Goal: Task Accomplishment & Management: Manage account settings

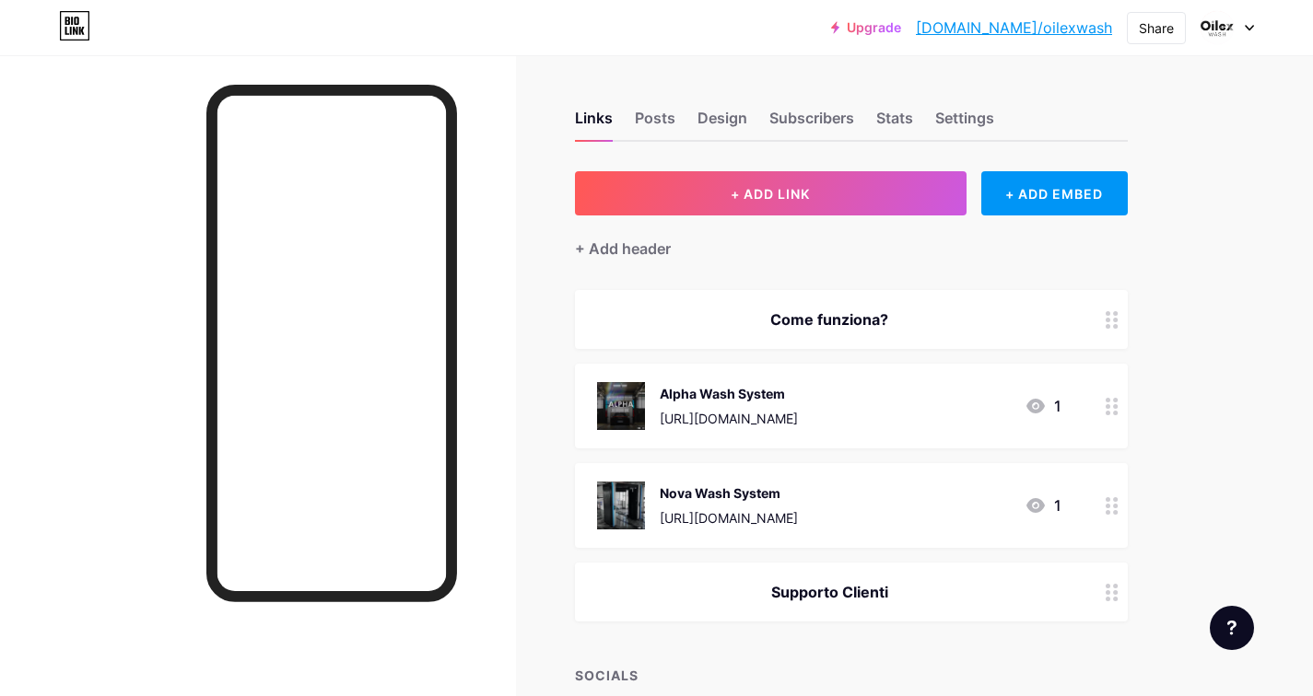
click at [836, 306] on div "Come funziona?" at bounding box center [851, 319] width 553 height 59
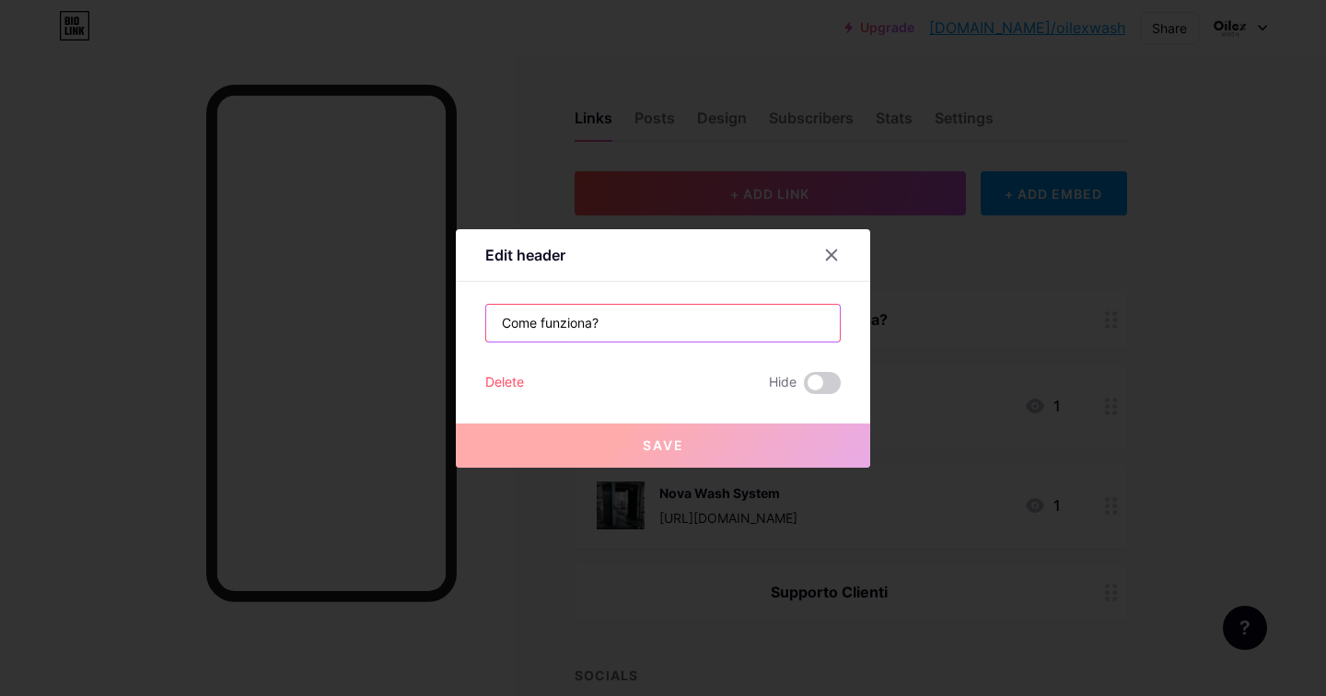
drag, startPoint x: 624, startPoint y: 318, endPoint x: 466, endPoint y: 317, distance: 157.5
click at [466, 317] on div "Edit header Come funziona? Delete Hide Save" at bounding box center [663, 348] width 414 height 239
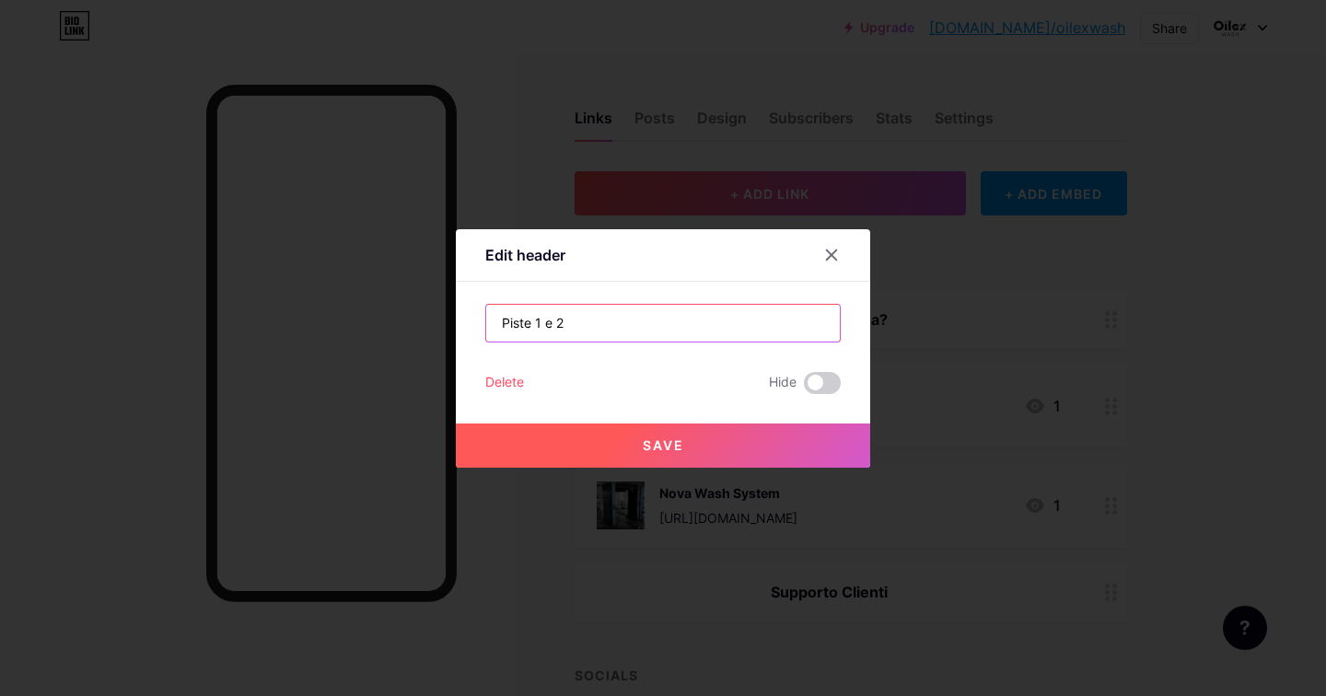
type input "Piste 1 e 2"
click at [674, 450] on span "Save" at bounding box center [663, 446] width 41 height 16
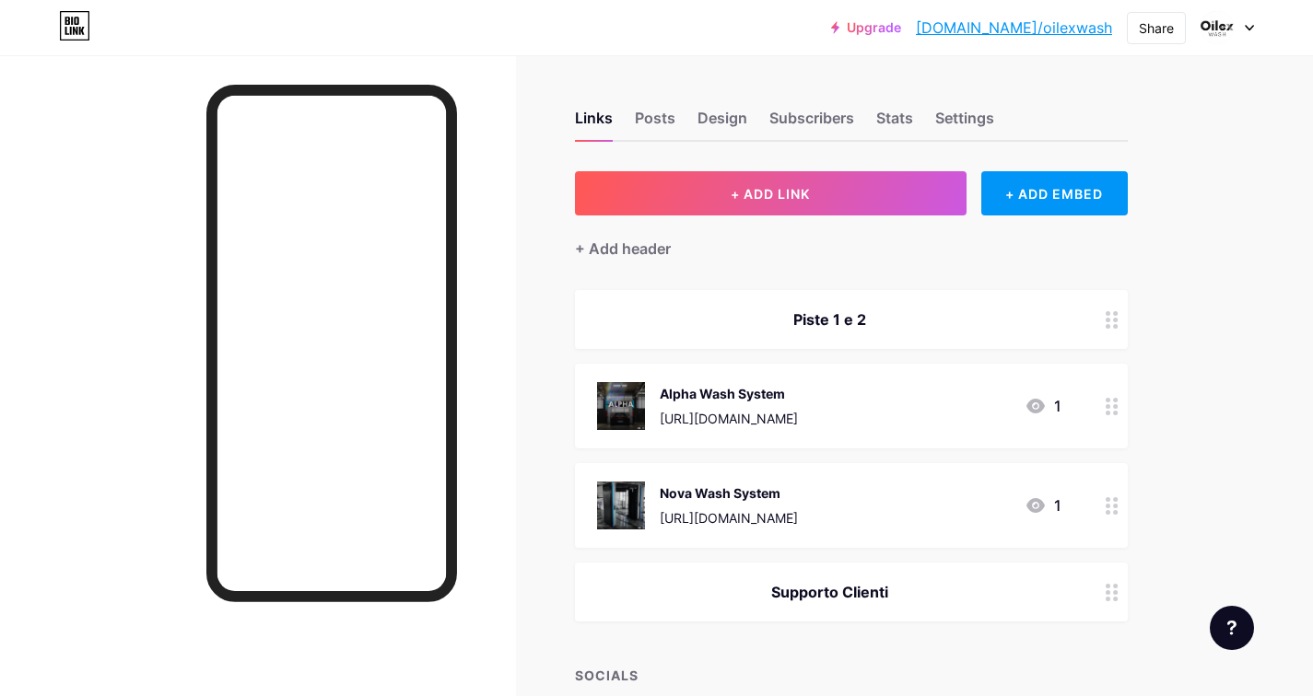
click at [850, 312] on div "Piste 1 e 2" at bounding box center [829, 320] width 464 height 22
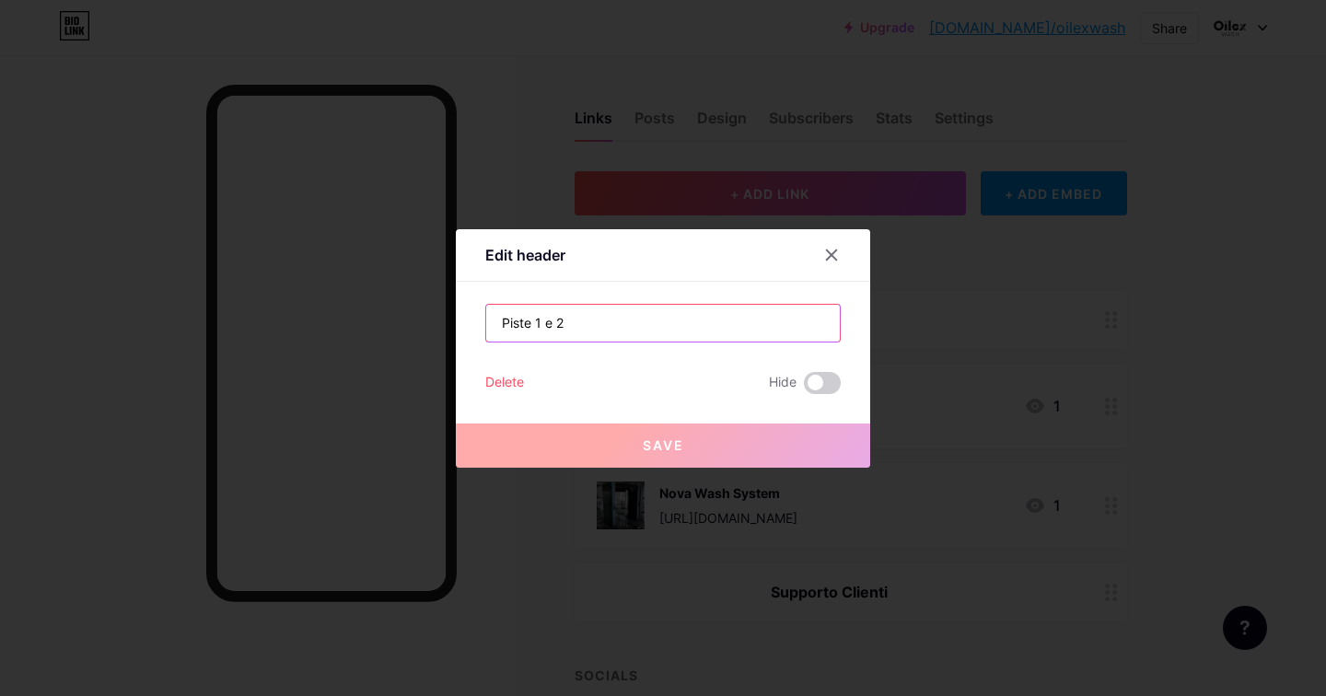
click at [556, 321] on input "Piste 1 e 2" at bounding box center [663, 323] width 354 height 37
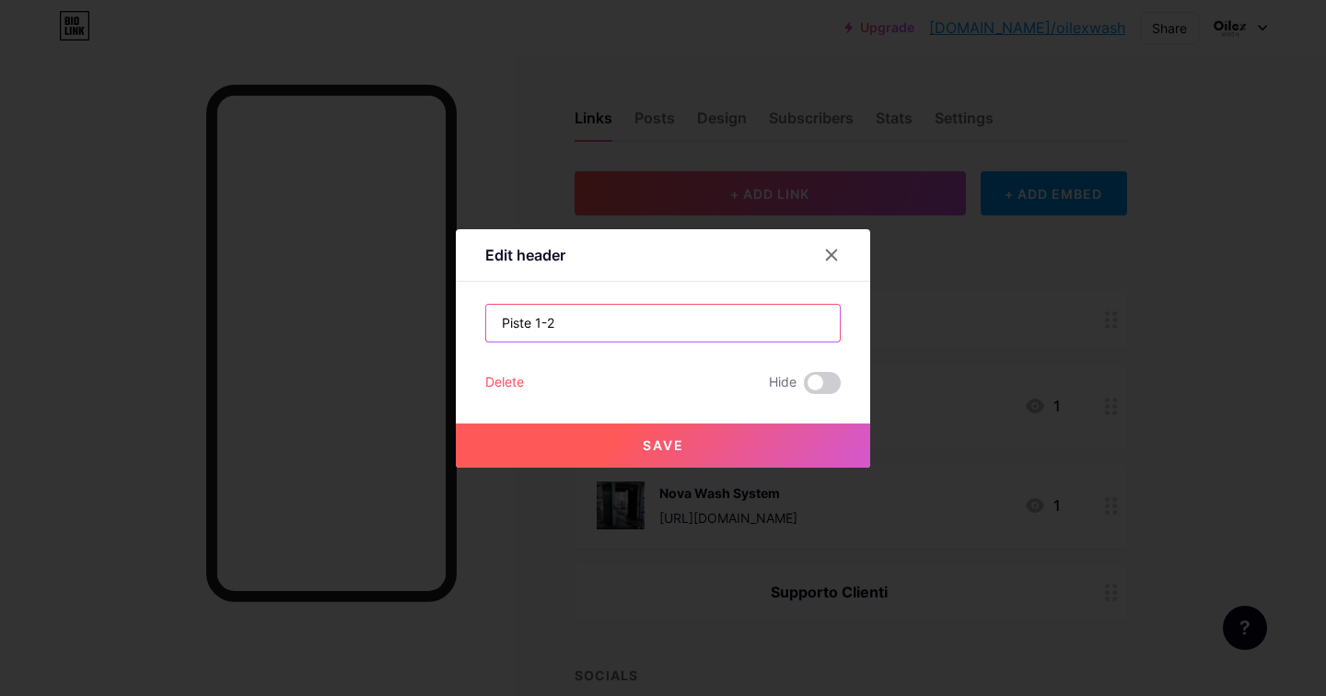
type input "Piste 1-2"
click at [653, 463] on button "Save" at bounding box center [663, 446] width 414 height 44
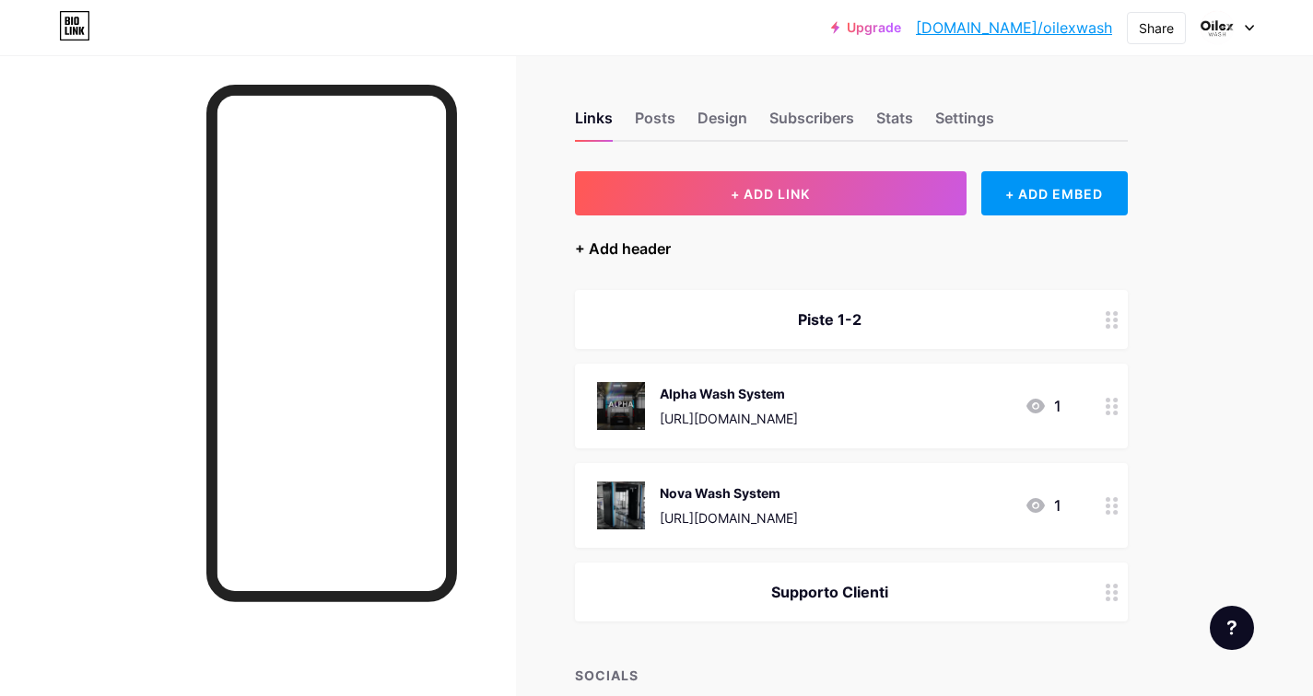
click at [644, 251] on div "+ Add header" at bounding box center [623, 249] width 96 height 22
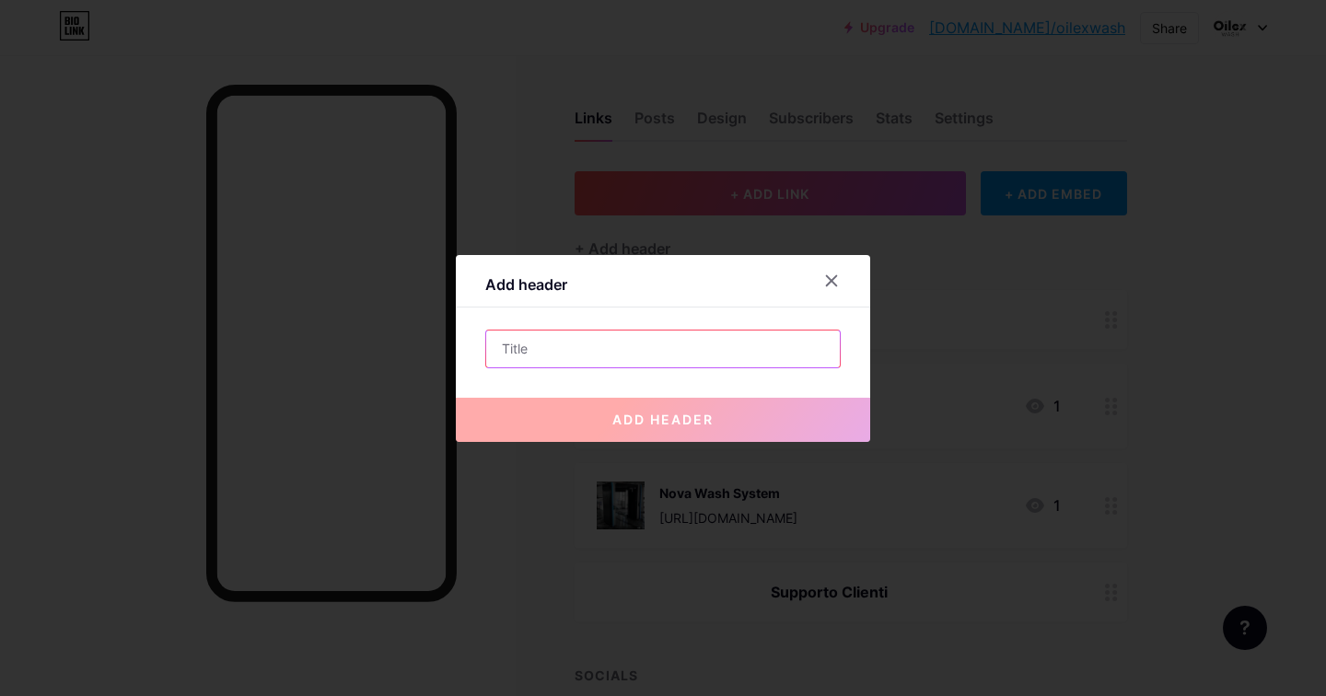
click at [668, 358] on input "text" at bounding box center [663, 349] width 354 height 37
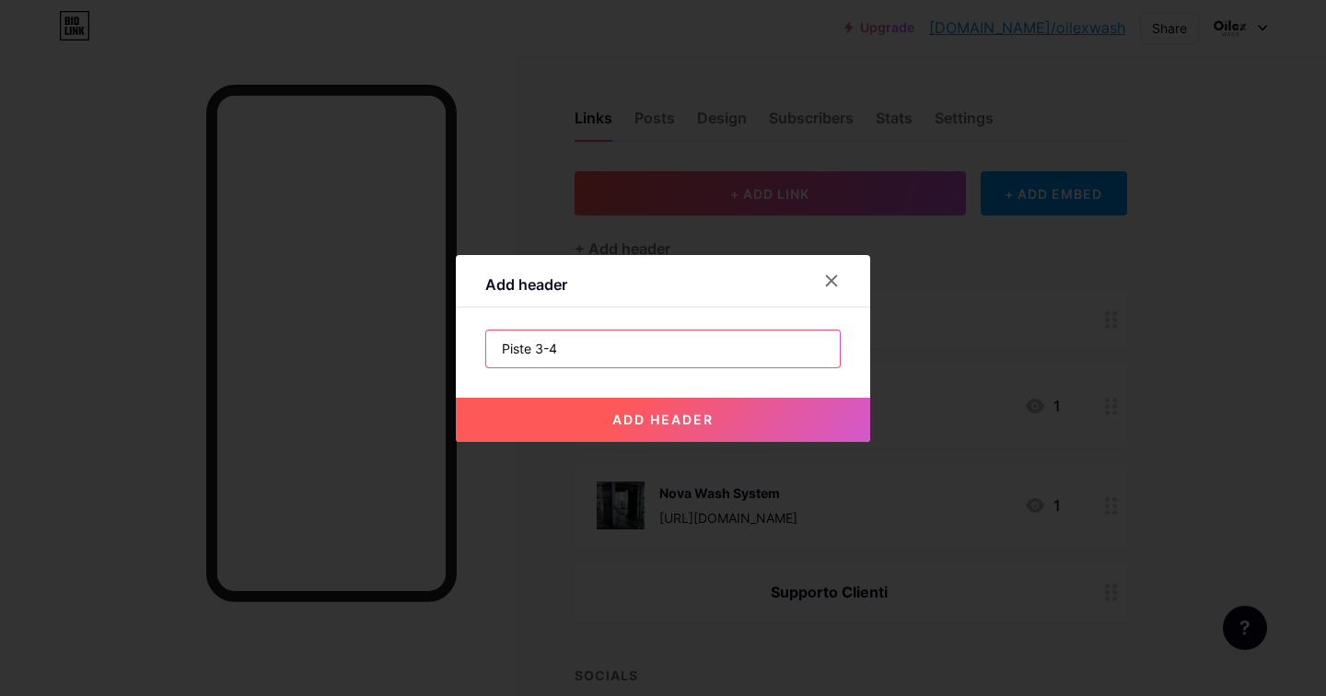
type input "Piste 3-4"
click at [665, 428] on button "add header" at bounding box center [663, 420] width 414 height 44
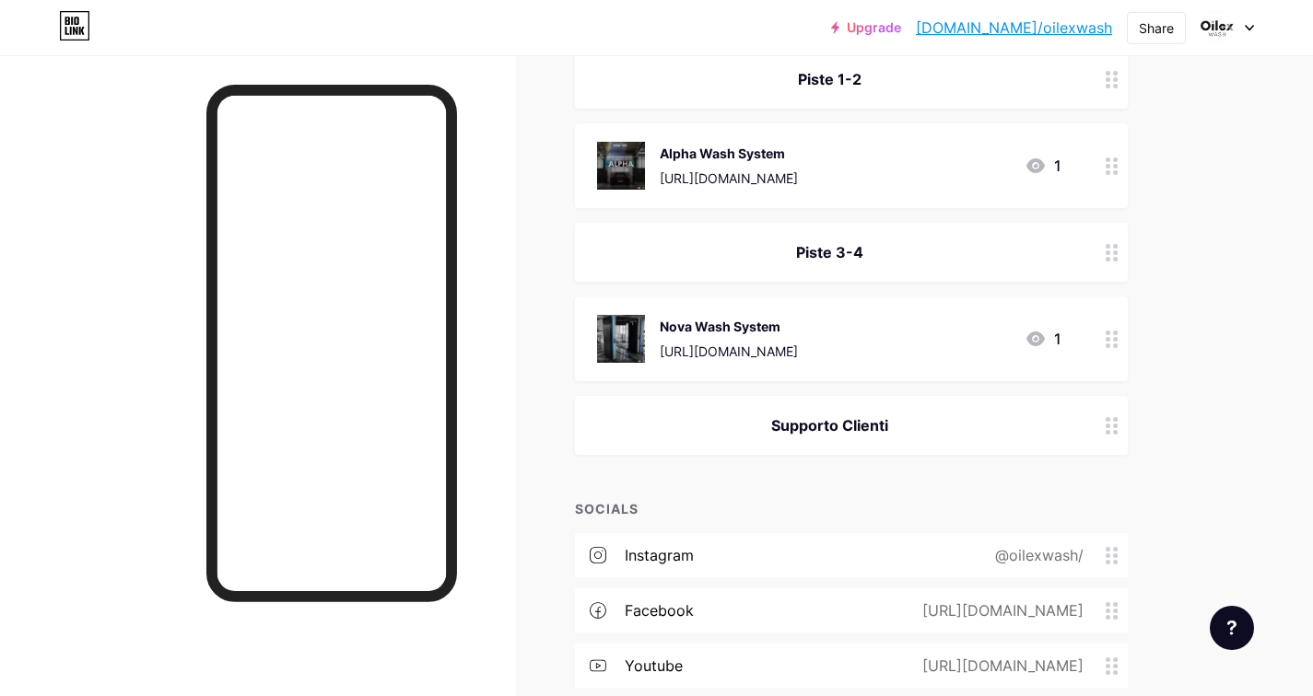
scroll to position [76, 0]
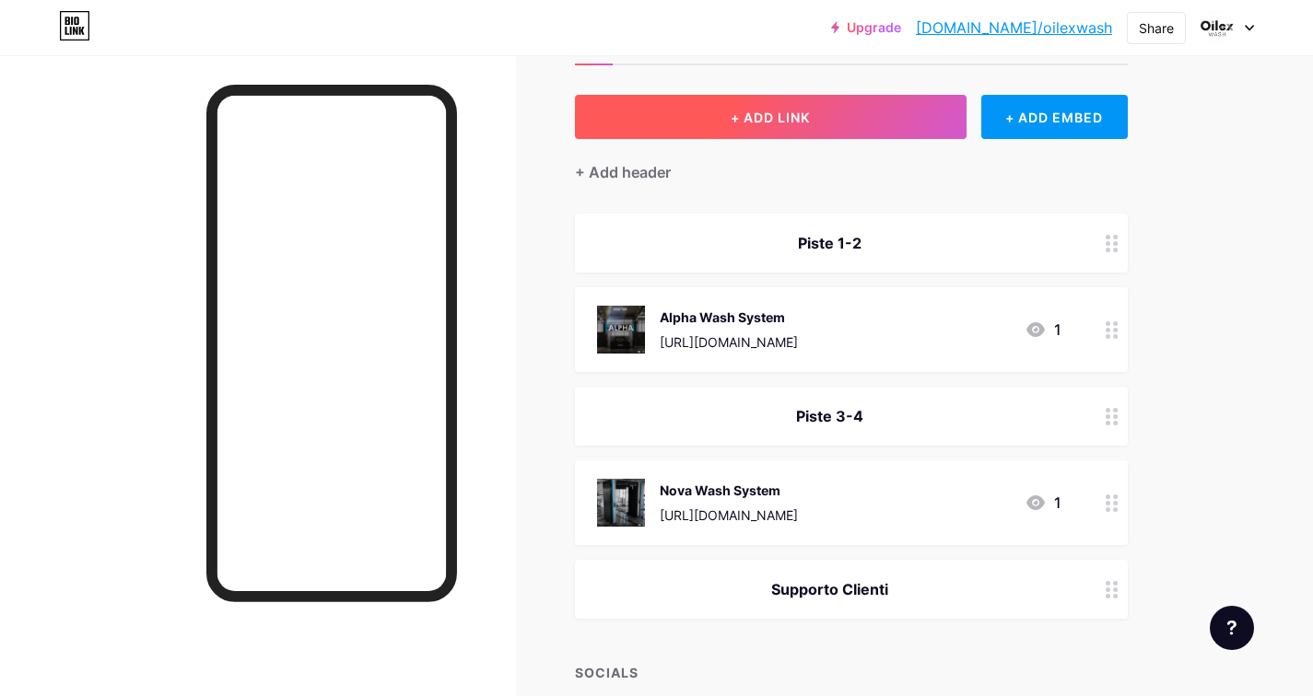
click at [762, 108] on button "+ ADD LINK" at bounding box center [770, 117] width 391 height 44
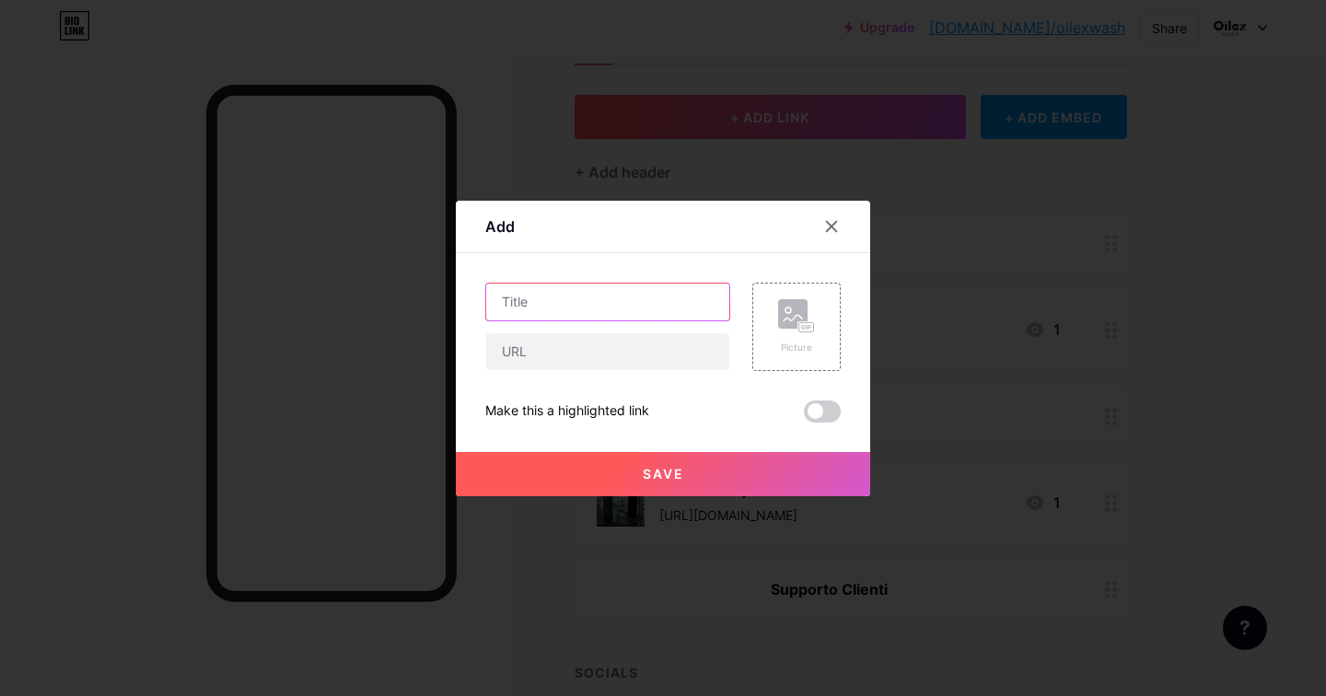
click at [589, 298] on input "text" at bounding box center [607, 302] width 243 height 37
type input "WhatsApp Business"
click at [601, 359] on input "text" at bounding box center [607, 351] width 243 height 37
click at [527, 354] on input "text" at bounding box center [607, 351] width 243 height 37
paste input "[DOMAIN_NAME][URL]"
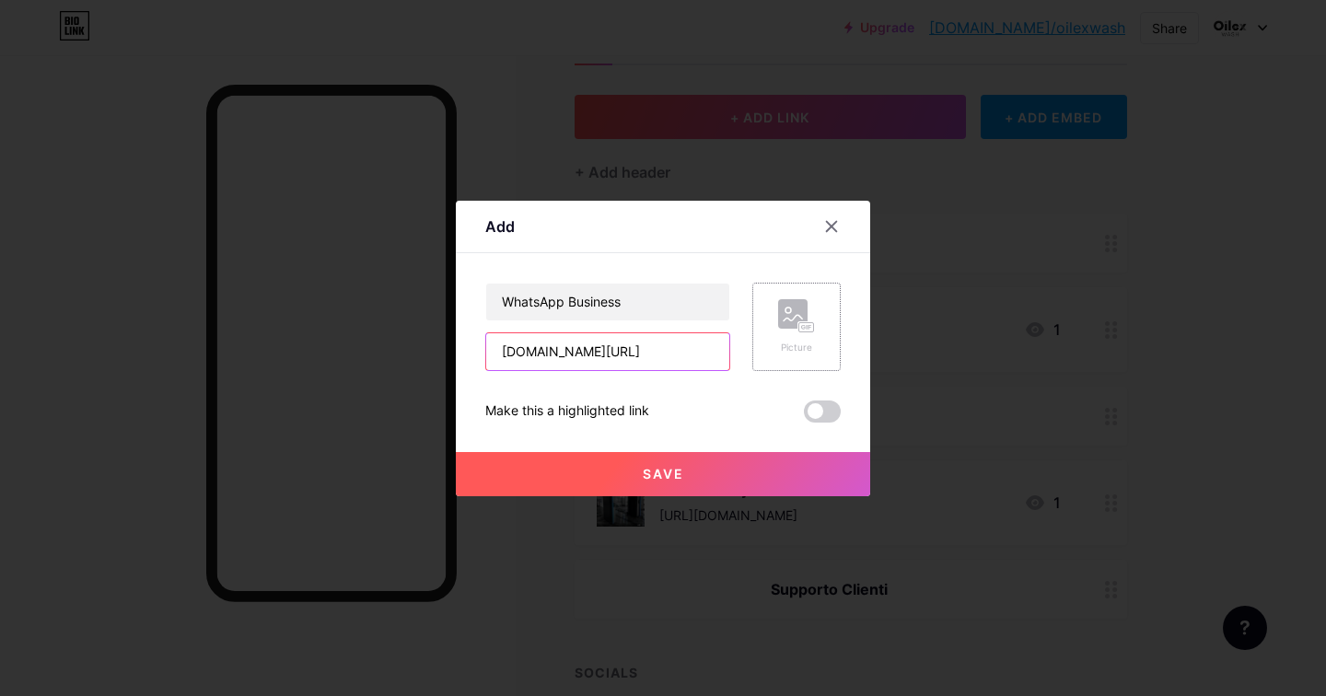
type input "[DOMAIN_NAME][URL]"
click at [784, 326] on rect at bounding box center [792, 313] width 29 height 29
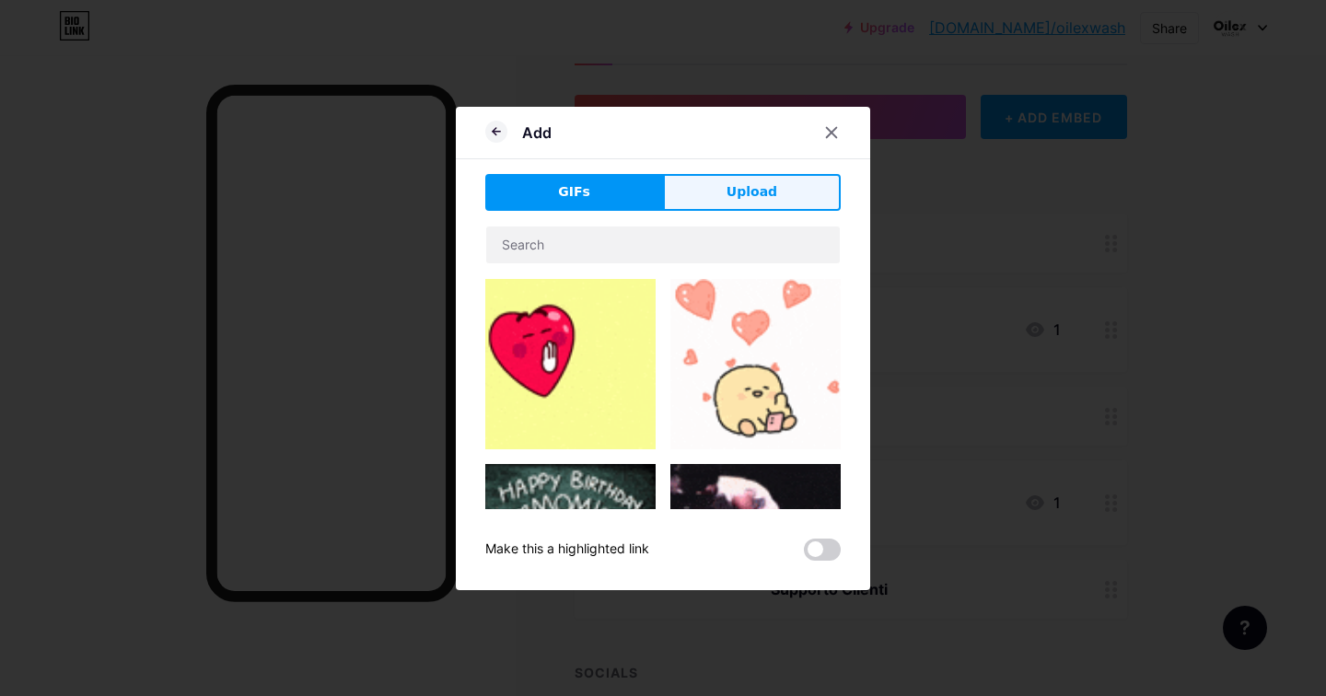
click at [717, 204] on button "Upload" at bounding box center [752, 192] width 178 height 37
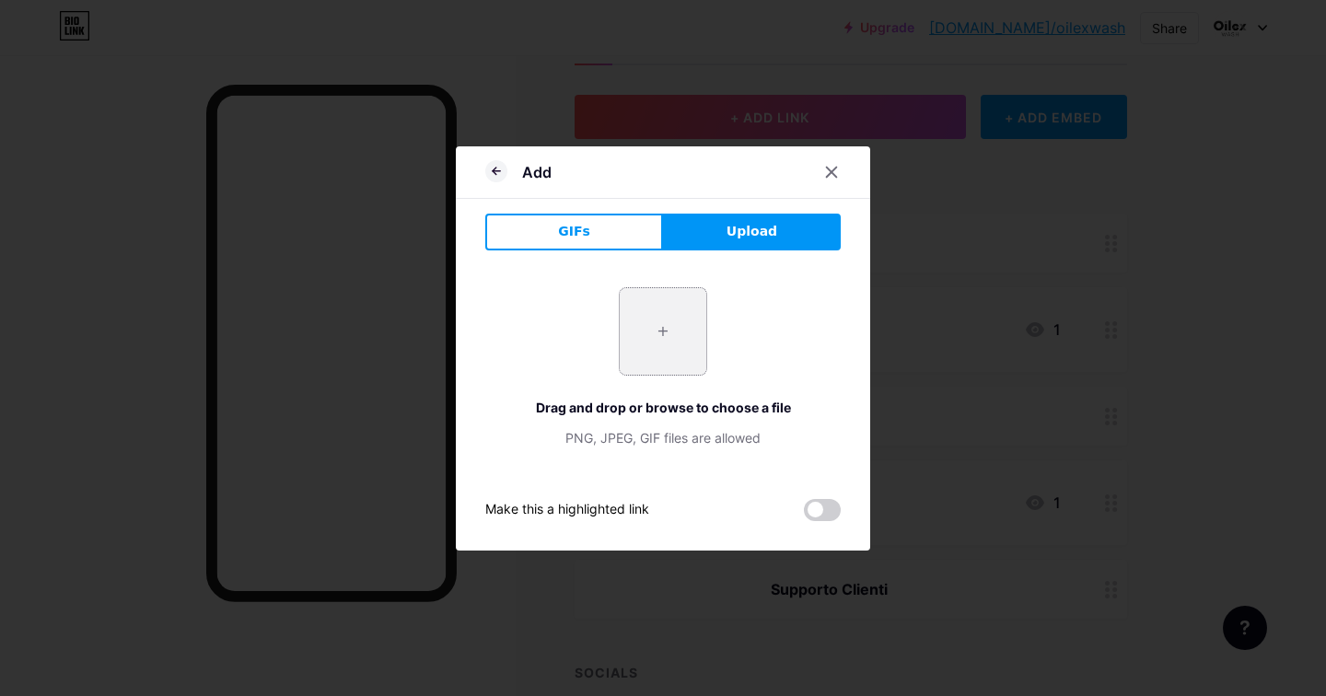
click at [654, 362] on input "file" at bounding box center [663, 331] width 87 height 87
type input "C:\fakepath\wa2.png"
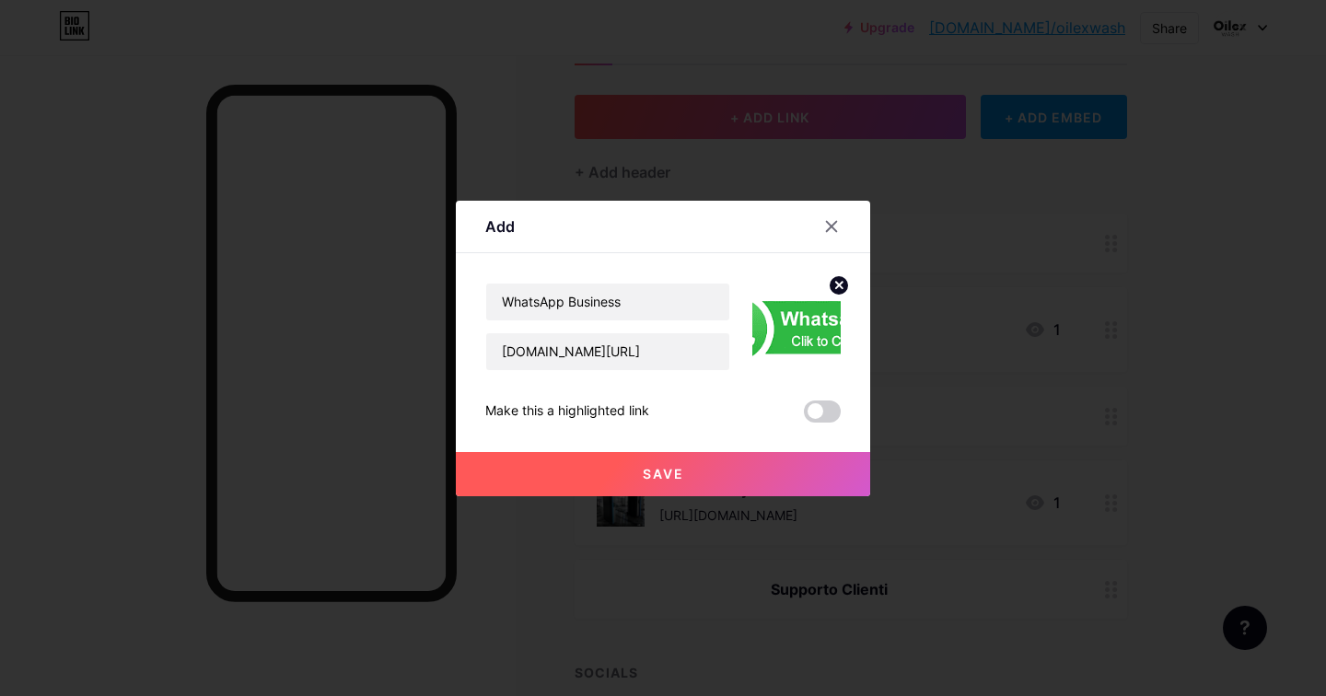
click at [651, 473] on span "Save" at bounding box center [663, 474] width 41 height 16
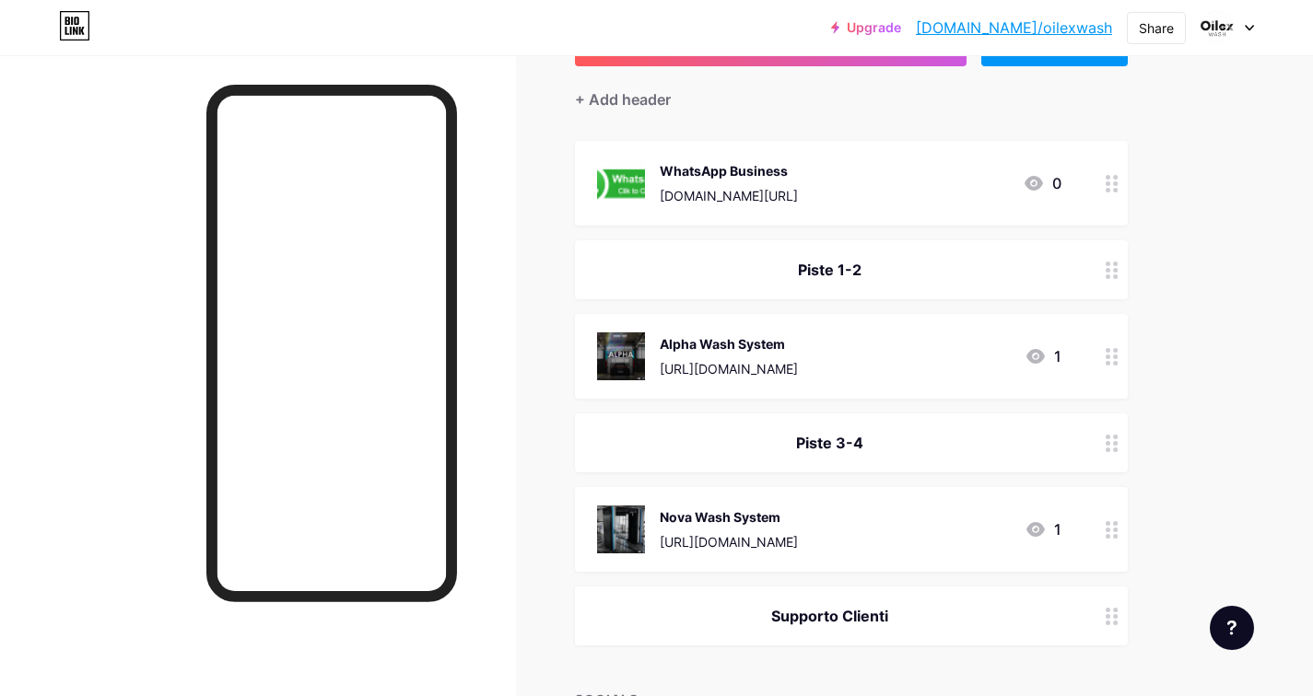
scroll to position [241, 0]
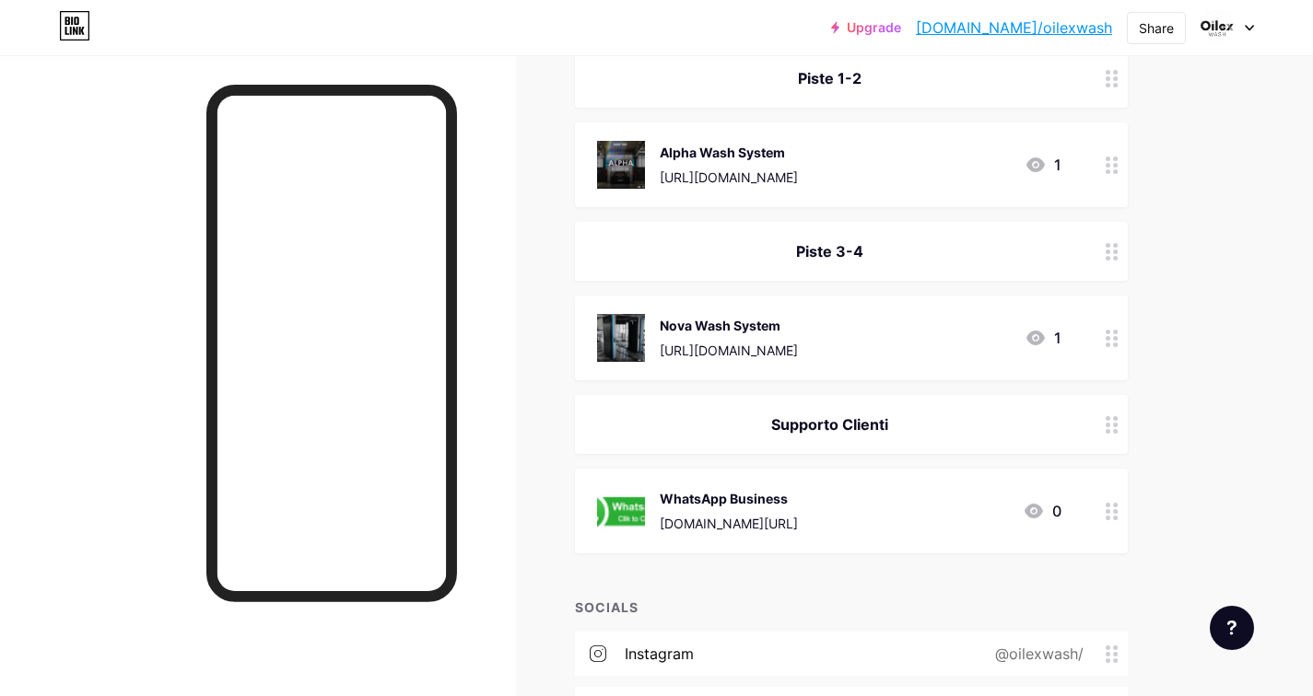
drag, startPoint x: 1115, startPoint y: 97, endPoint x: 589, endPoint y: 26, distance: 531.6
click at [984, 507] on div "WhatsApp Business wa.me/393792104221 0" at bounding box center [829, 511] width 464 height 48
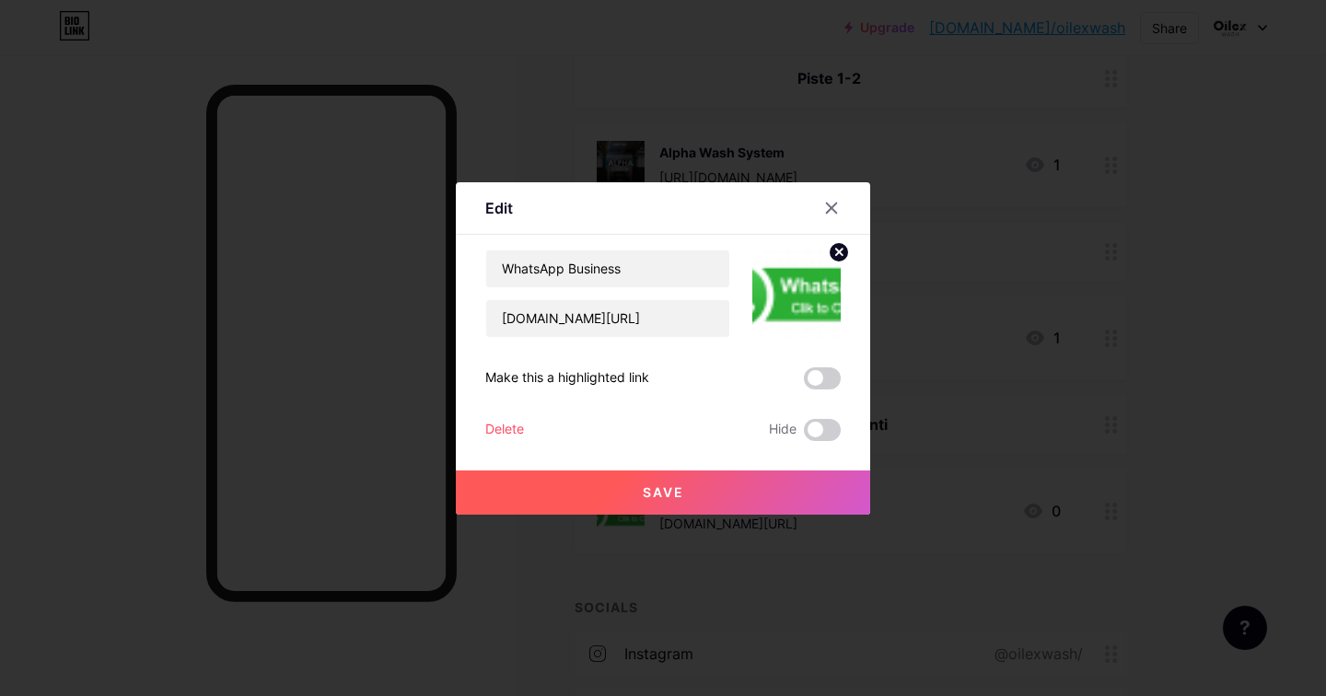
click at [837, 251] on icon at bounding box center [839, 252] width 6 height 6
click at [816, 282] on div "Picture" at bounding box center [797, 294] width 88 height 88
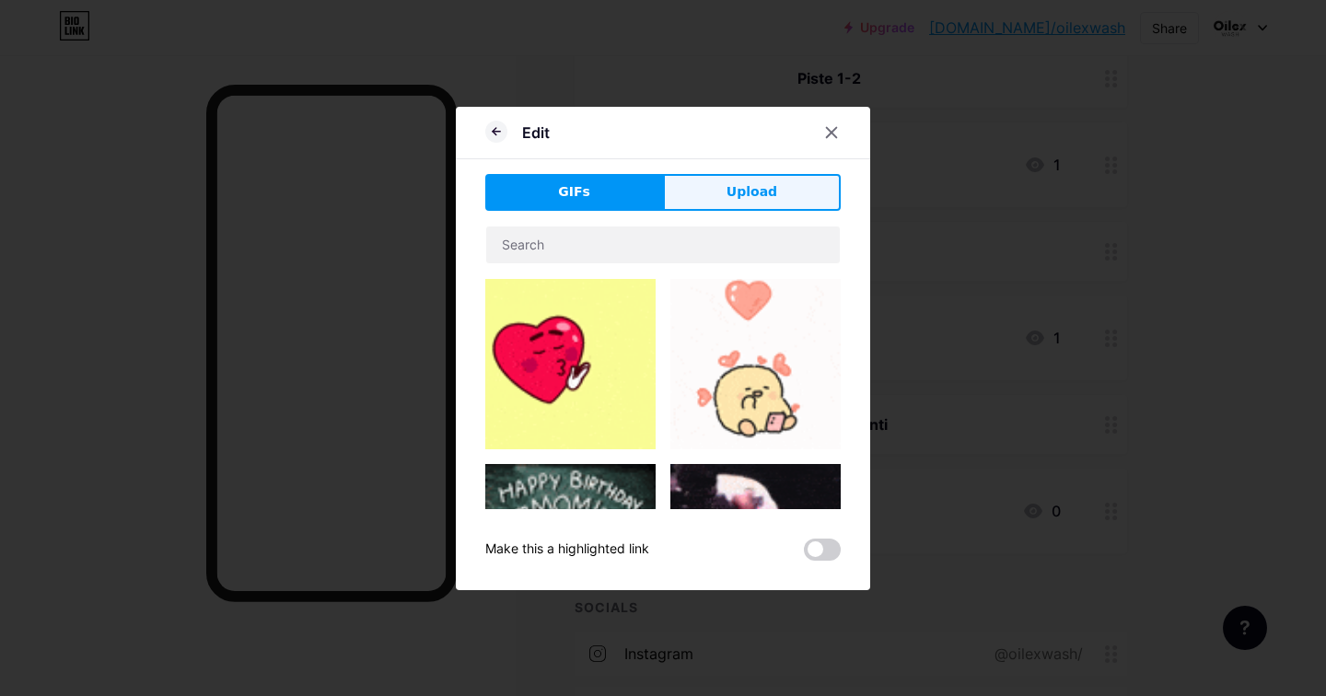
click at [752, 185] on span "Upload" at bounding box center [752, 191] width 51 height 19
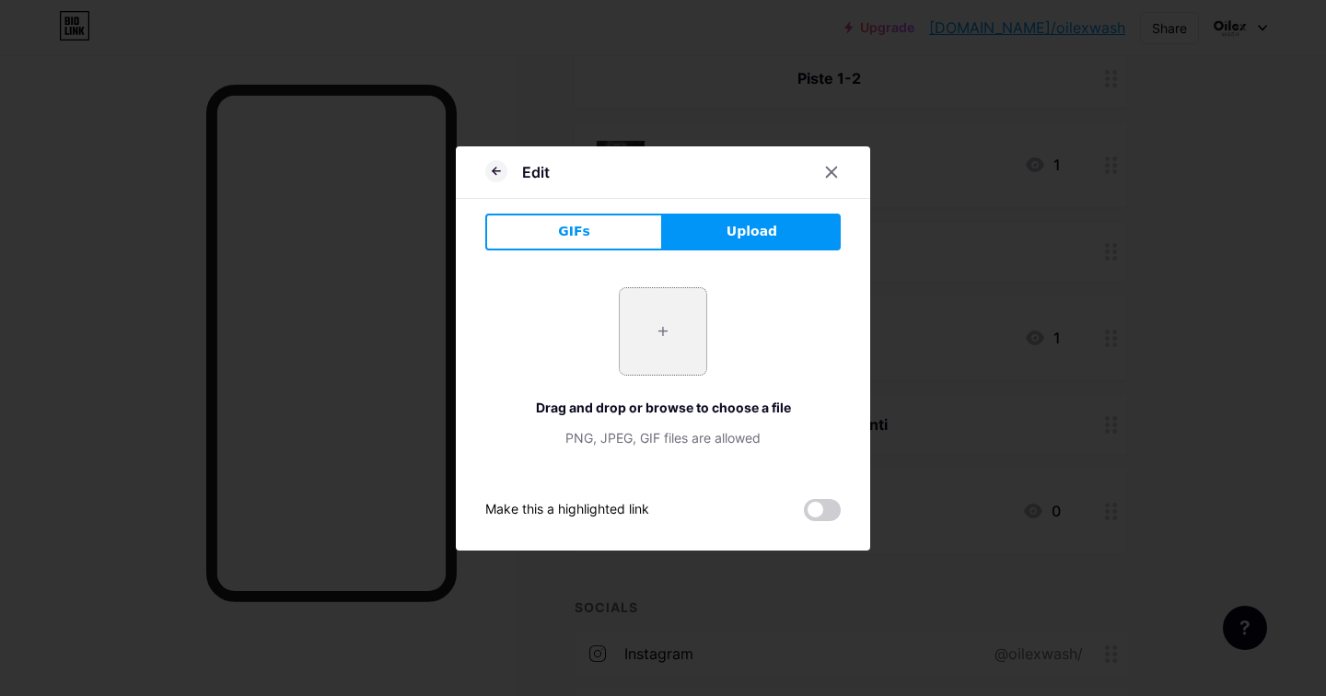
click at [682, 313] on input "file" at bounding box center [663, 331] width 87 height 87
type input "C:\fakepath\wa3.webp"
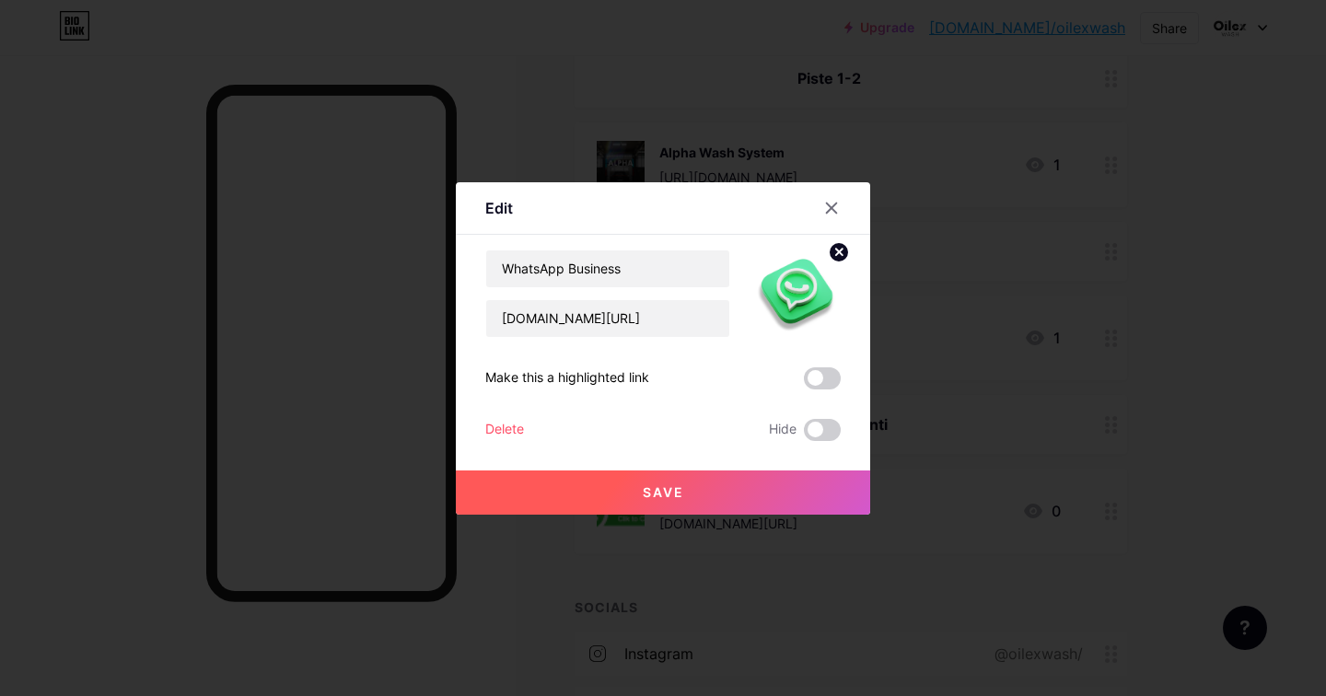
click at [653, 490] on span "Save" at bounding box center [663, 493] width 41 height 16
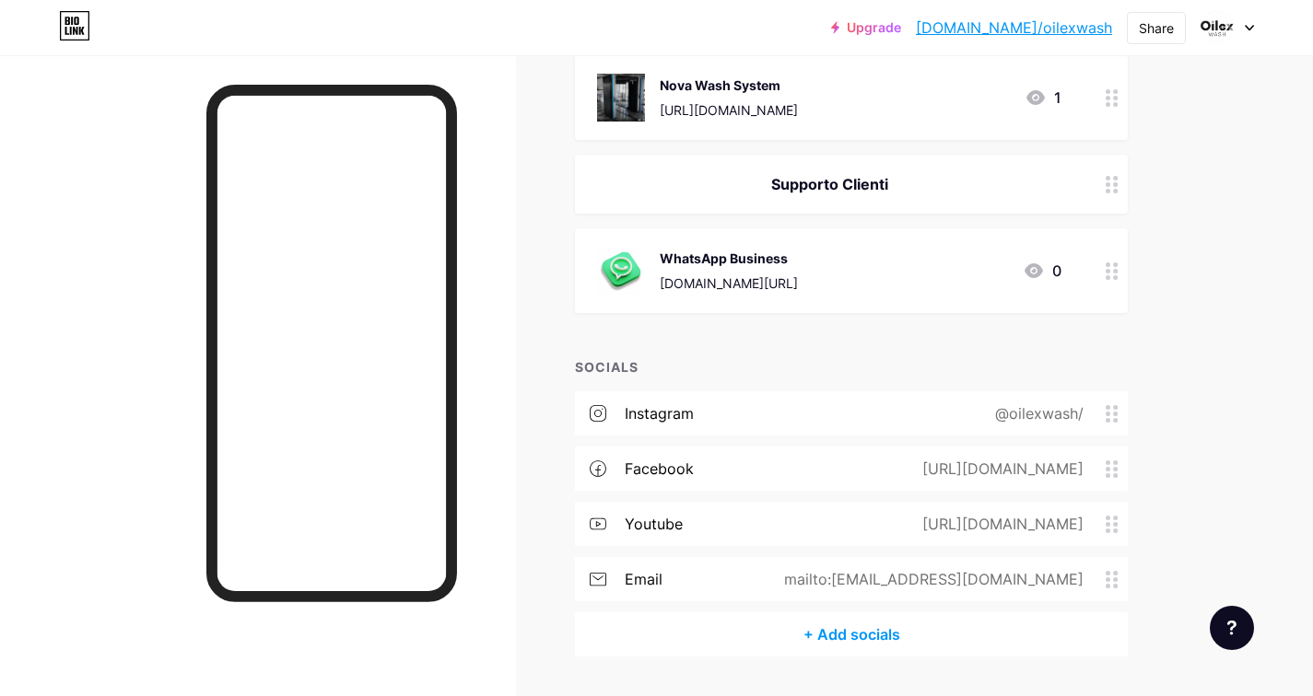
scroll to position [491, 0]
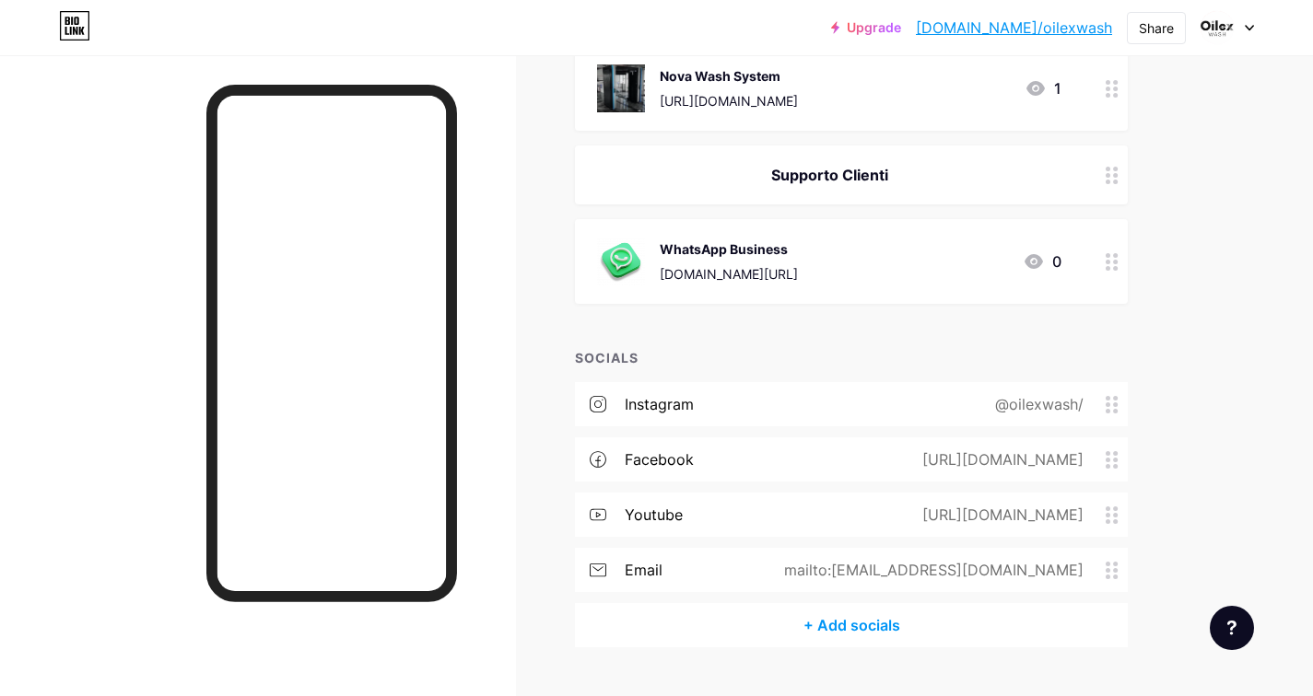
click at [948, 251] on div "WhatsApp Business wa.me/393792104221 0" at bounding box center [829, 262] width 464 height 48
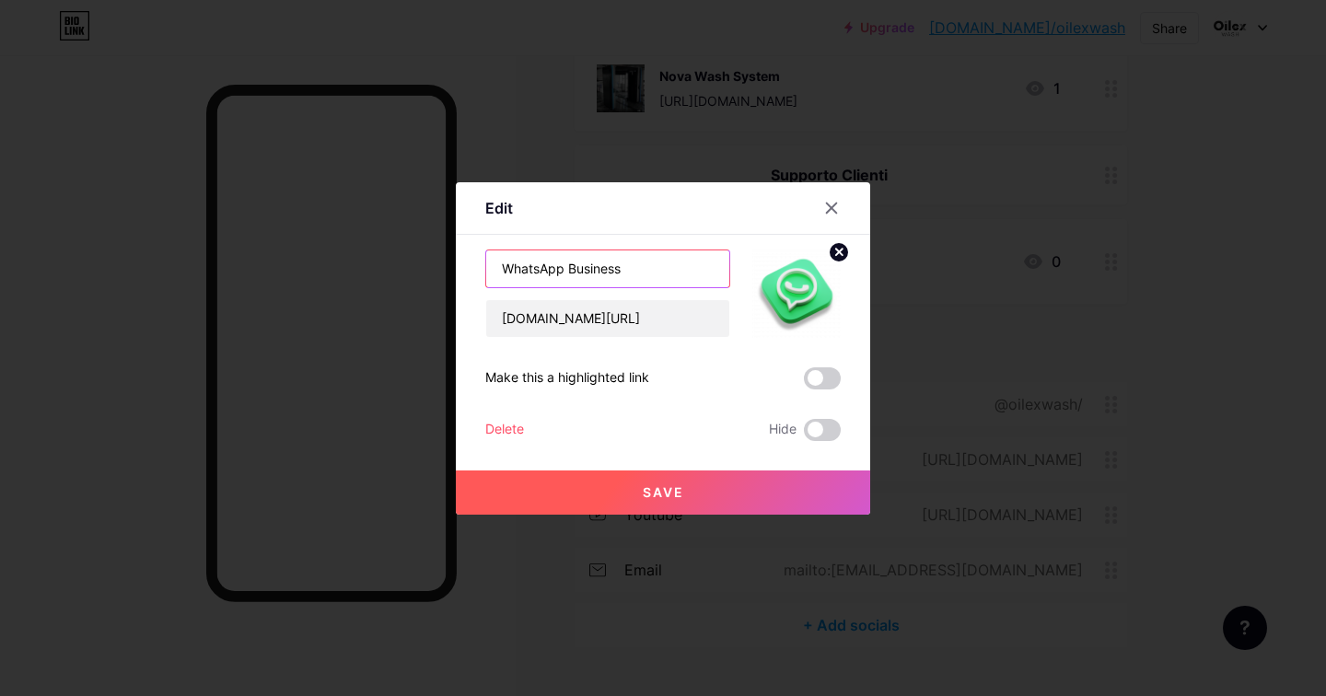
drag, startPoint x: 634, startPoint y: 271, endPoint x: 572, endPoint y: 266, distance: 61.9
click at [572, 266] on input "WhatsApp Business" at bounding box center [607, 269] width 243 height 37
type input "WhatsApp Chat"
click at [679, 495] on span "Save" at bounding box center [663, 493] width 41 height 16
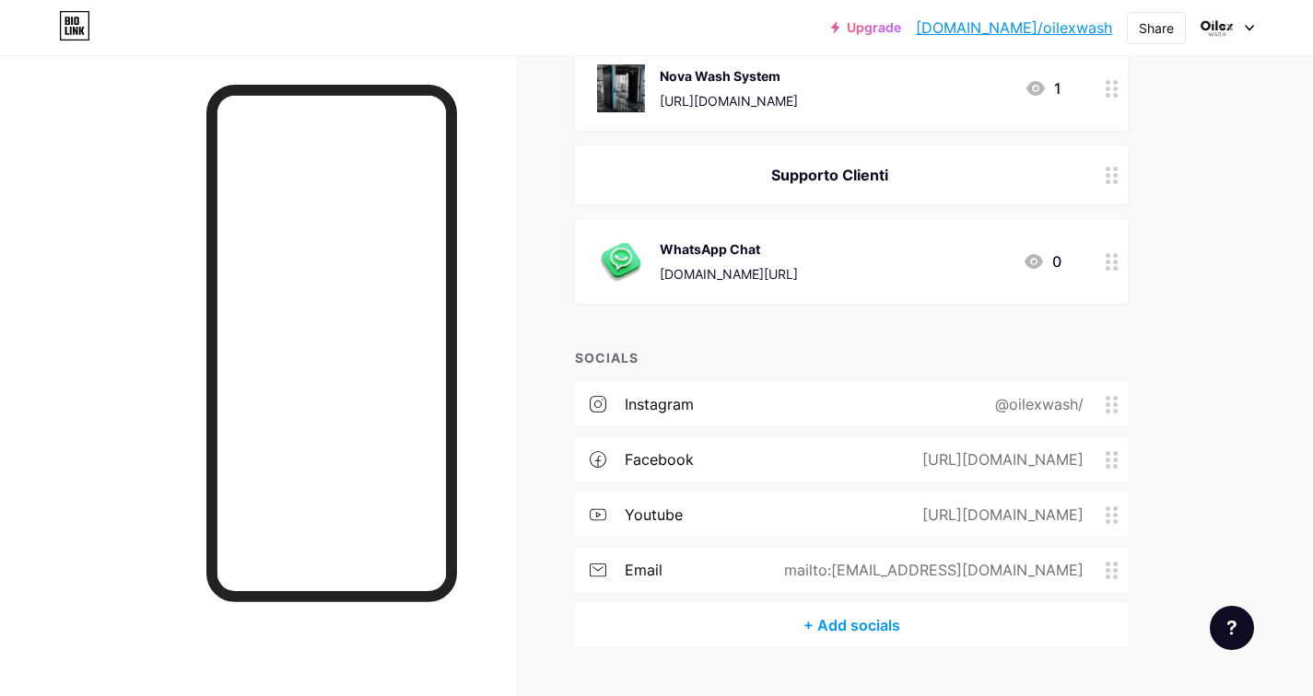
click at [747, 248] on div "WhatsApp Chat" at bounding box center [729, 248] width 138 height 19
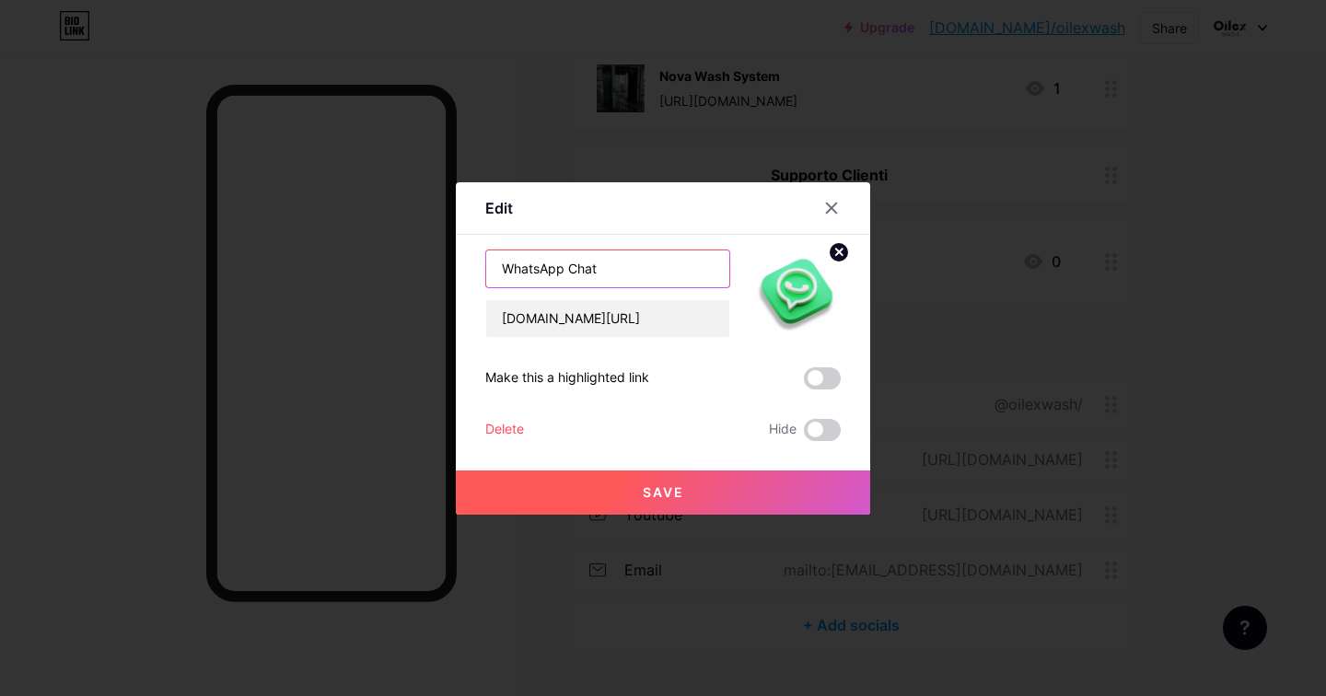
click at [620, 273] on input "WhatsApp Chat" at bounding box center [607, 269] width 243 height 37
type input "WhatsApp"
click at [654, 493] on span "Save" at bounding box center [663, 493] width 41 height 16
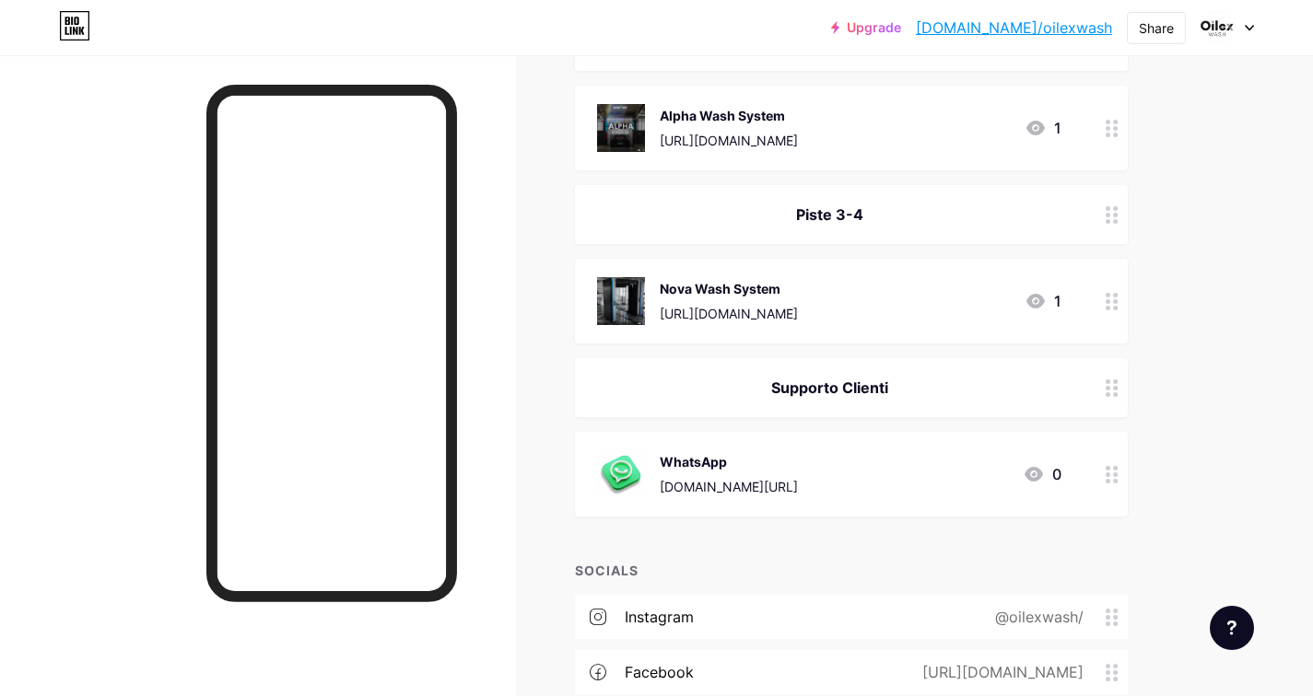
scroll to position [252, 0]
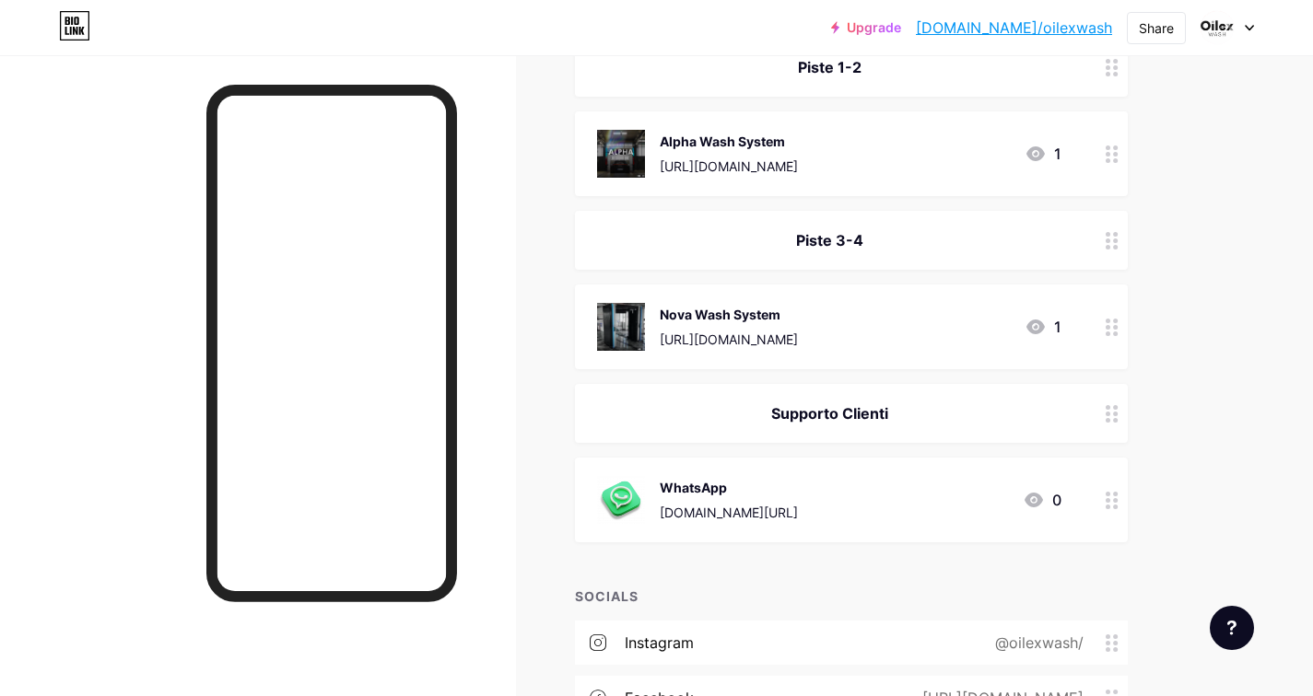
click at [798, 322] on div "Nova Wash System" at bounding box center [729, 314] width 138 height 19
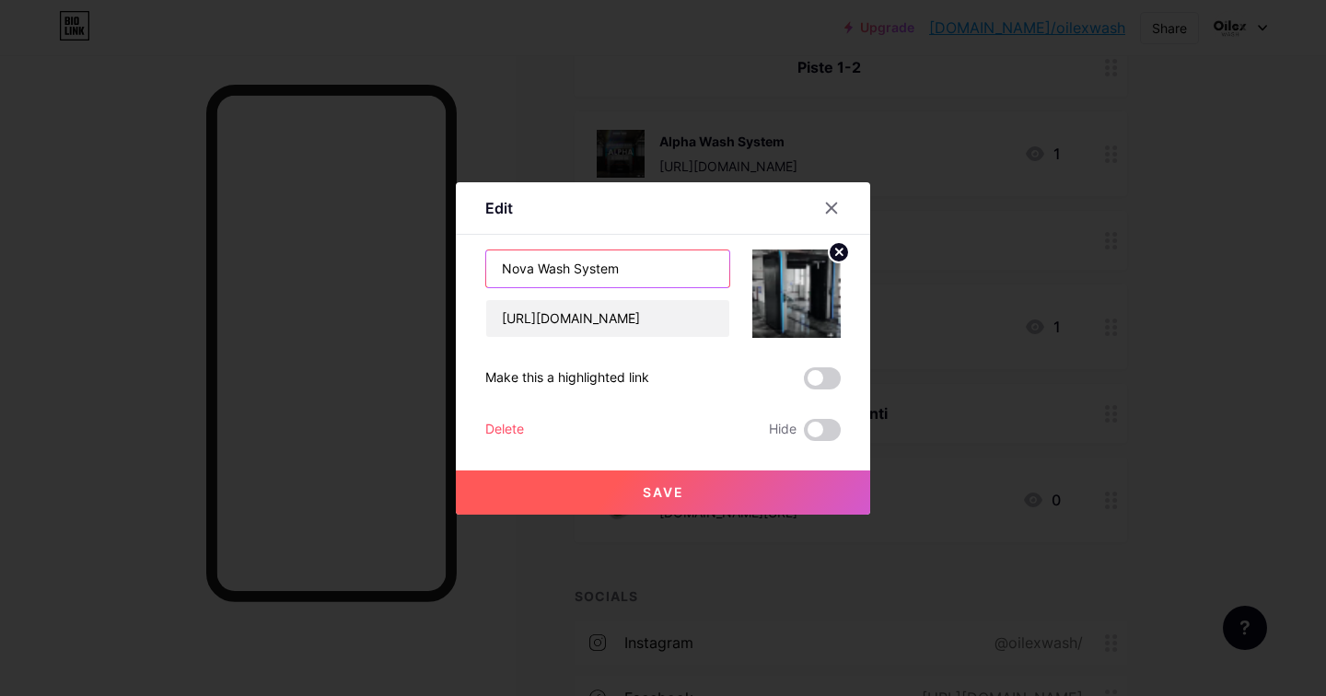
drag, startPoint x: 533, startPoint y: 272, endPoint x: 478, endPoint y: 257, distance: 57.2
click at [478, 260] on div "Edit Content YouTube Play YouTube video without leaving your page. ADD Vimeo Pl…" at bounding box center [663, 348] width 414 height 333
type input "Oilex Wash System"
click at [651, 501] on button "Save" at bounding box center [663, 493] width 414 height 44
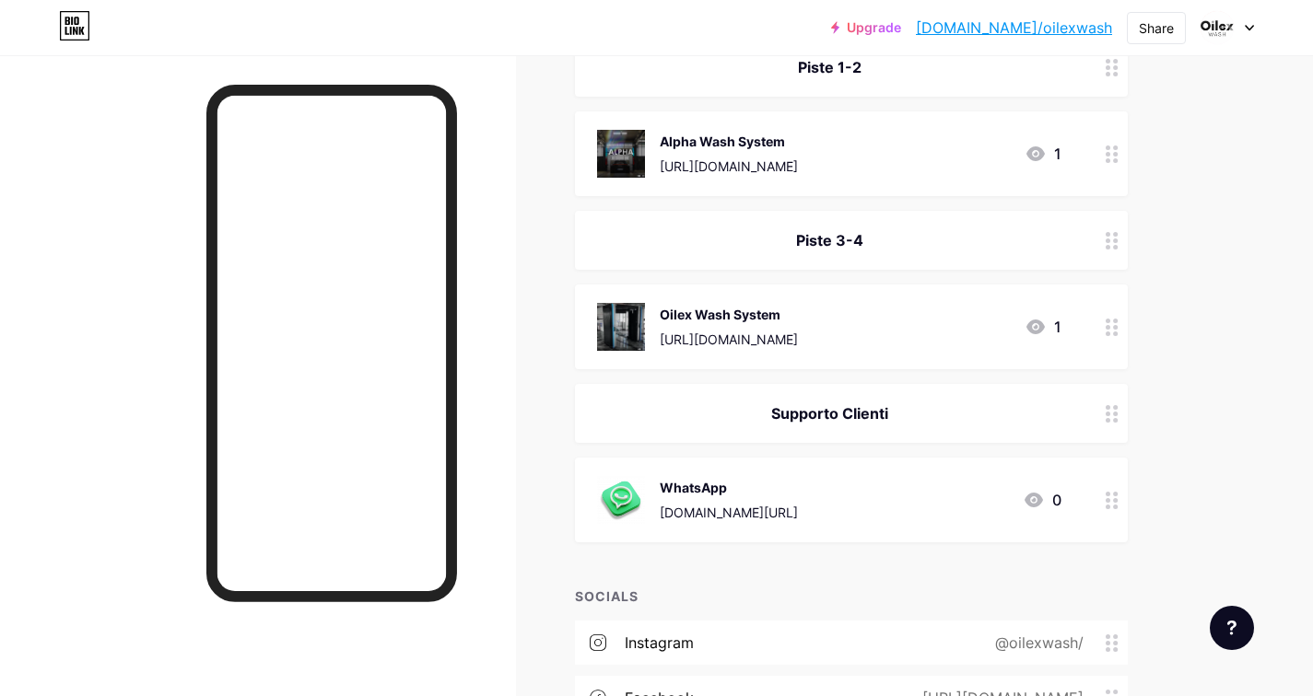
scroll to position [223, 0]
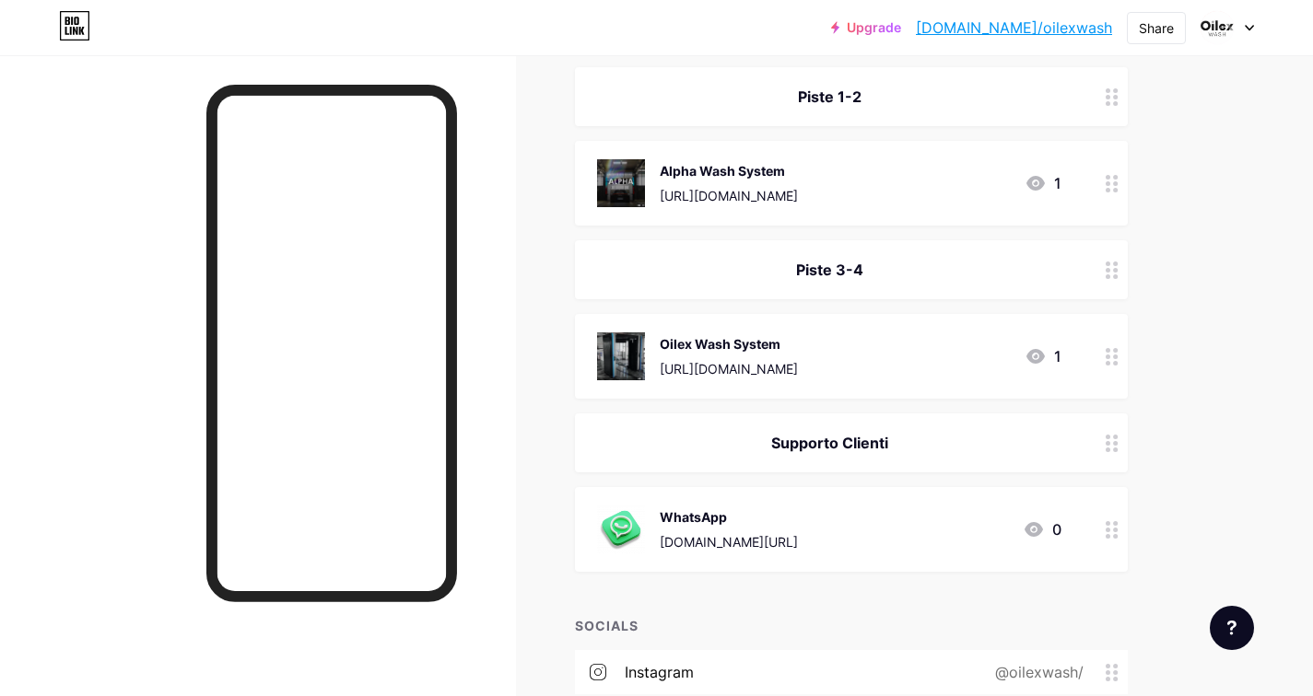
click at [737, 178] on div "Alpha Wash System" at bounding box center [729, 170] width 138 height 19
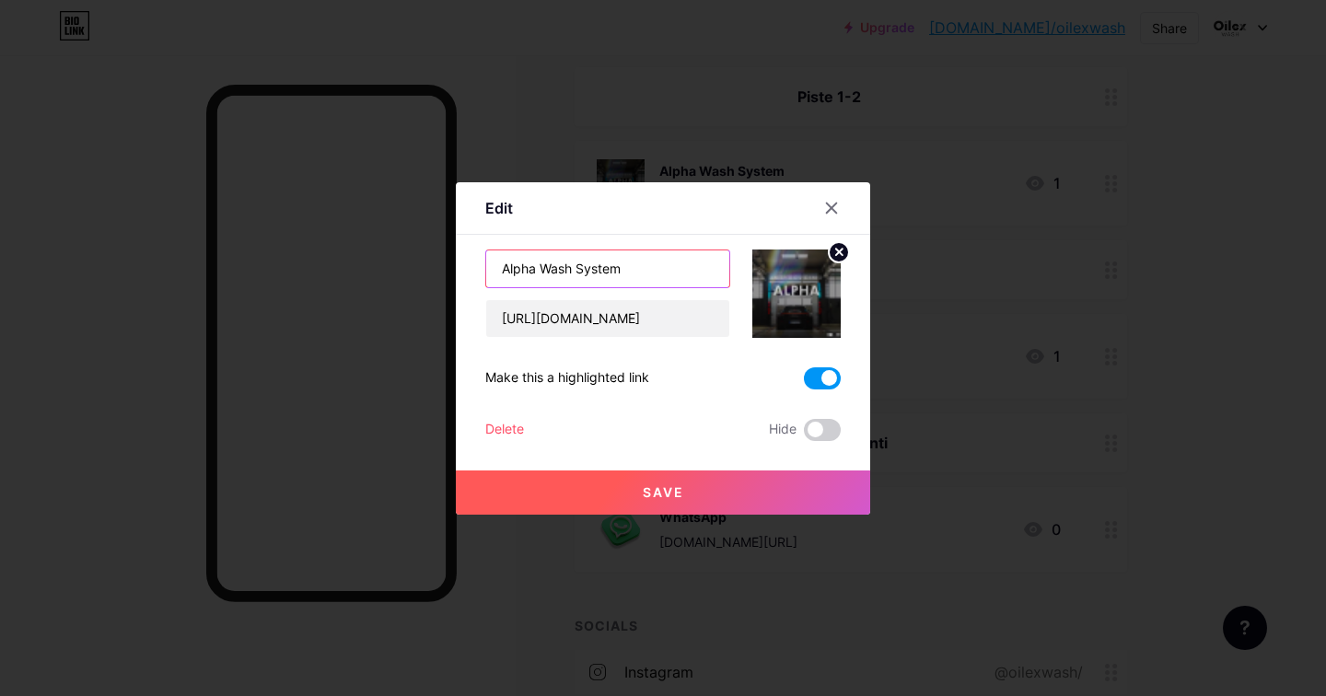
drag, startPoint x: 536, startPoint y: 268, endPoint x: 484, endPoint y: 254, distance: 54.3
click at [484, 254] on div "Edit Content YouTube Play YouTube video without leaving your page. ADD Vimeo Pl…" at bounding box center [663, 348] width 414 height 333
type input "Christ Wash System (Alpha)"
click at [676, 486] on span "Save" at bounding box center [663, 493] width 41 height 16
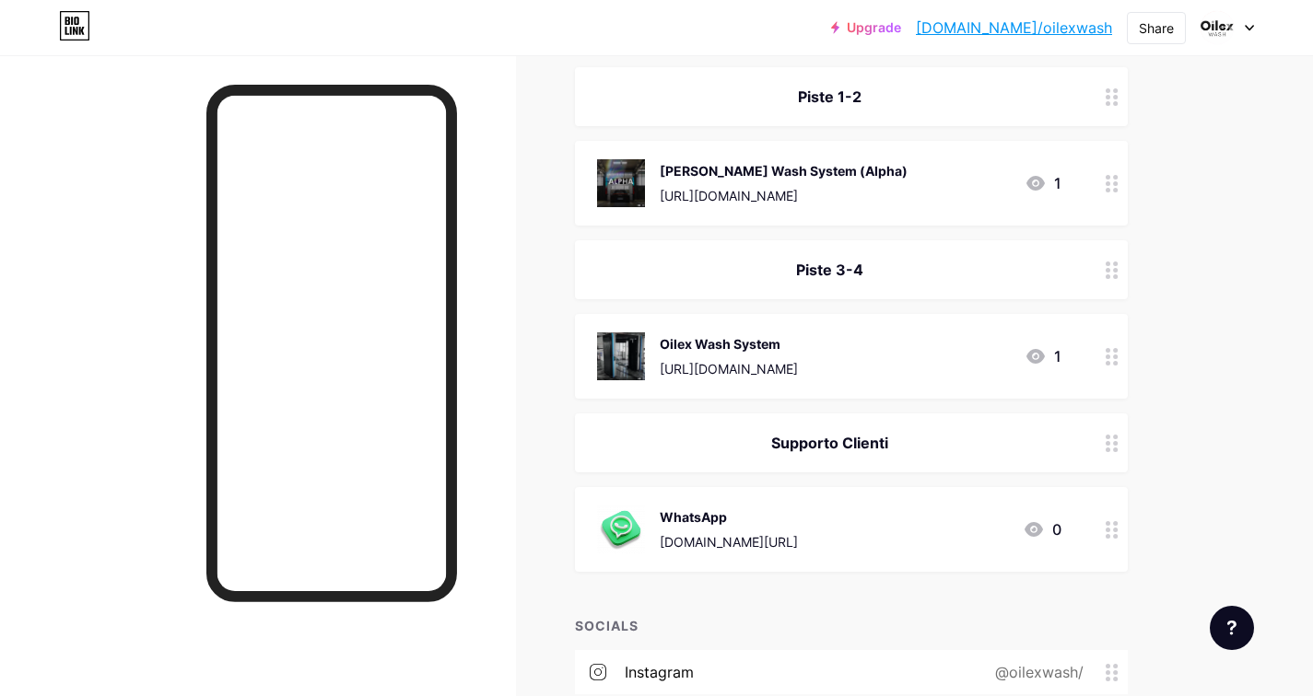
scroll to position [0, 0]
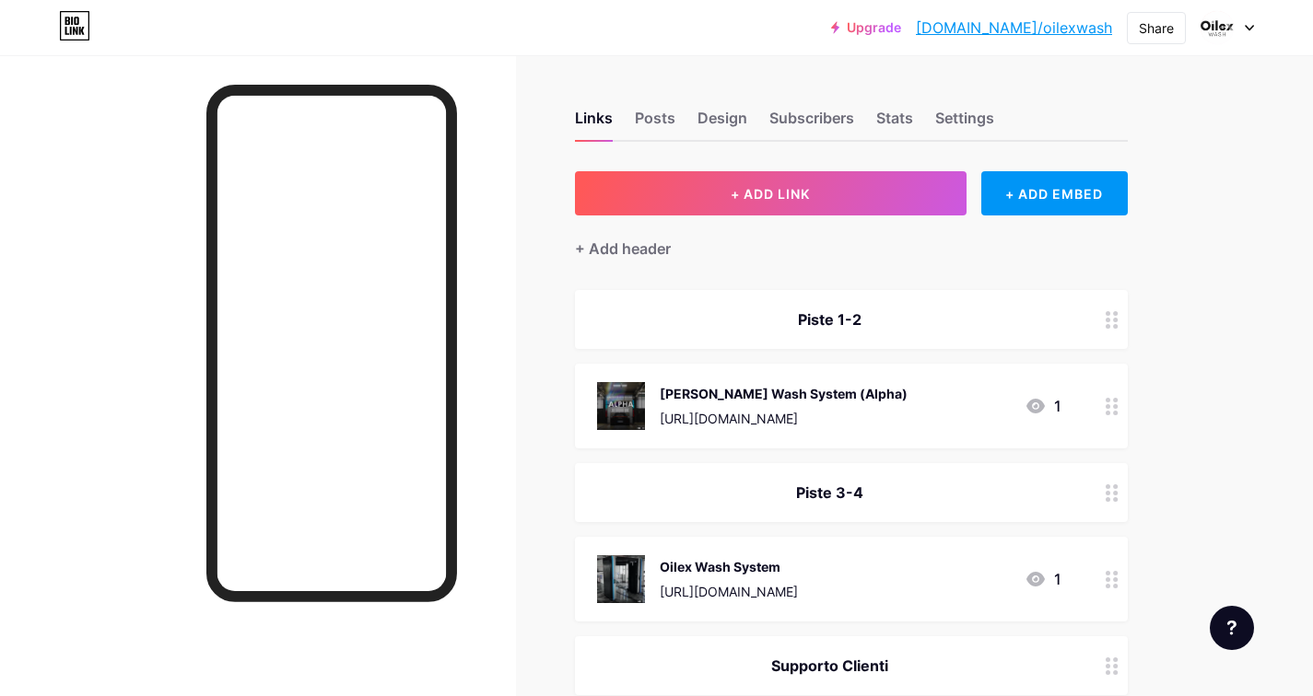
click at [675, 255] on div "+ Add header" at bounding box center [851, 238] width 553 height 45
click at [633, 263] on div "+ ADD LINK + ADD EMBED + Add header Piste 1-2 Christ Wash System (Alpha) https:…" at bounding box center [851, 654] width 553 height 967
click at [629, 256] on div "+ Add header" at bounding box center [623, 249] width 96 height 22
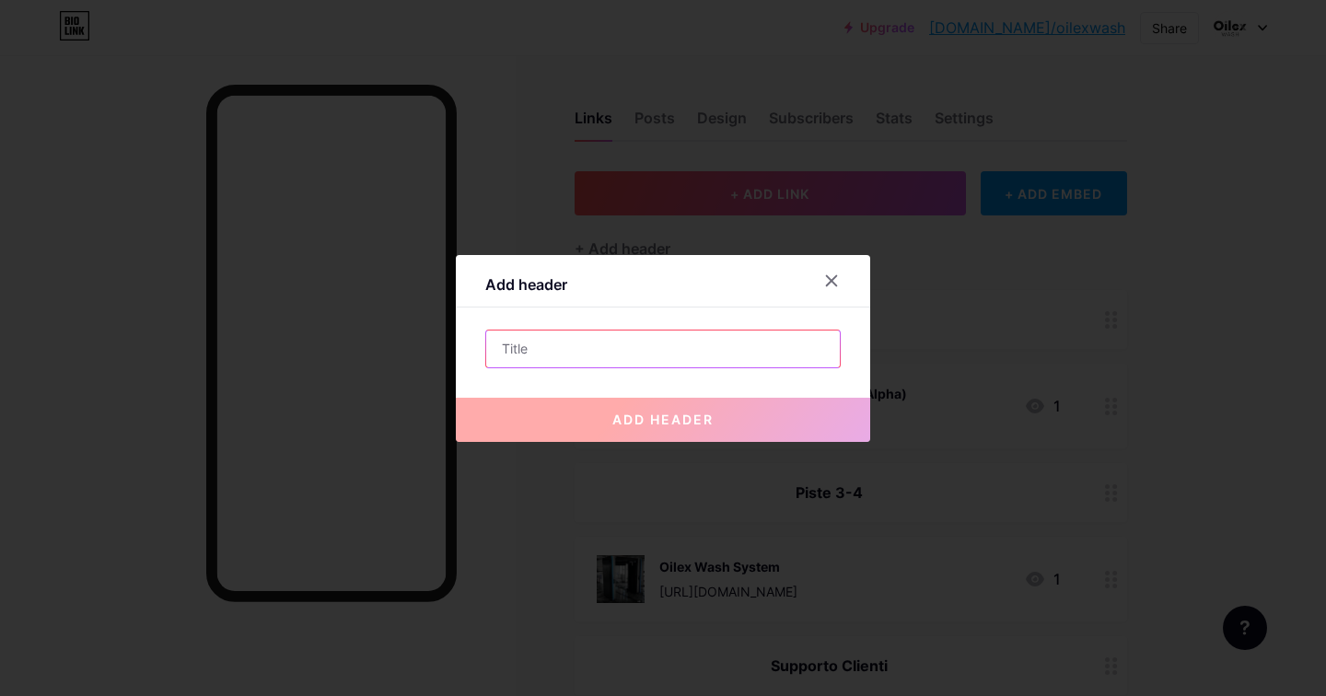
click at [629, 355] on input "text" at bounding box center [663, 349] width 354 height 37
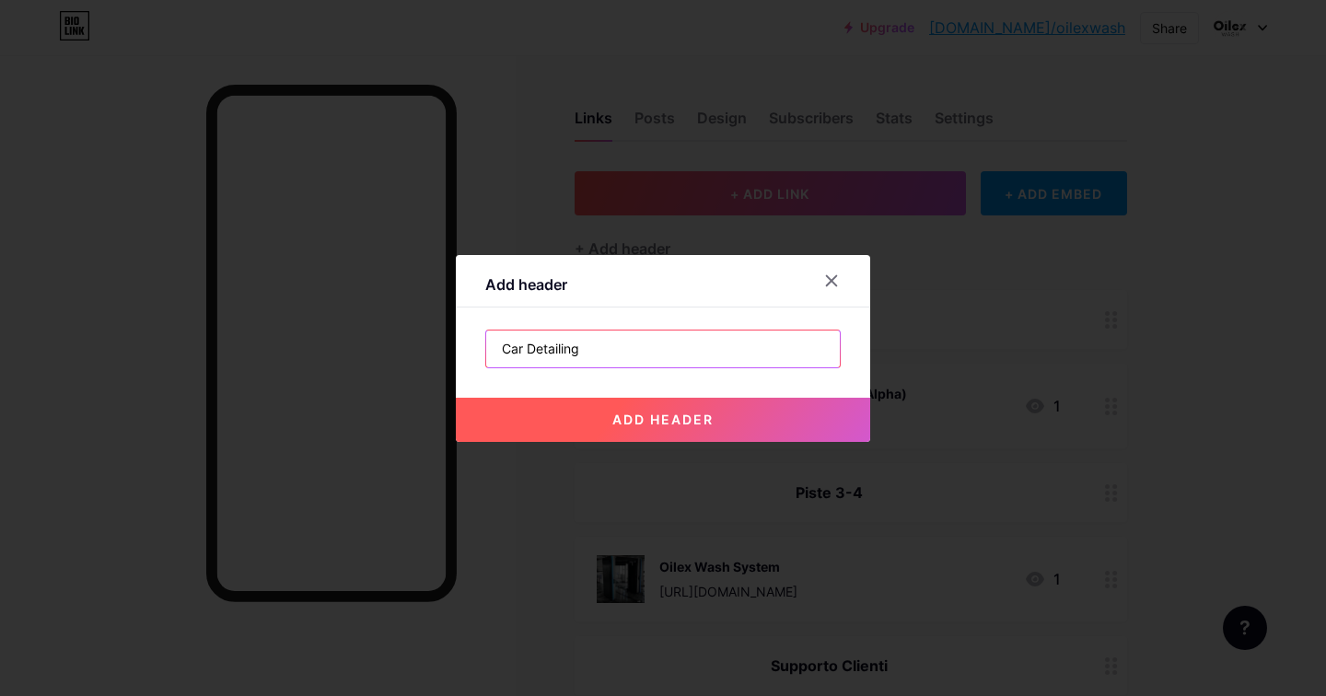
type input "Car Detailing"
click at [654, 414] on span "add header" at bounding box center [663, 420] width 101 height 16
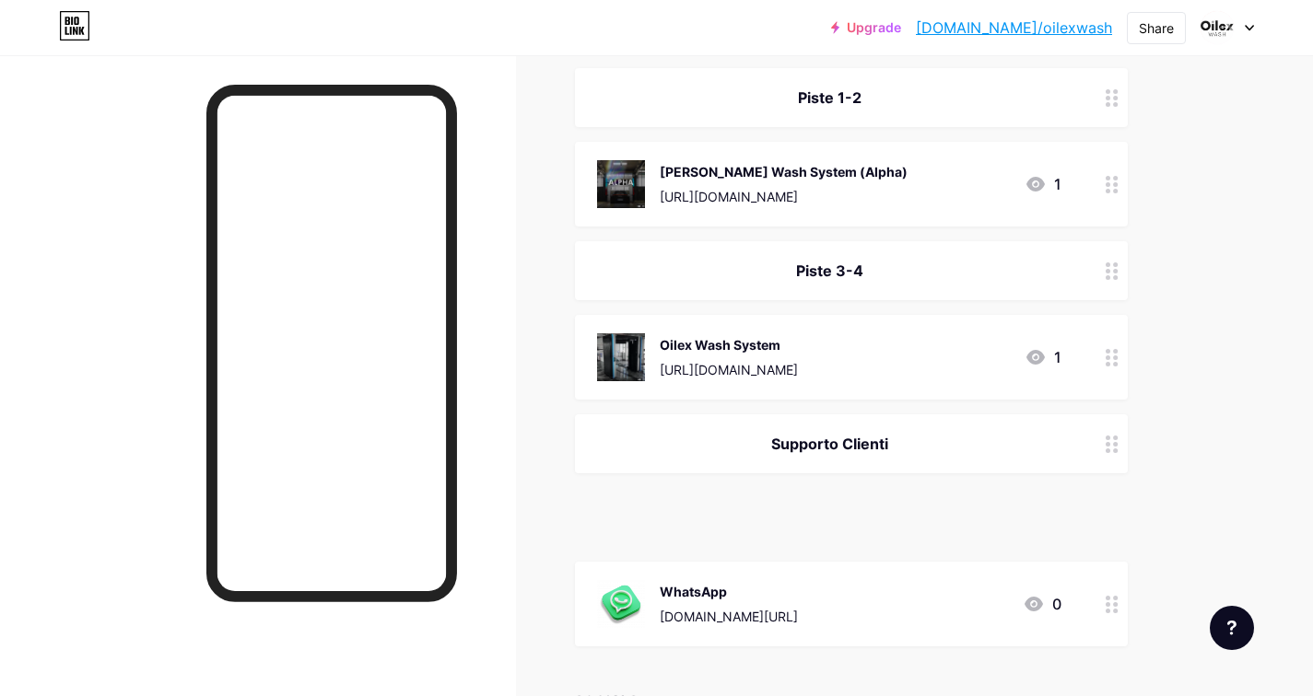
scroll to position [224, 0]
click at [1146, 28] on div "Share" at bounding box center [1155, 27] width 35 height 19
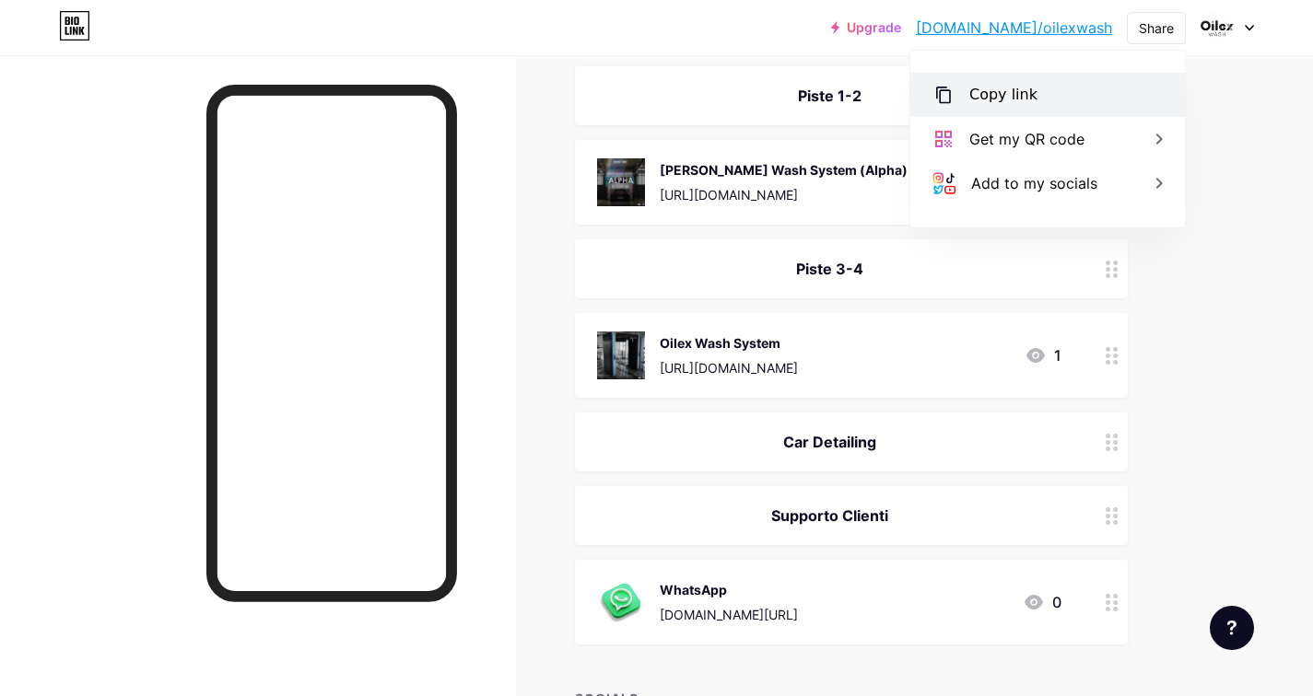
click at [997, 95] on div "Copy link" at bounding box center [1003, 95] width 68 height 22
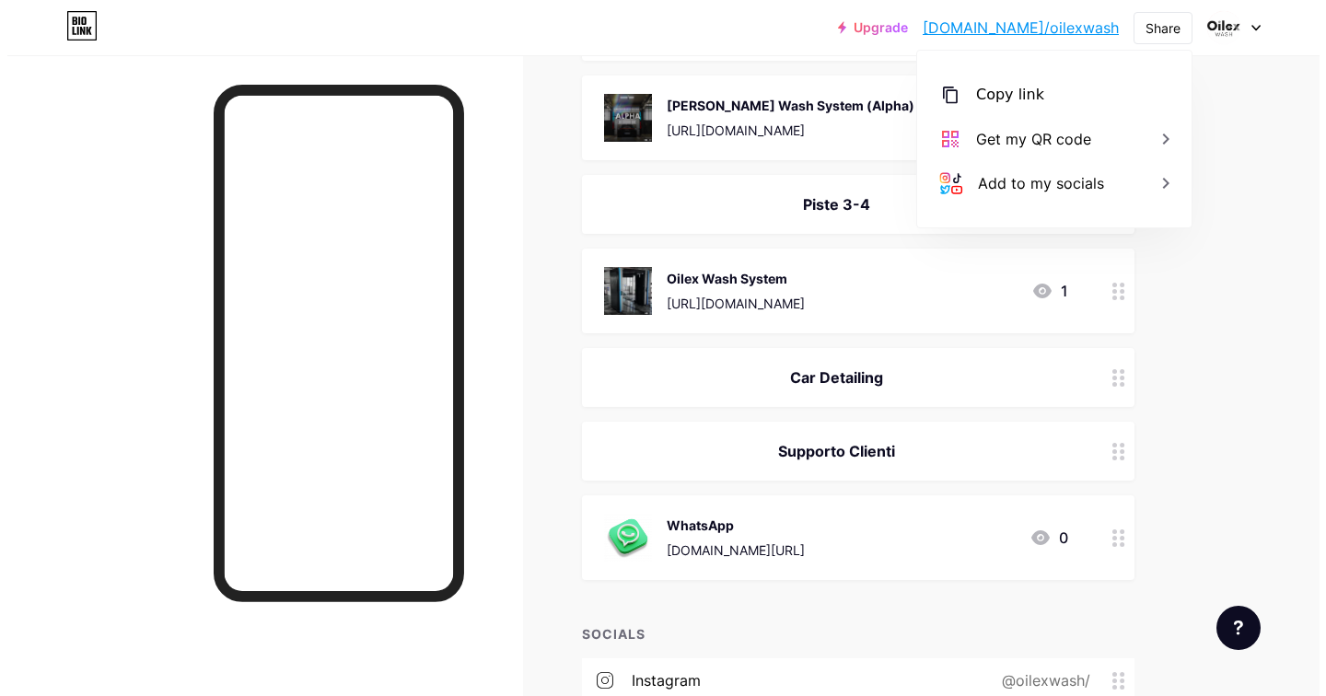
scroll to position [218, 0]
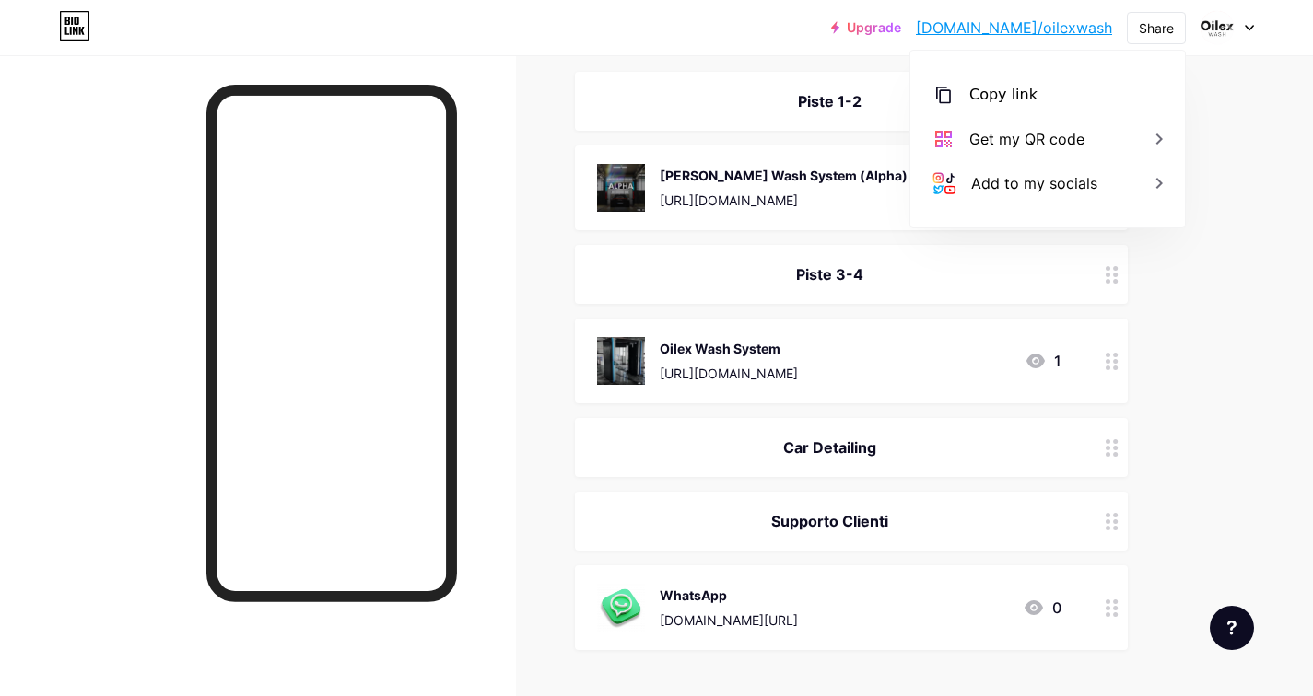
click at [798, 358] on div "Oilex Wash System https://youtu.be/zv_9MmqdysM?si=9d-OVmVP9FSTmtyU" at bounding box center [729, 361] width 138 height 48
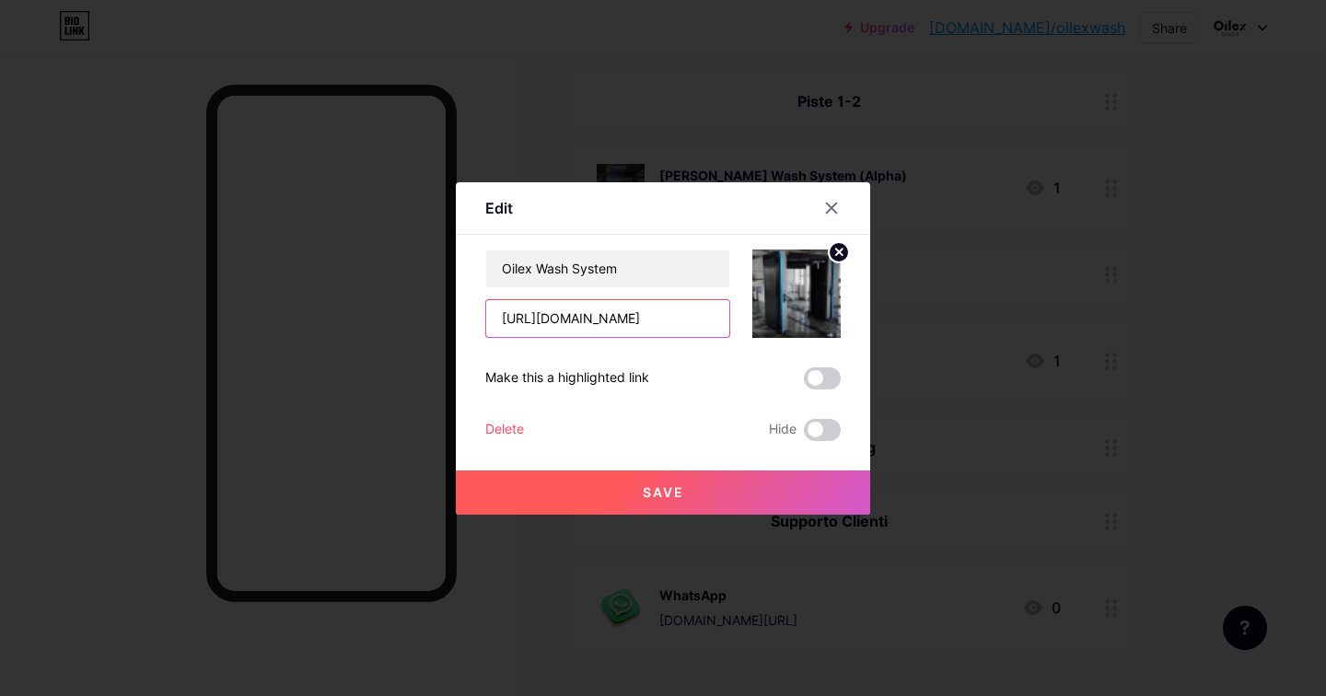
click at [645, 321] on input "https://youtu.be/zv_9MmqdysM?si=9d-OVmVP9FSTmtyU" at bounding box center [607, 318] width 243 height 37
paste input "https://www.youtube.com/watch?v=MseXzXtaBjY"
type input "https://www.youtube.com/watch?v=MseXzXtaBjY"
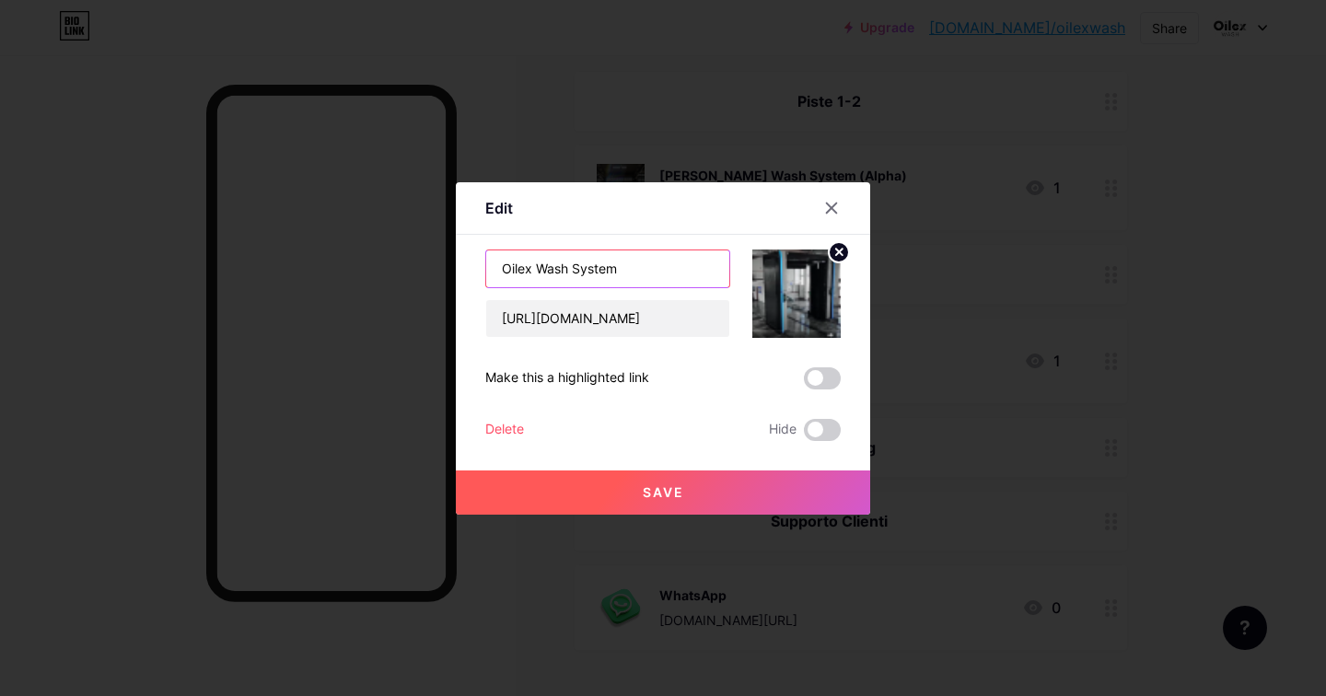
scroll to position [0, 0]
click at [633, 261] on input "Oilex Wash System" at bounding box center [607, 269] width 243 height 37
drag, startPoint x: 622, startPoint y: 269, endPoint x: 499, endPoint y: 262, distance: 122.7
click at [499, 262] on input "Oilex Wash System" at bounding box center [607, 269] width 243 height 37
paste input "Skywing Waschpark mit LED"
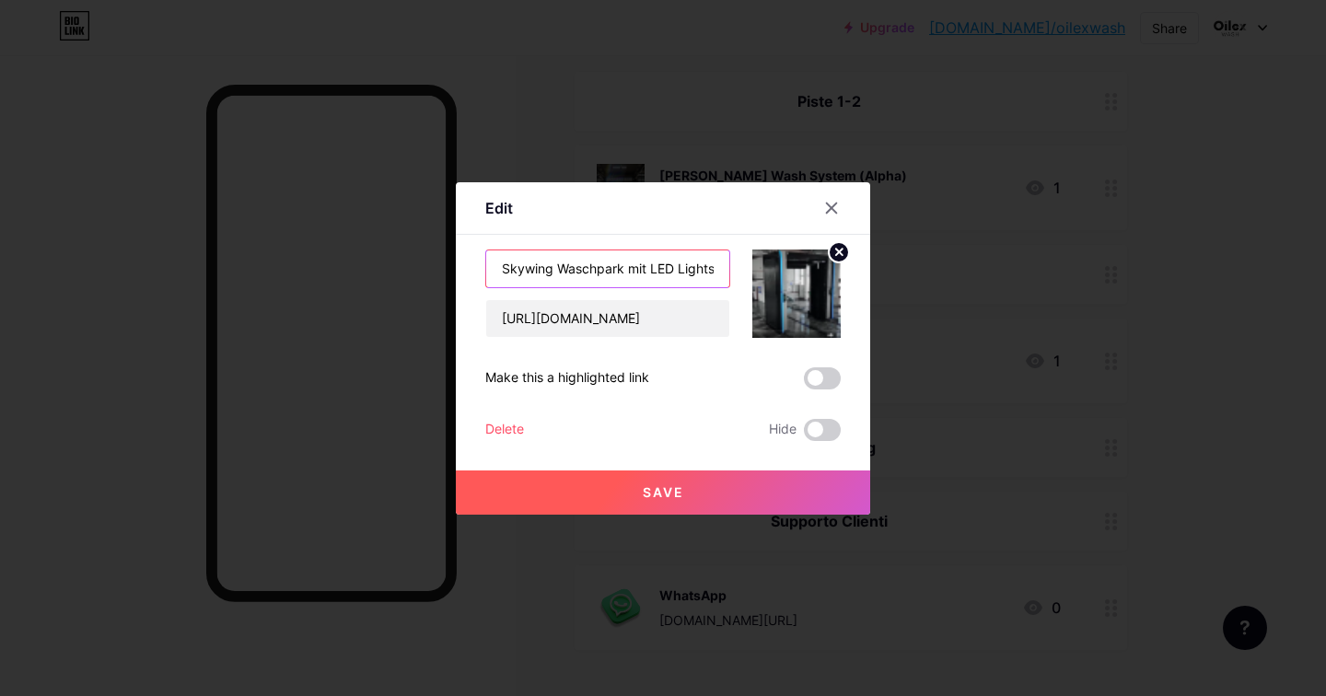
scroll to position [0, 30]
click at [648, 264] on input "Skywing Waschpark mit LED Lightshow" at bounding box center [607, 269] width 243 height 37
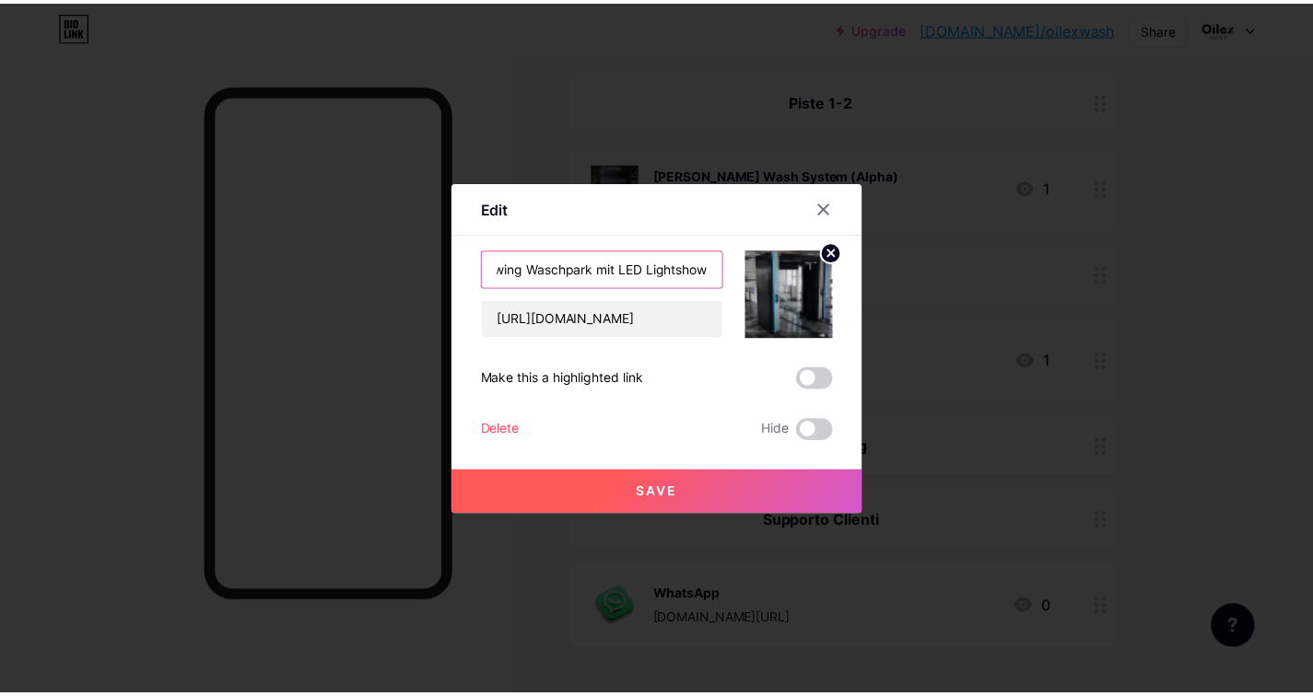
scroll to position [0, 0]
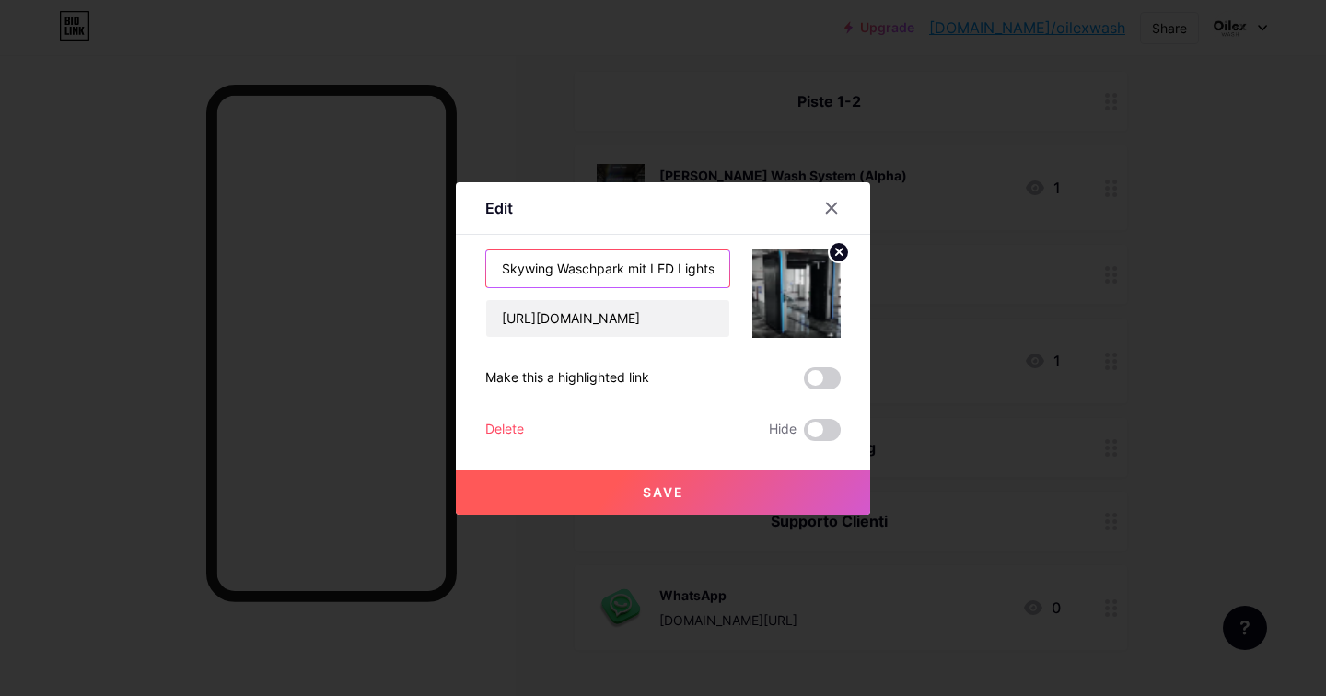
type input "Skywing Waschpark mit LED Lightshow"
click at [840, 251] on icon at bounding box center [839, 252] width 6 height 6
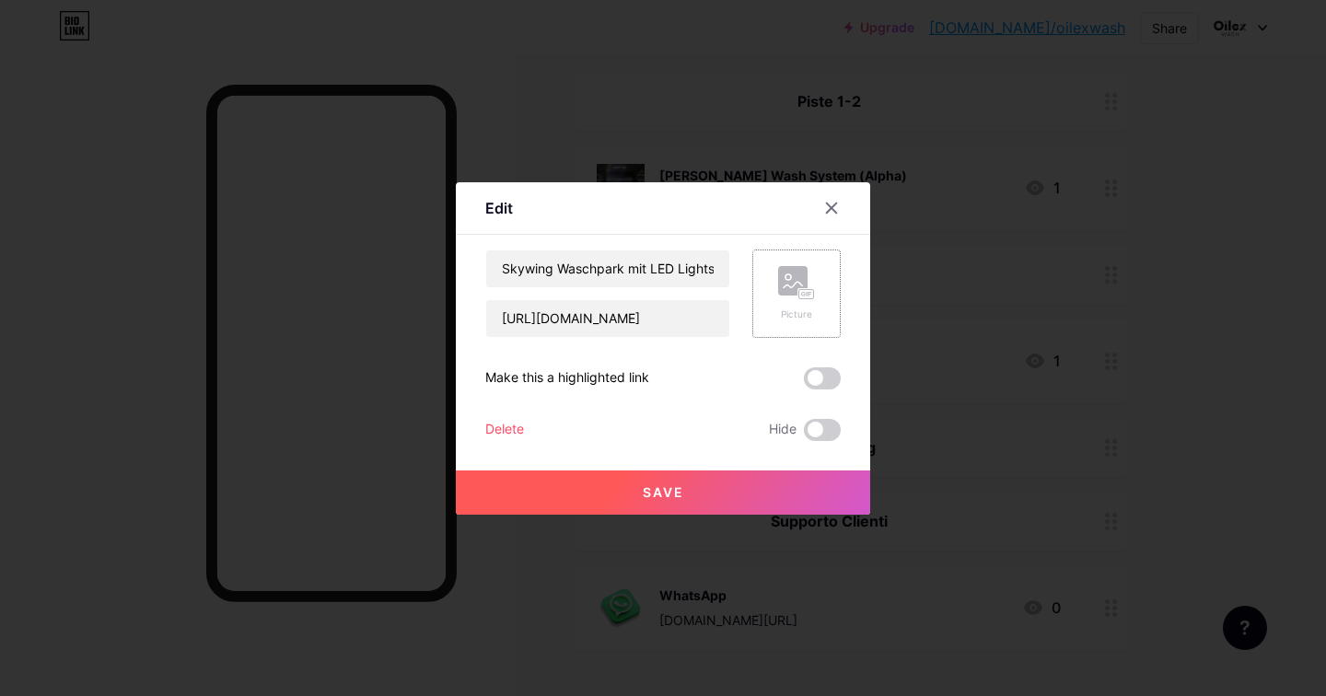
click at [659, 486] on span "Save" at bounding box center [663, 493] width 41 height 16
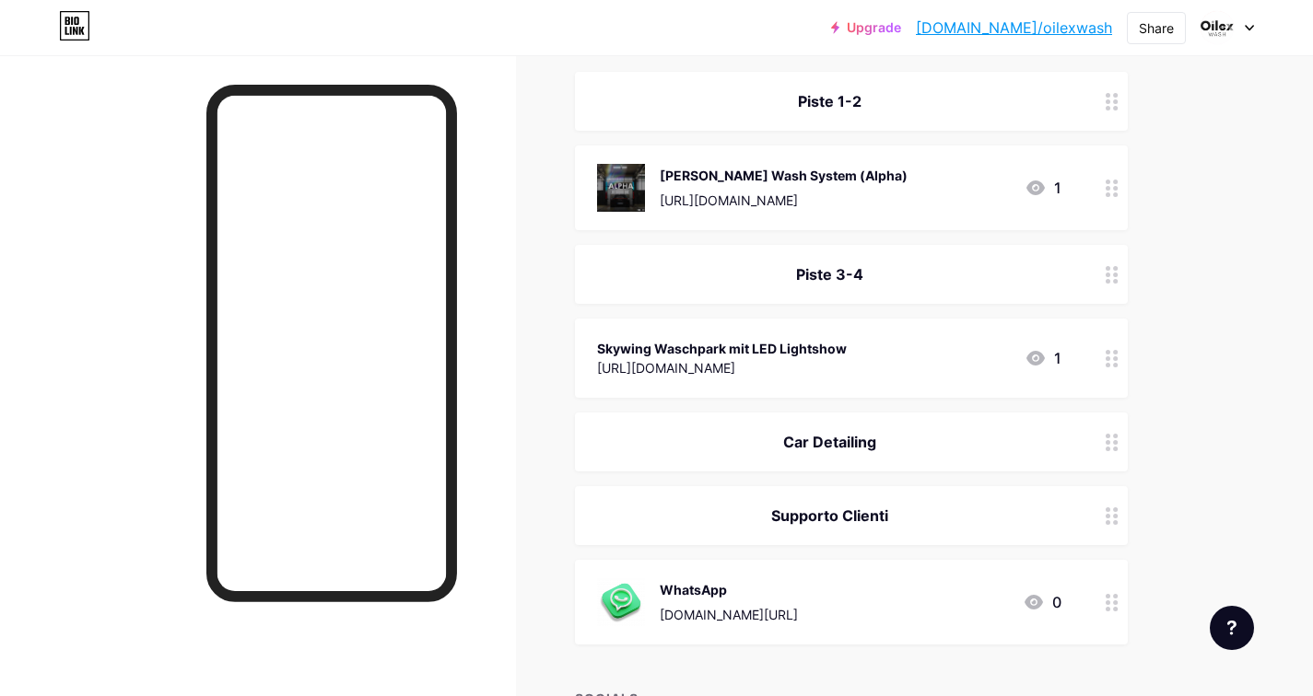
click at [806, 174] on div "Christ Wash System (Alpha)" at bounding box center [784, 175] width 248 height 19
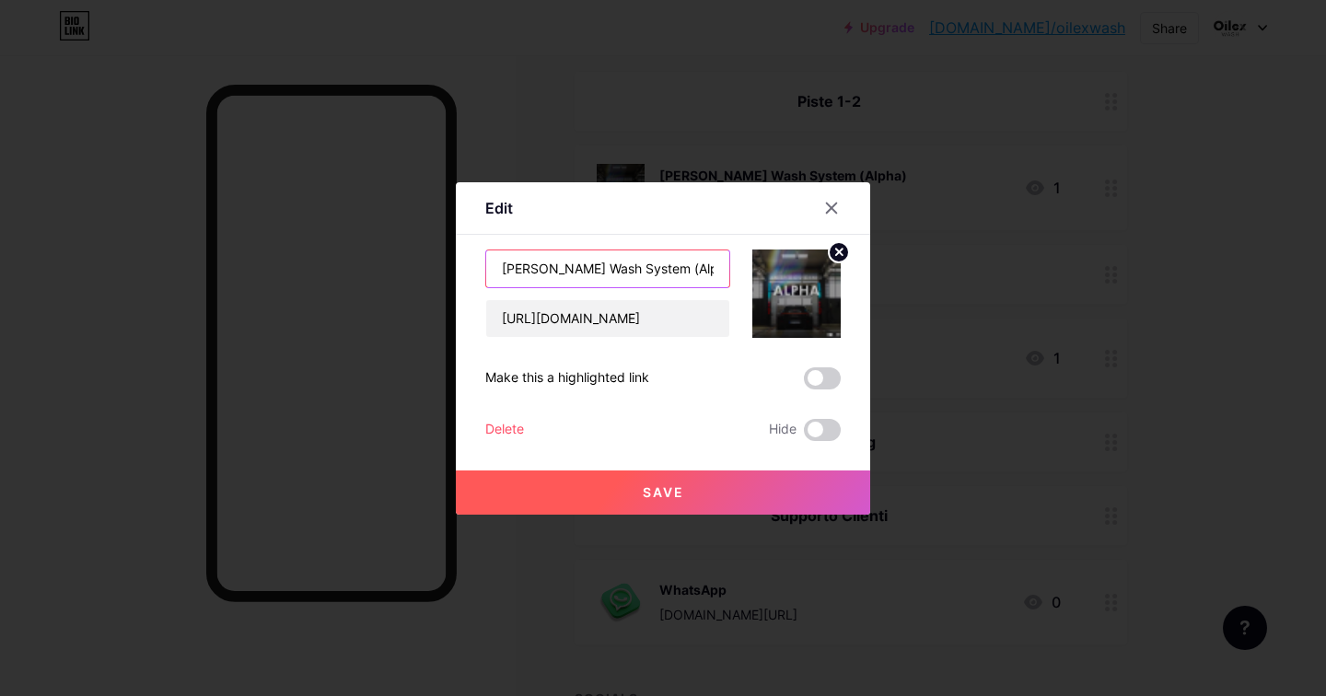
drag, startPoint x: 543, startPoint y: 270, endPoint x: 476, endPoint y: 266, distance: 67.3
click at [476, 266] on div "Edit Content YouTube Play YouTube video without leaving your page. ADD Vimeo Pl…" at bounding box center [663, 348] width 414 height 333
type input "Alpha Wash System"
click at [647, 493] on span "Save" at bounding box center [663, 493] width 41 height 16
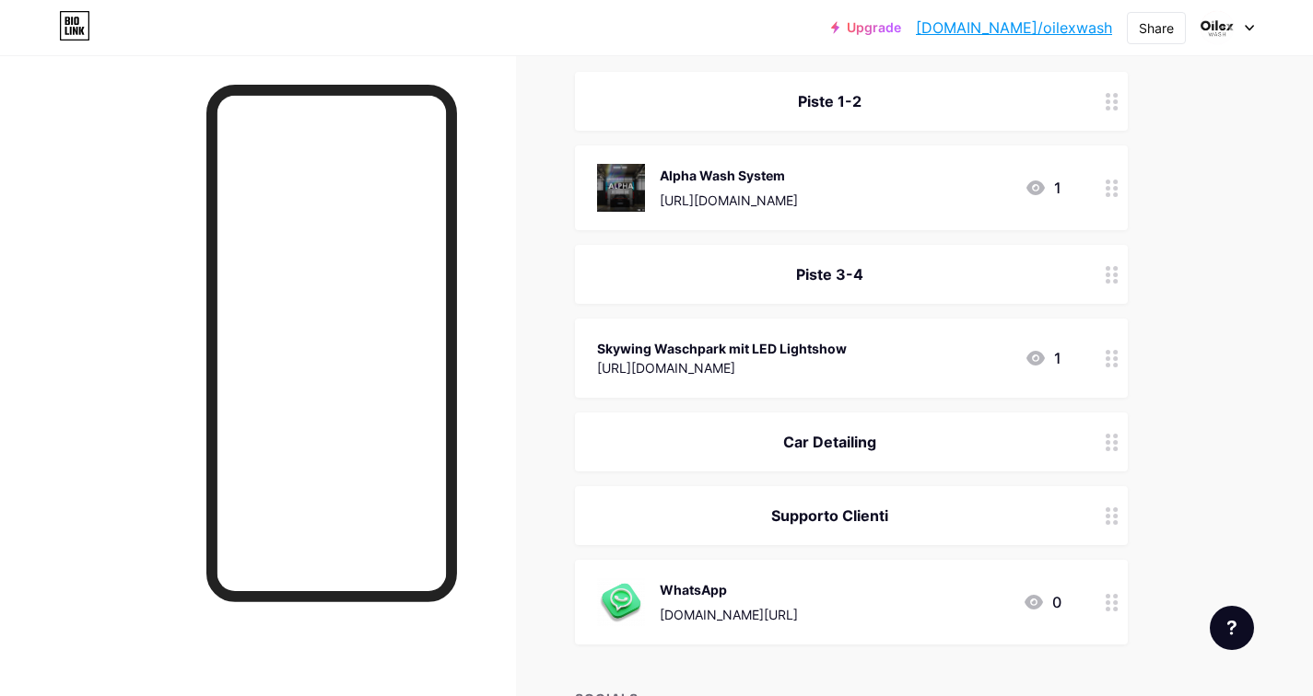
click at [798, 176] on div "Alpha Wash System" at bounding box center [729, 175] width 138 height 19
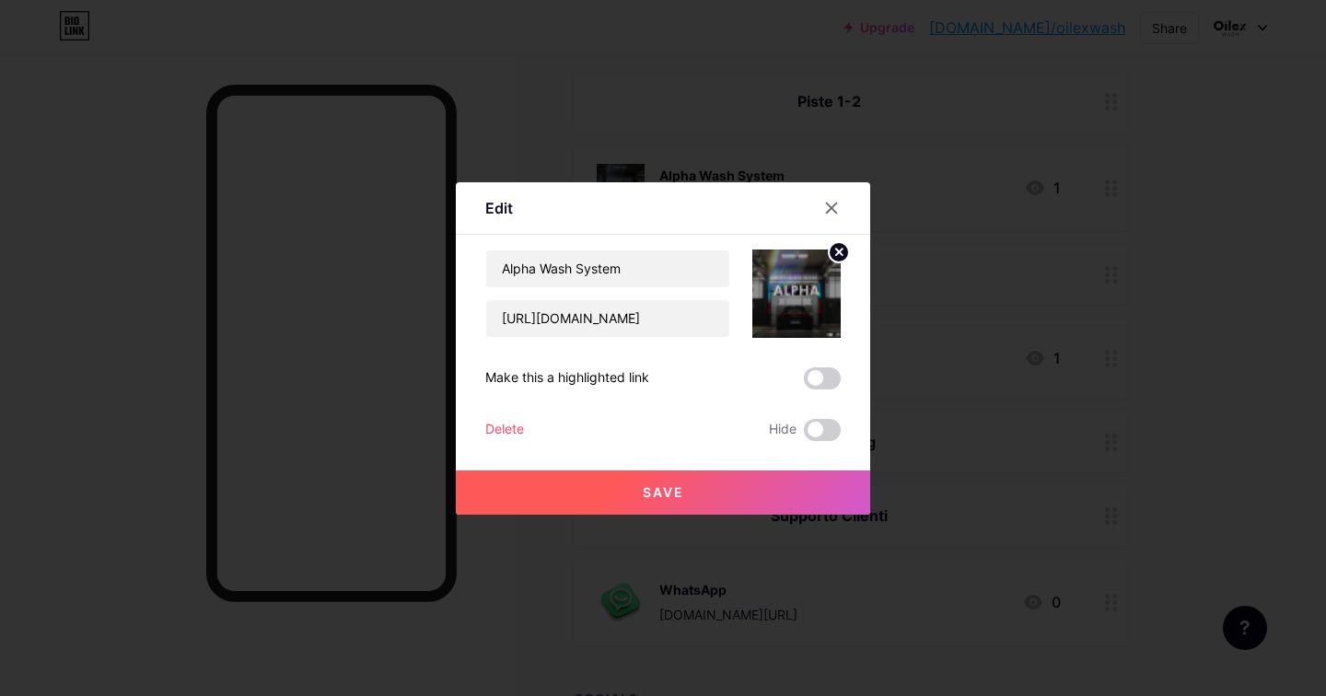
click at [840, 249] on icon at bounding box center [839, 252] width 6 height 6
click at [630, 485] on button "Save" at bounding box center [663, 493] width 414 height 44
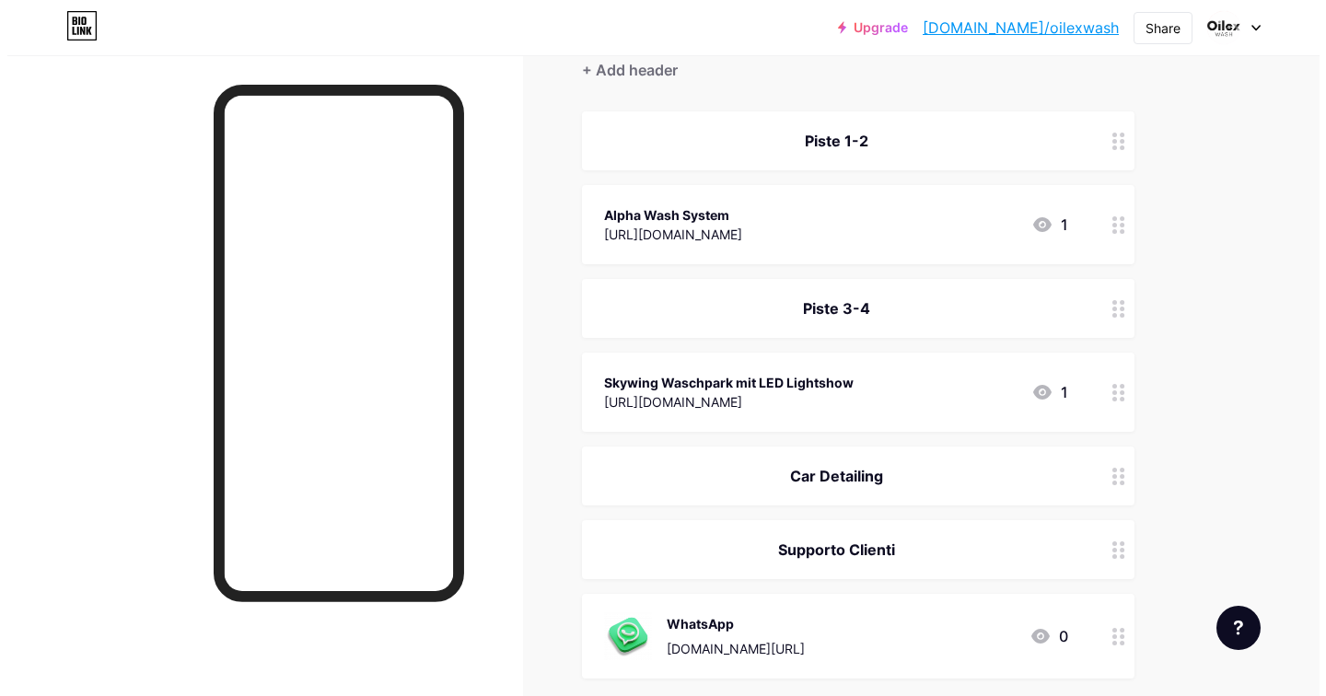
scroll to position [278, 0]
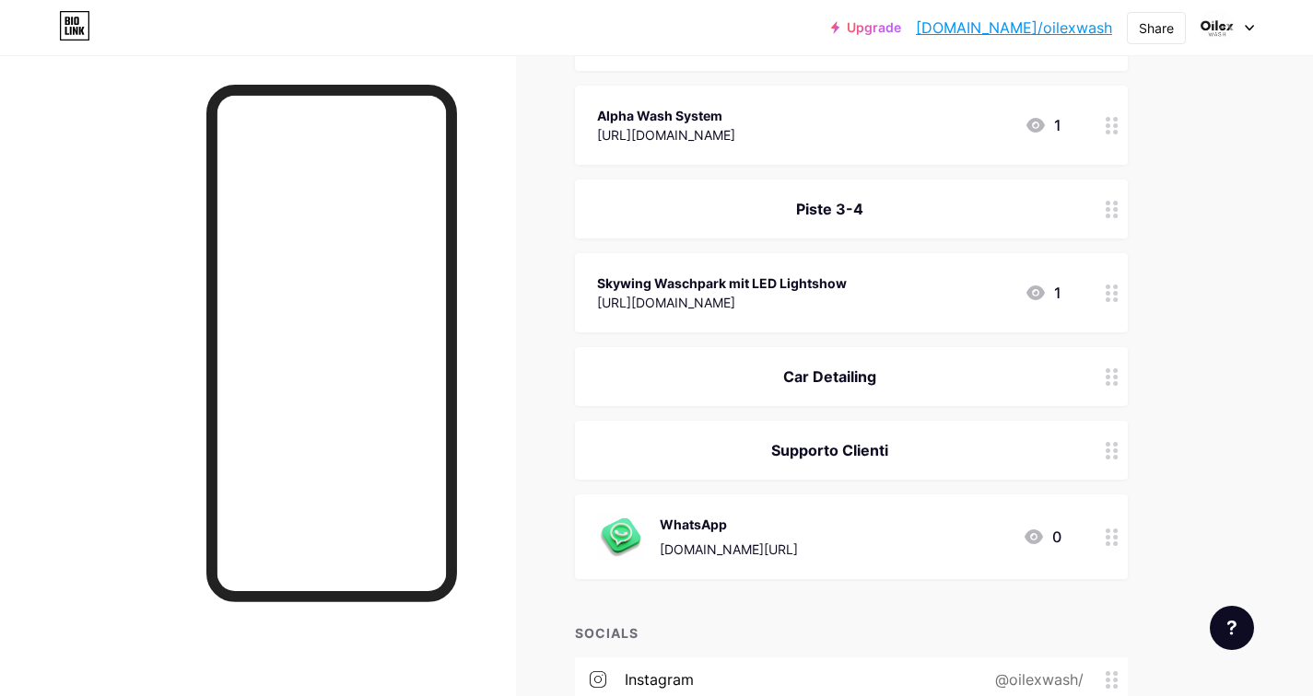
click at [743, 282] on div "Skywing Waschpark mit LED Lightshow" at bounding box center [722, 283] width 250 height 19
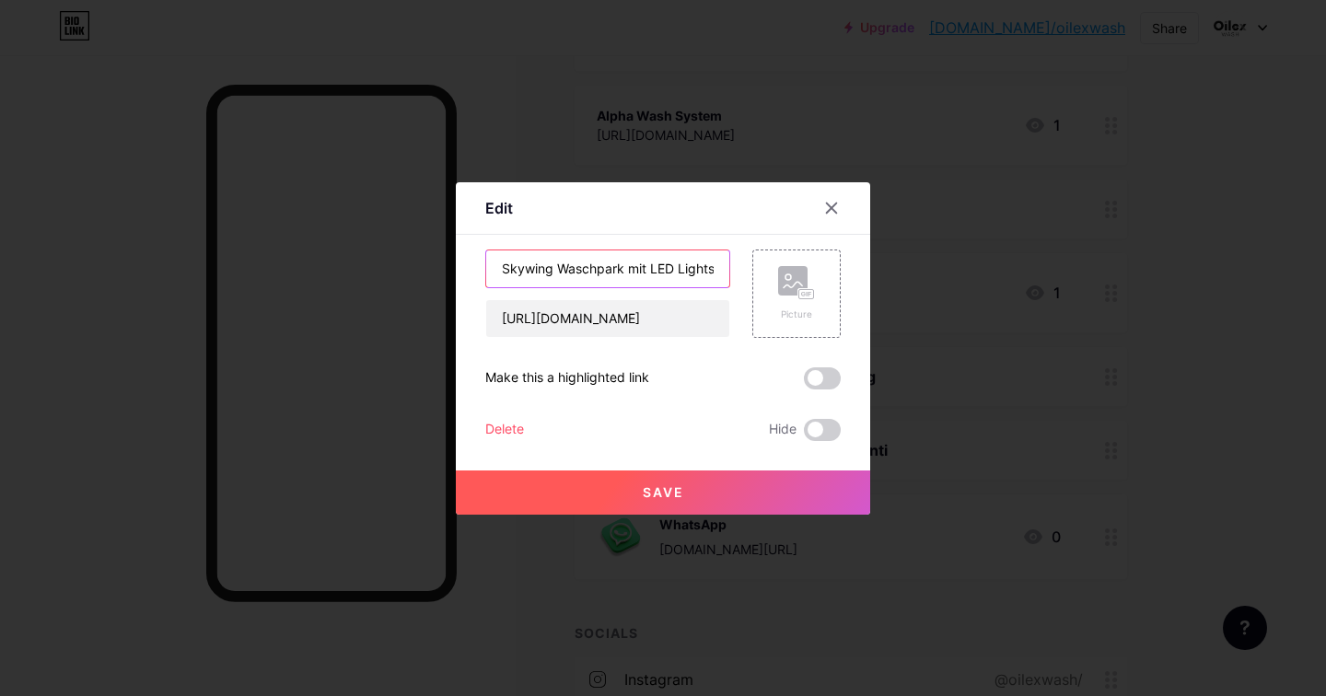
click at [699, 270] on input "Skywing Waschpark mit LED Lightshow" at bounding box center [607, 269] width 243 height 37
type input "Oilex Wash System"
click at [648, 498] on span "Save" at bounding box center [663, 493] width 41 height 16
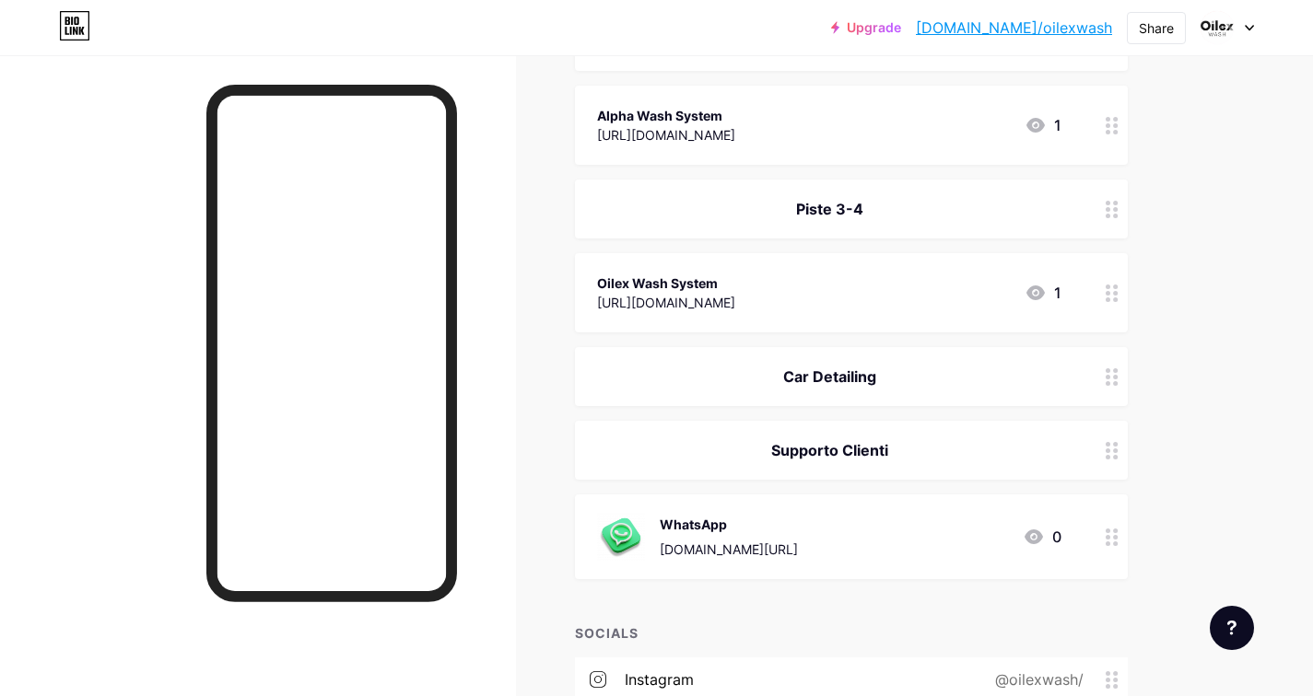
click at [735, 301] on div "https://www.youtube.com/watch?v=MseXzXtaBjY" at bounding box center [666, 302] width 138 height 19
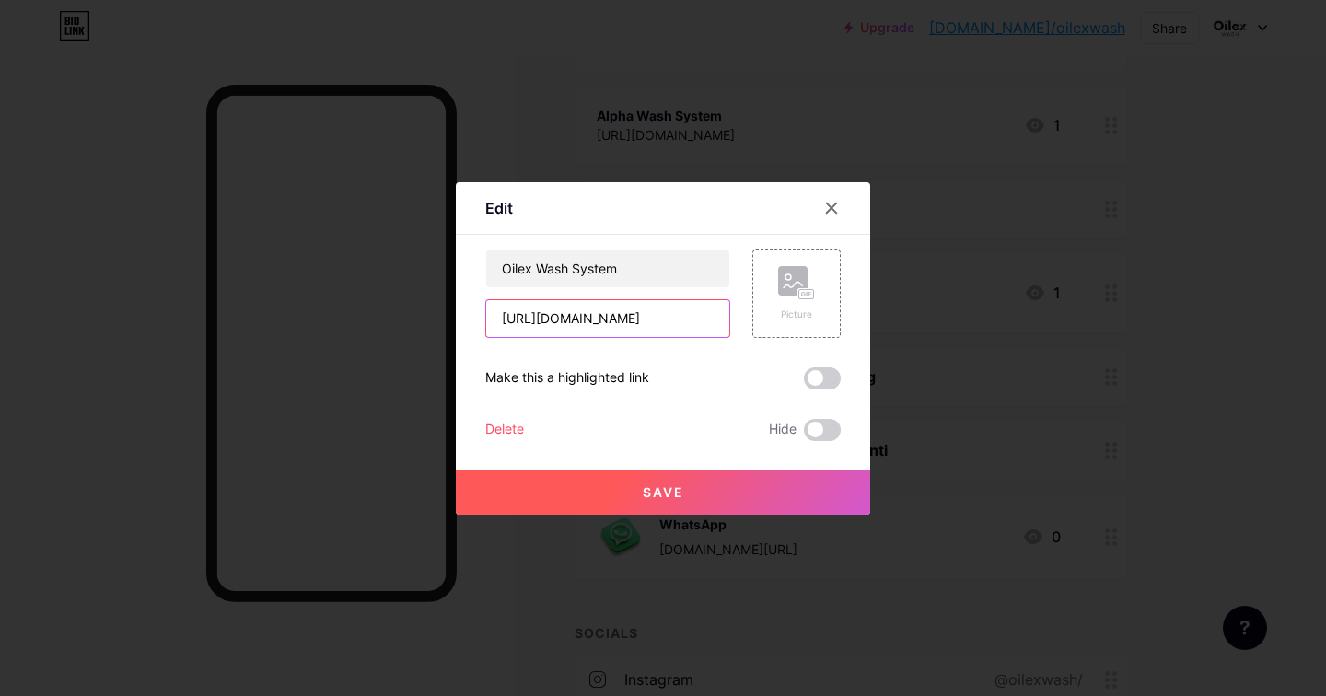
click at [628, 320] on input "https://www.youtube.com/watch?v=MseXzXtaBjY" at bounding box center [607, 318] width 243 height 37
paste input "uDfYcu3Qgnc"
type input "[URL][DOMAIN_NAME]"
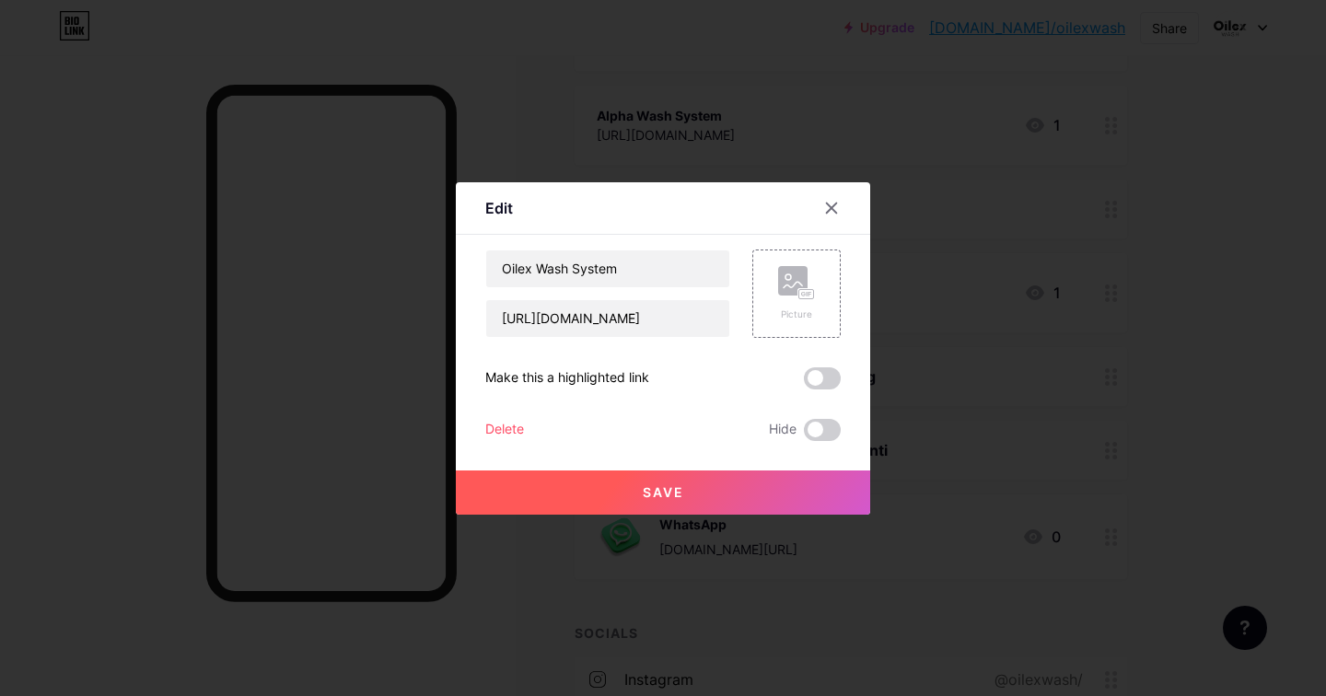
click at [653, 497] on span "Save" at bounding box center [663, 493] width 41 height 16
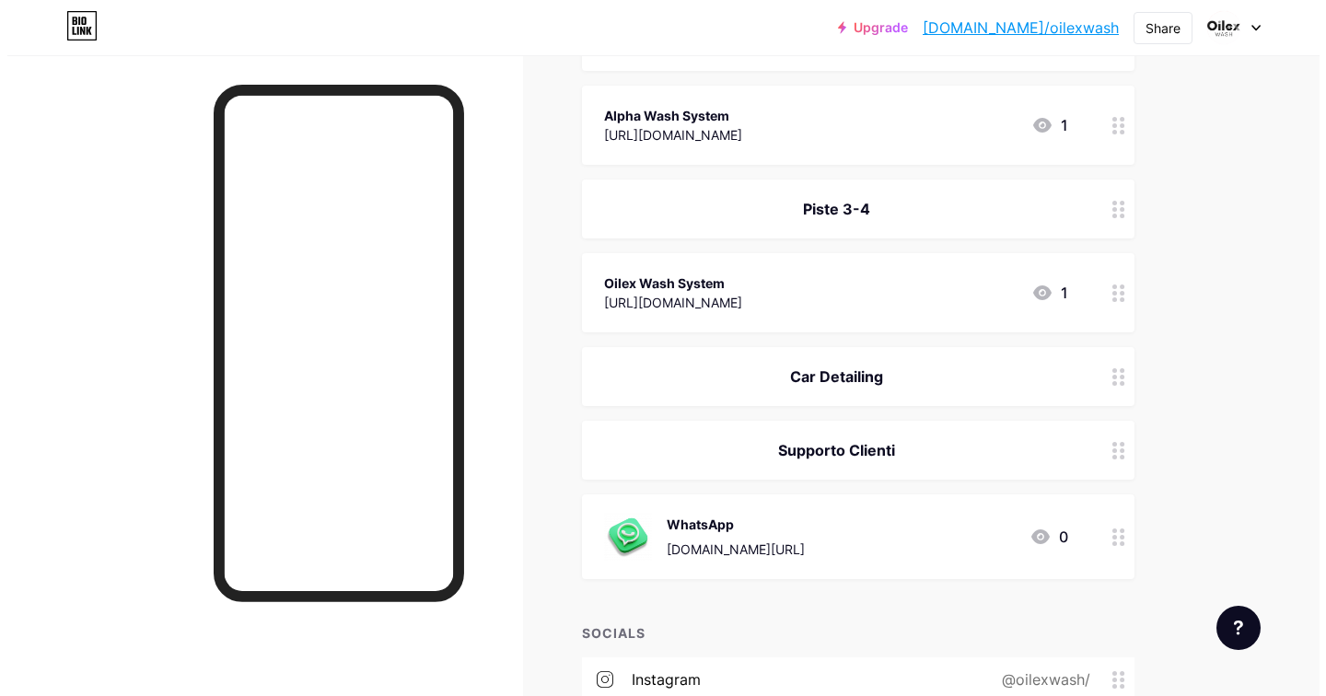
scroll to position [0, 0]
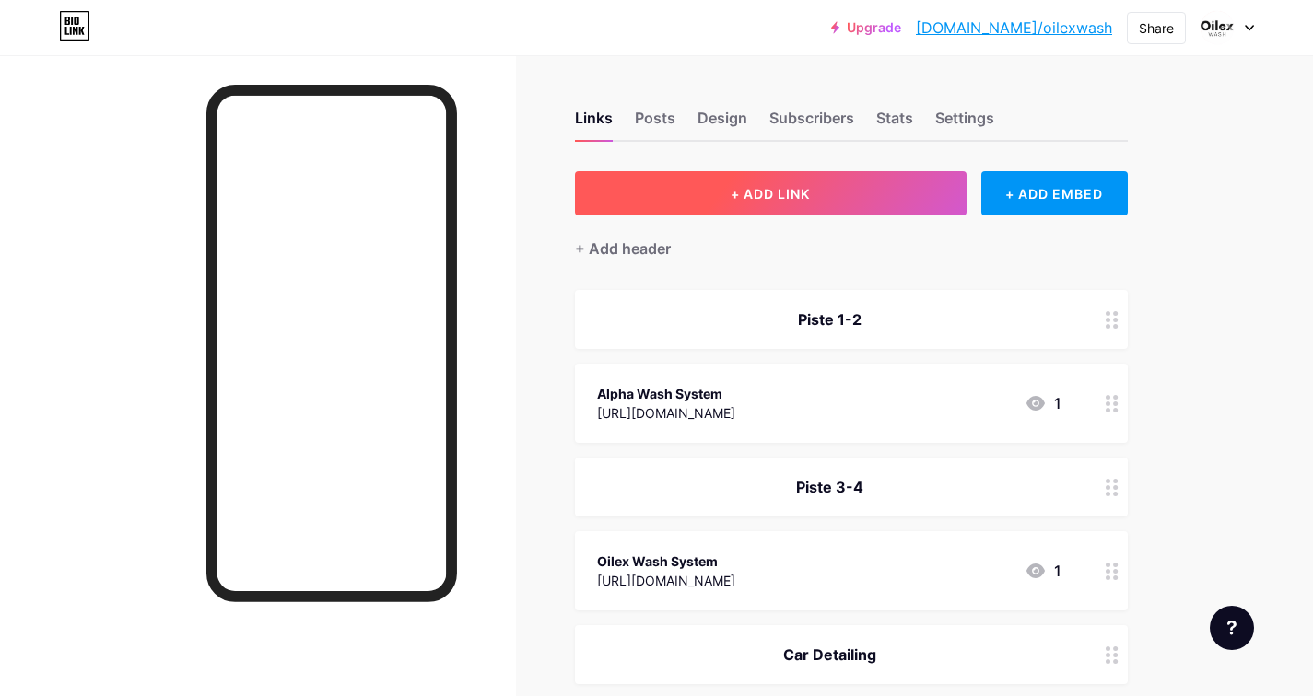
click at [810, 194] on span "+ ADD LINK" at bounding box center [769, 194] width 79 height 16
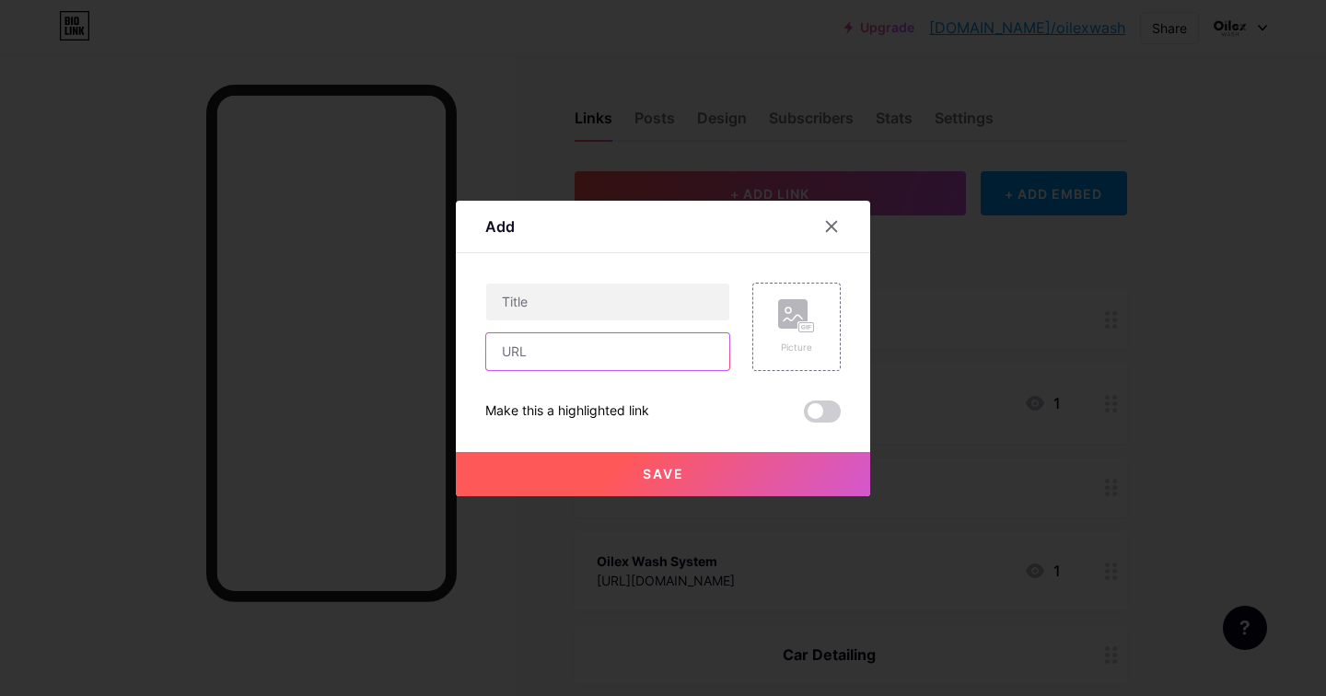
click at [563, 363] on input "text" at bounding box center [607, 351] width 243 height 37
paste input "[URL][DOMAIN_NAME]"
type input "[URL][DOMAIN_NAME]"
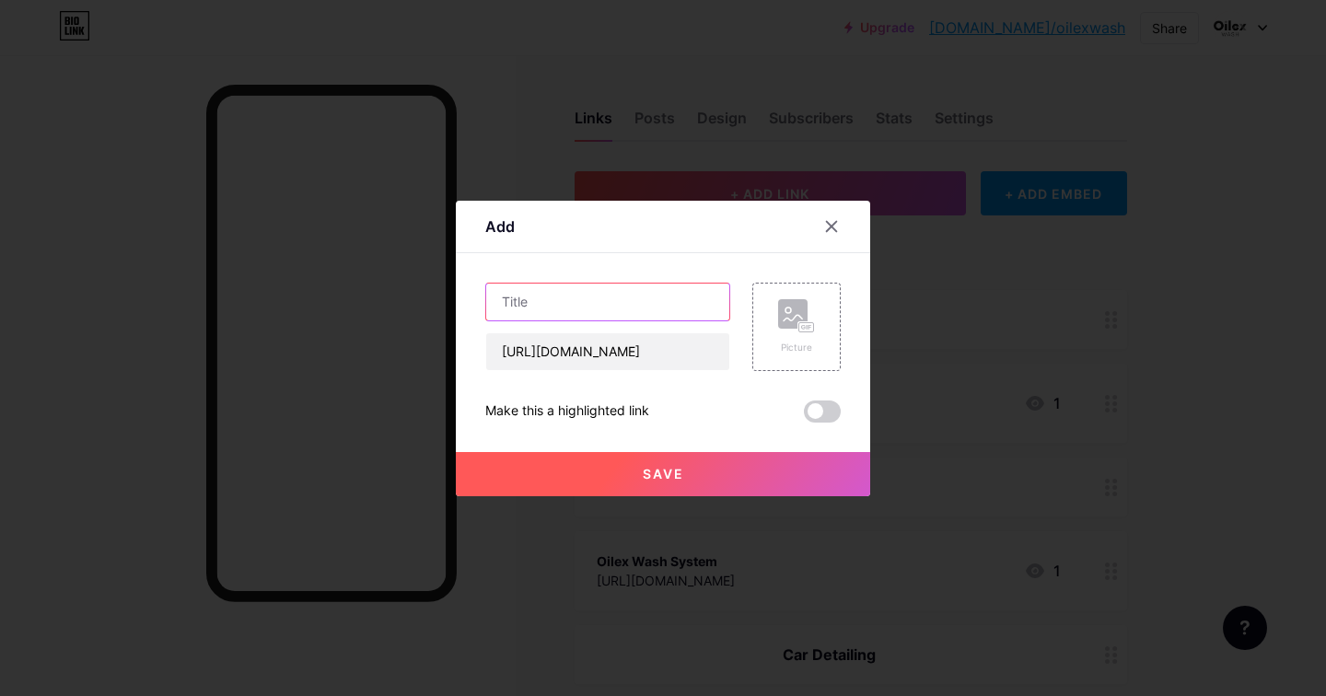
click at [546, 307] on input "text" at bounding box center [607, 302] width 243 height 37
paste input "Cleaning a Dirty Porsche 911 GT3 RS"
type input "Cleaning a Dirty Porsche 911 GT3 RS"
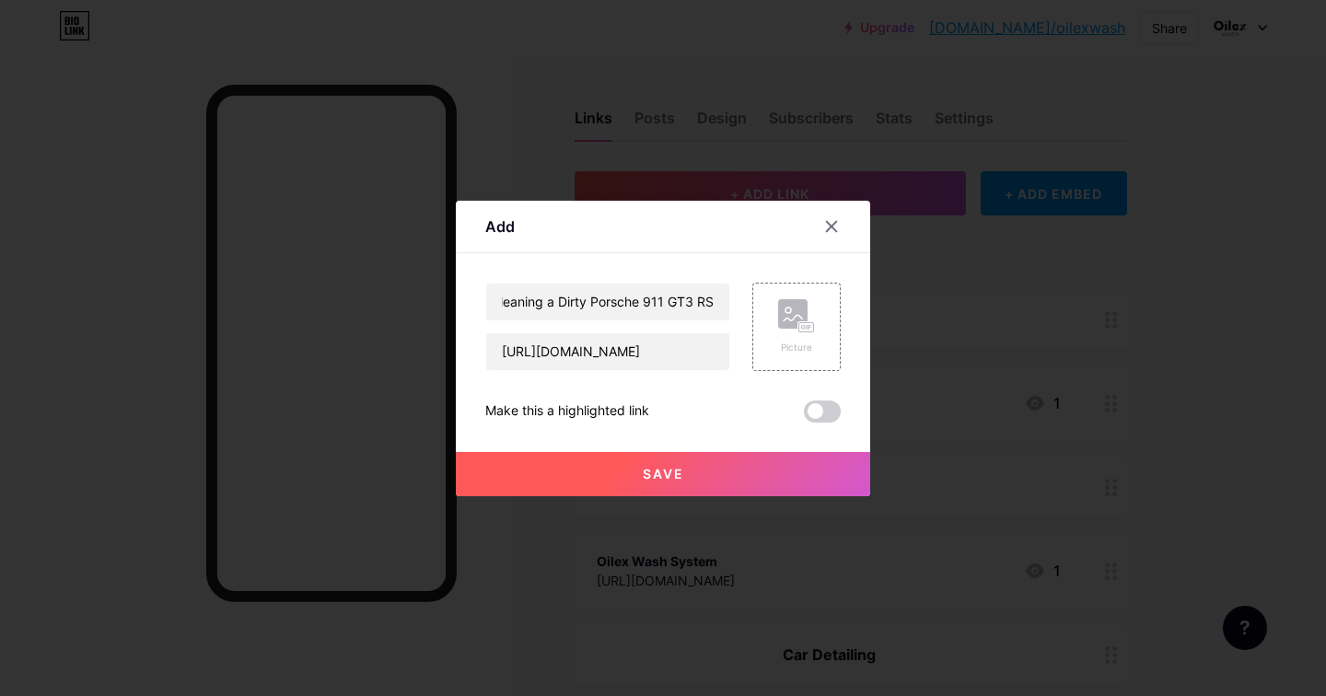
click at [658, 472] on span "Save" at bounding box center [663, 474] width 41 height 16
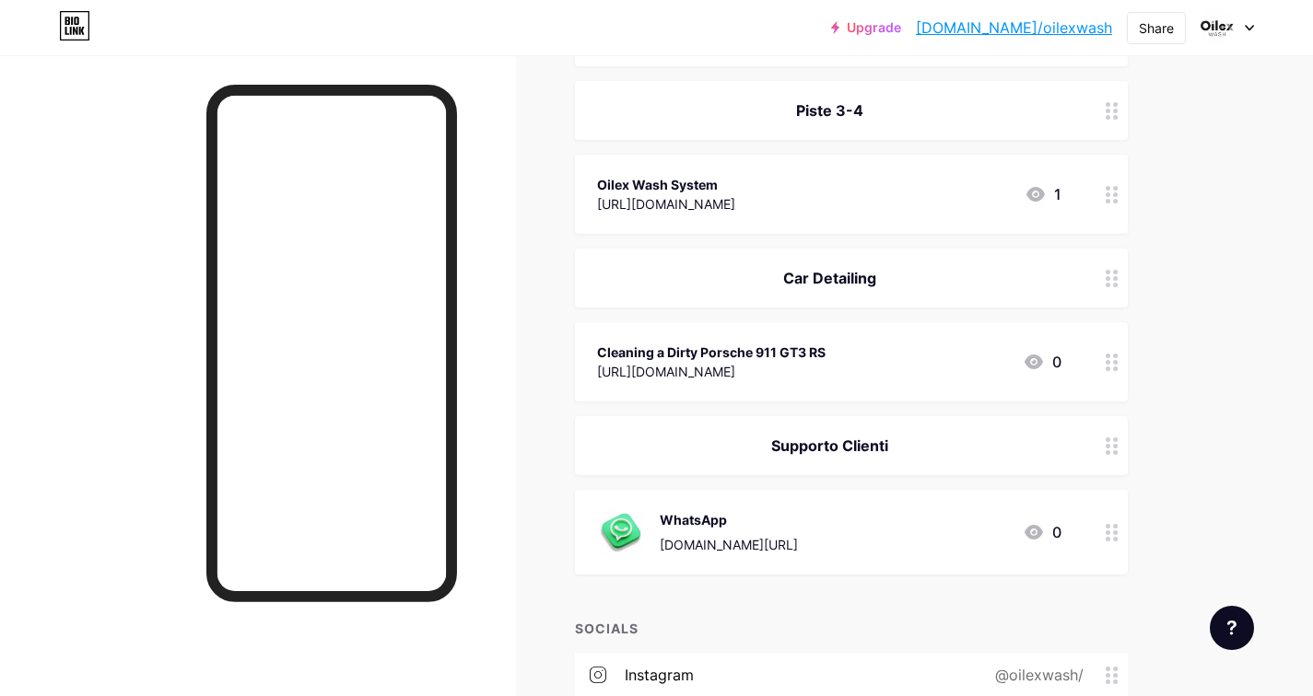
scroll to position [378, 0]
click at [824, 352] on div "Cleaning a Dirty Porsche 911 GT3 RS" at bounding box center [711, 351] width 228 height 19
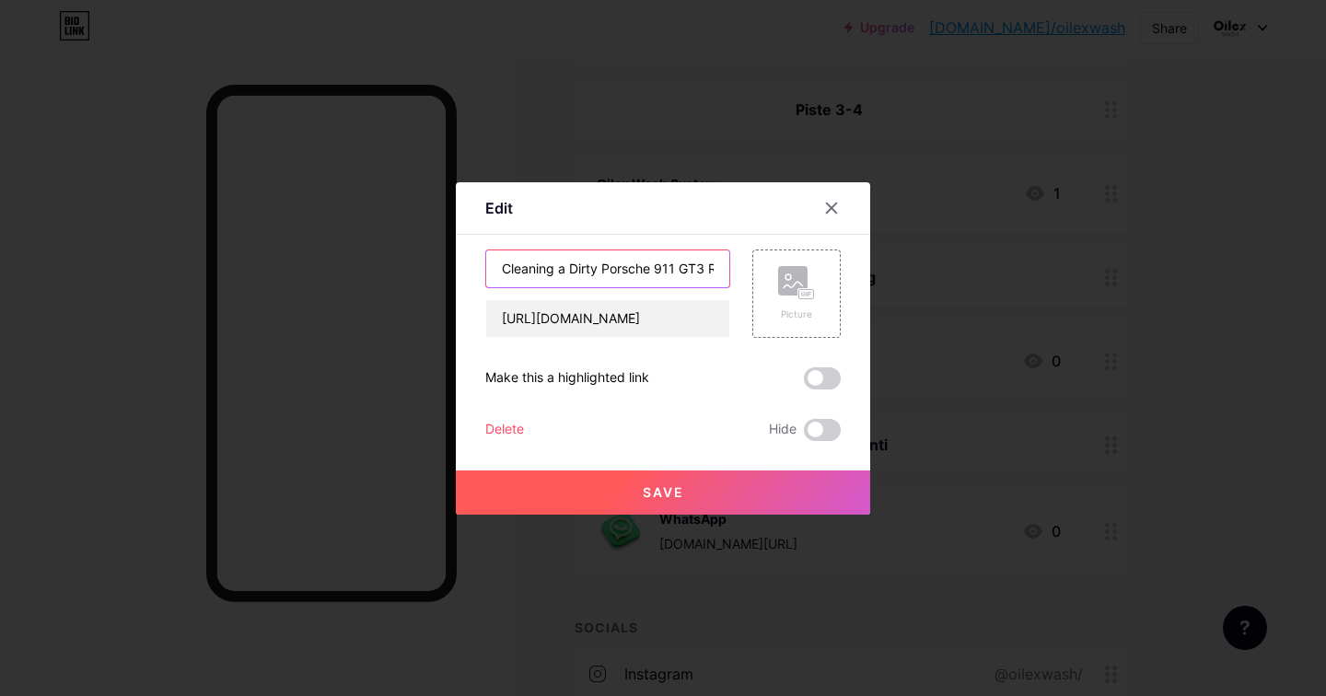
click at [602, 262] on input "Cleaning a Dirty Porsche 911 GT3 RS" at bounding box center [607, 269] width 243 height 37
type input "Porsche 911 GT3 RS"
click at [806, 286] on rect at bounding box center [792, 280] width 29 height 29
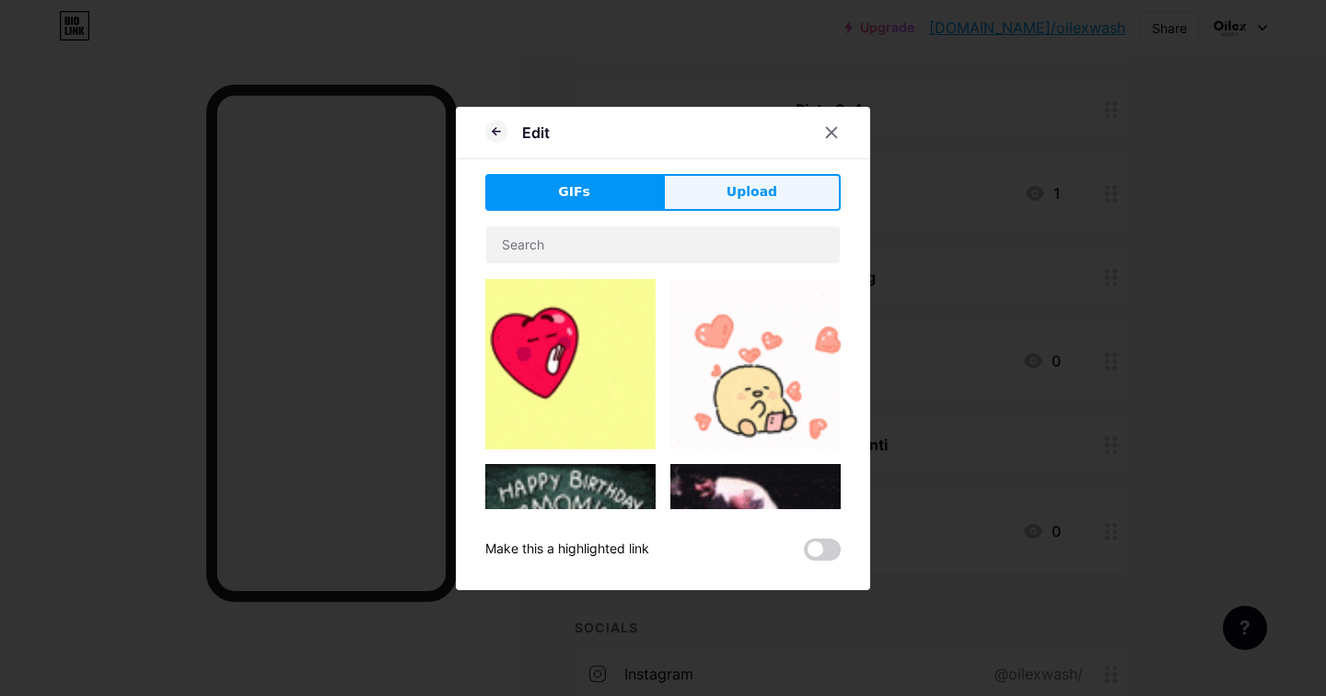
click at [754, 183] on span "Upload" at bounding box center [752, 191] width 51 height 19
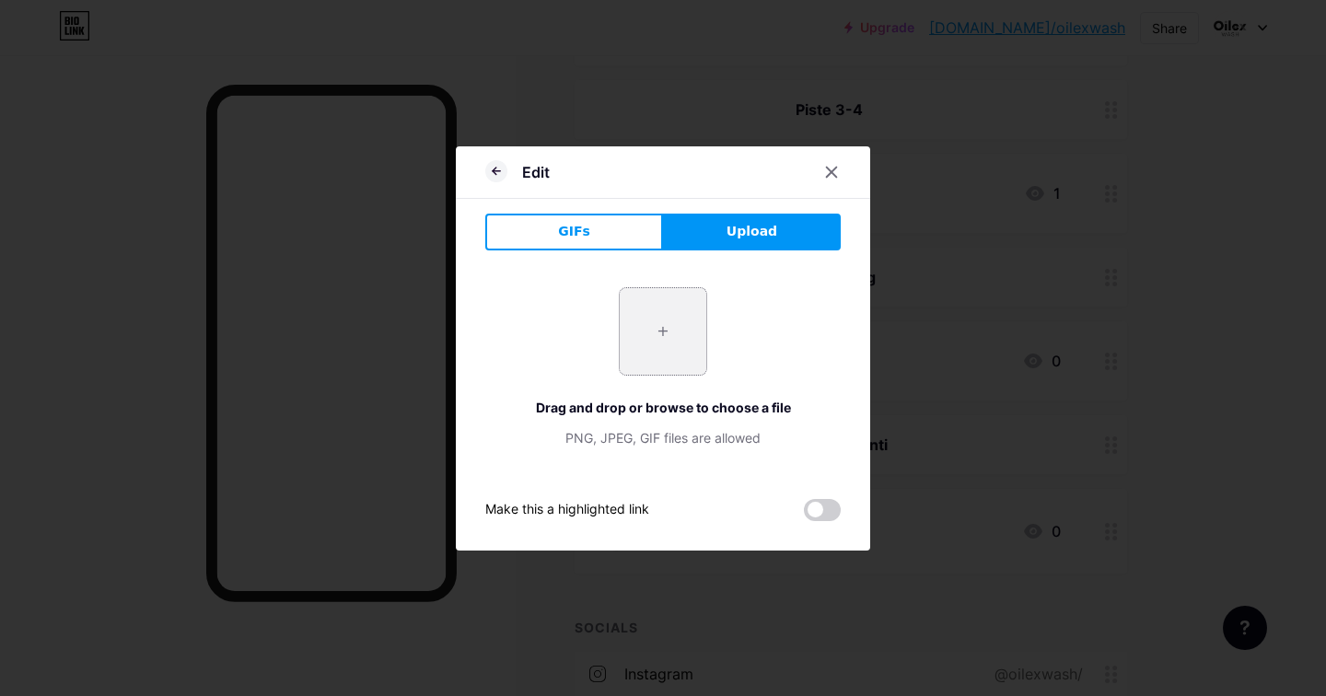
click at [671, 310] on input "file" at bounding box center [663, 331] width 87 height 87
click at [656, 344] on input "file" at bounding box center [663, 331] width 87 height 87
type input "C:\fakepath\Porsche 911.png"
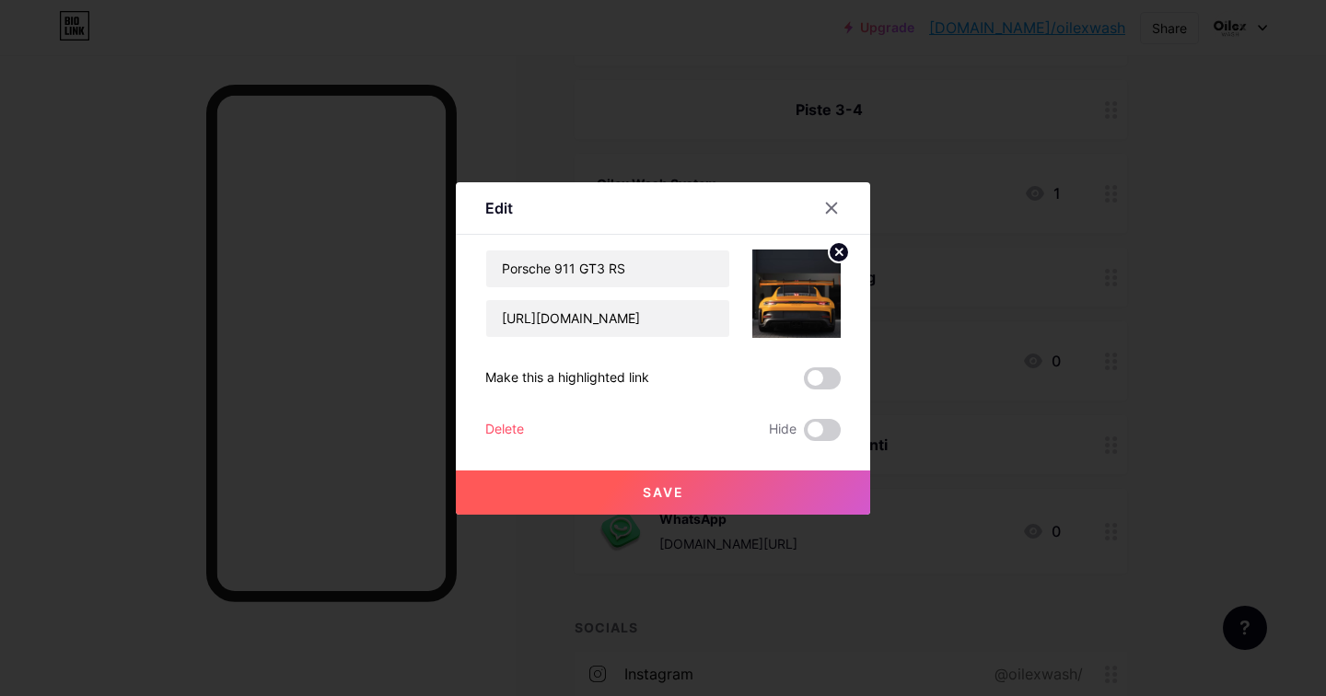
click at [664, 490] on span "Save" at bounding box center [663, 493] width 41 height 16
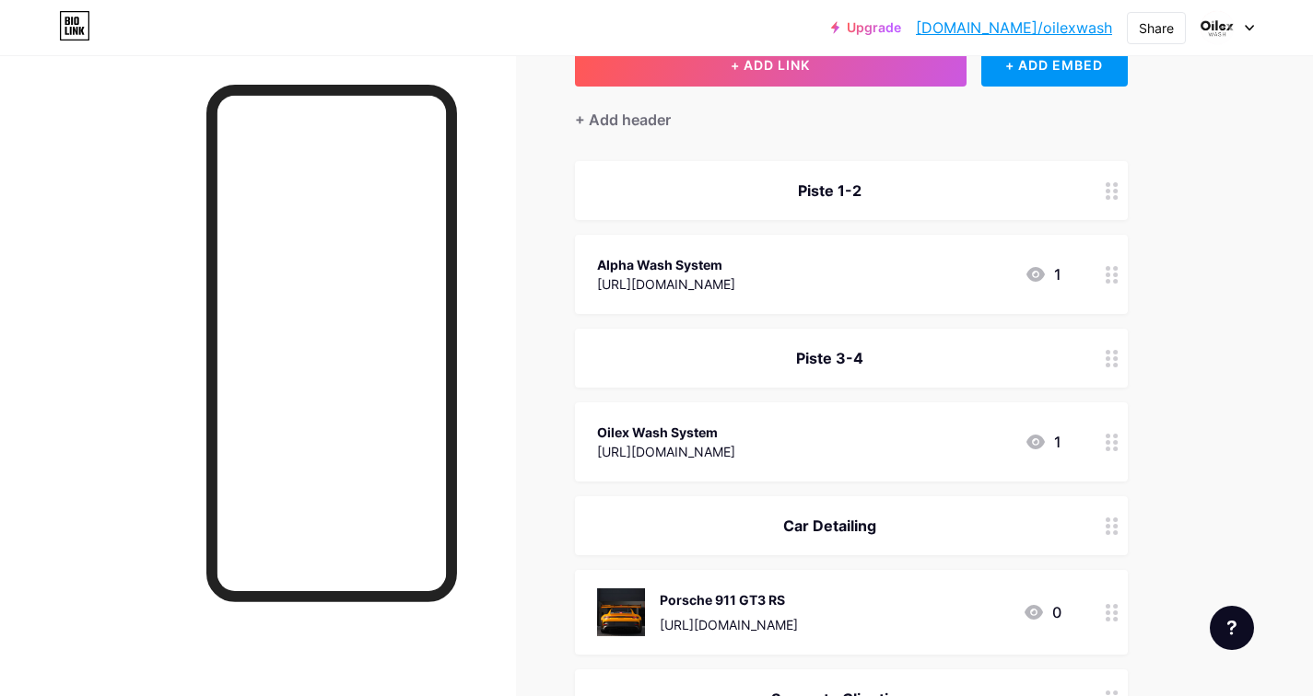
scroll to position [111, 0]
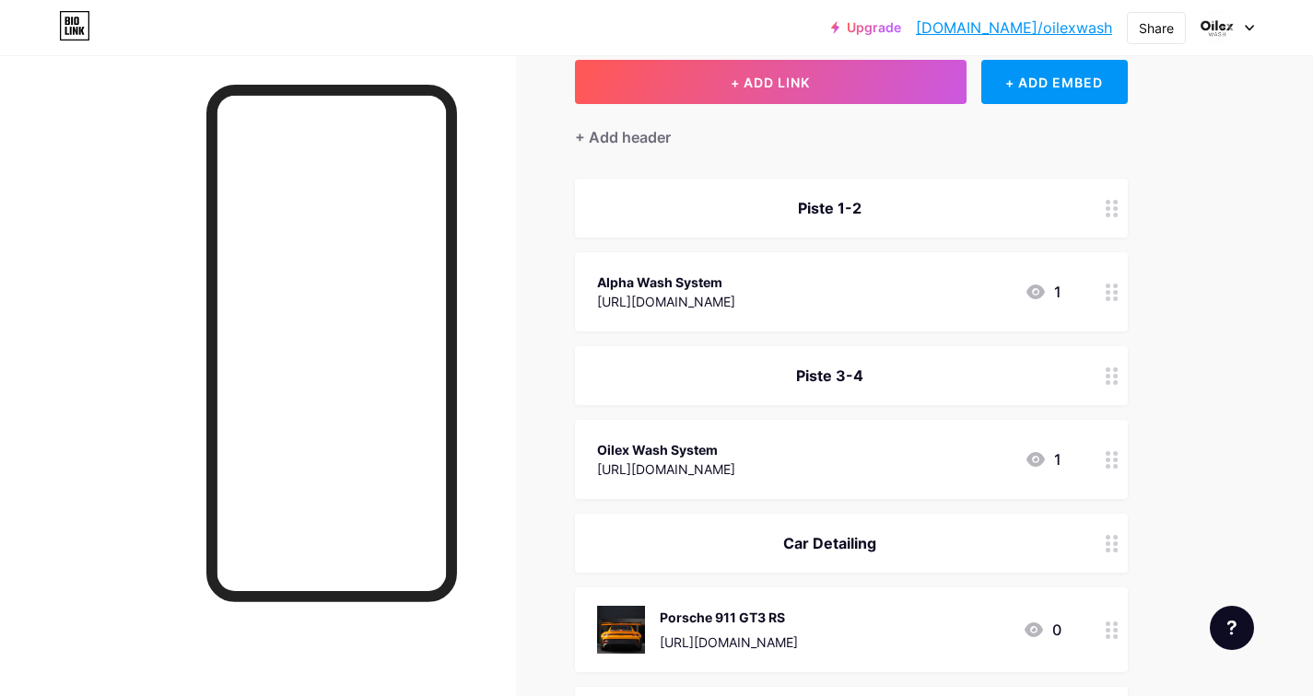
click at [735, 285] on div "Alpha Wash System" at bounding box center [666, 282] width 138 height 19
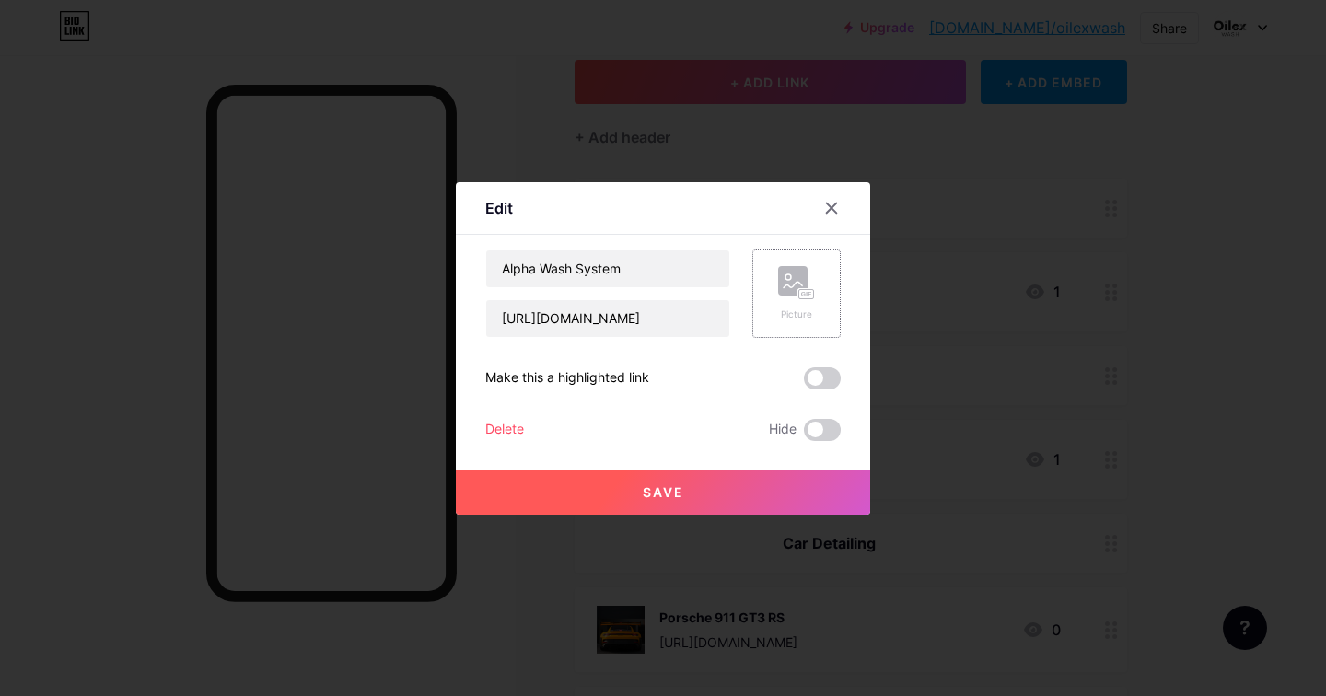
click at [797, 287] on rect at bounding box center [792, 280] width 29 height 29
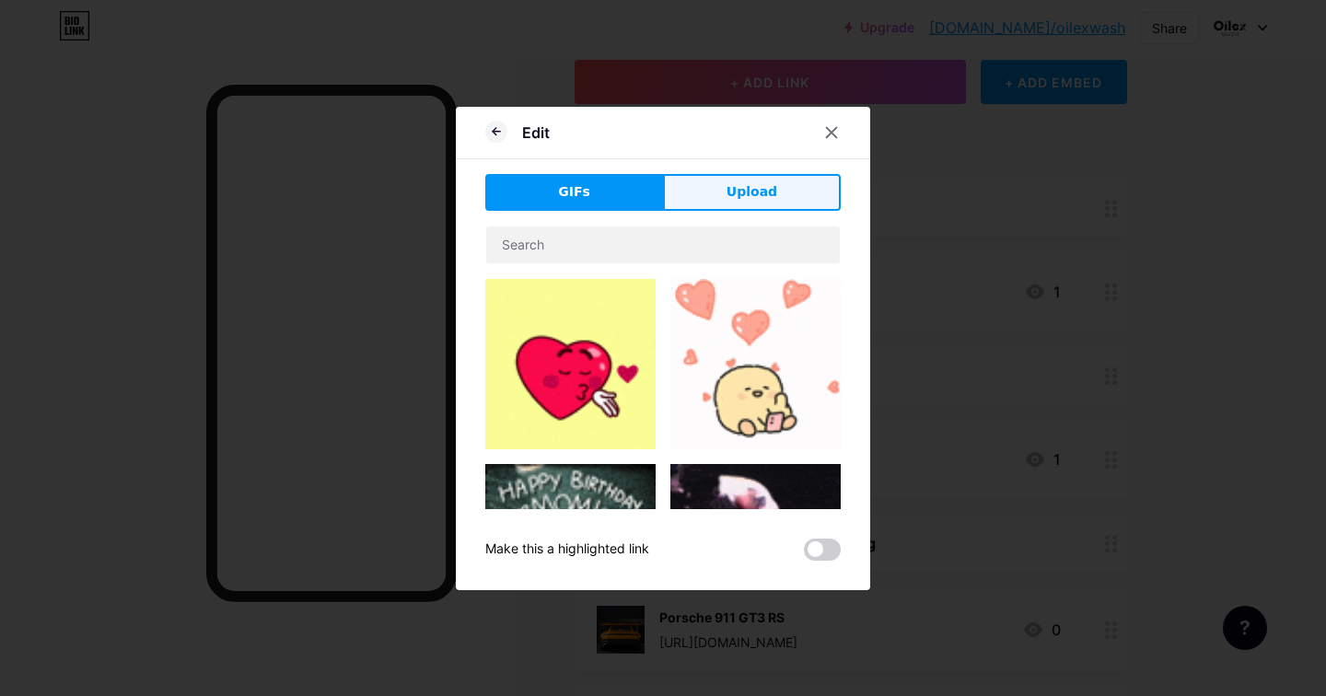
click at [736, 194] on span "Upload" at bounding box center [752, 191] width 51 height 19
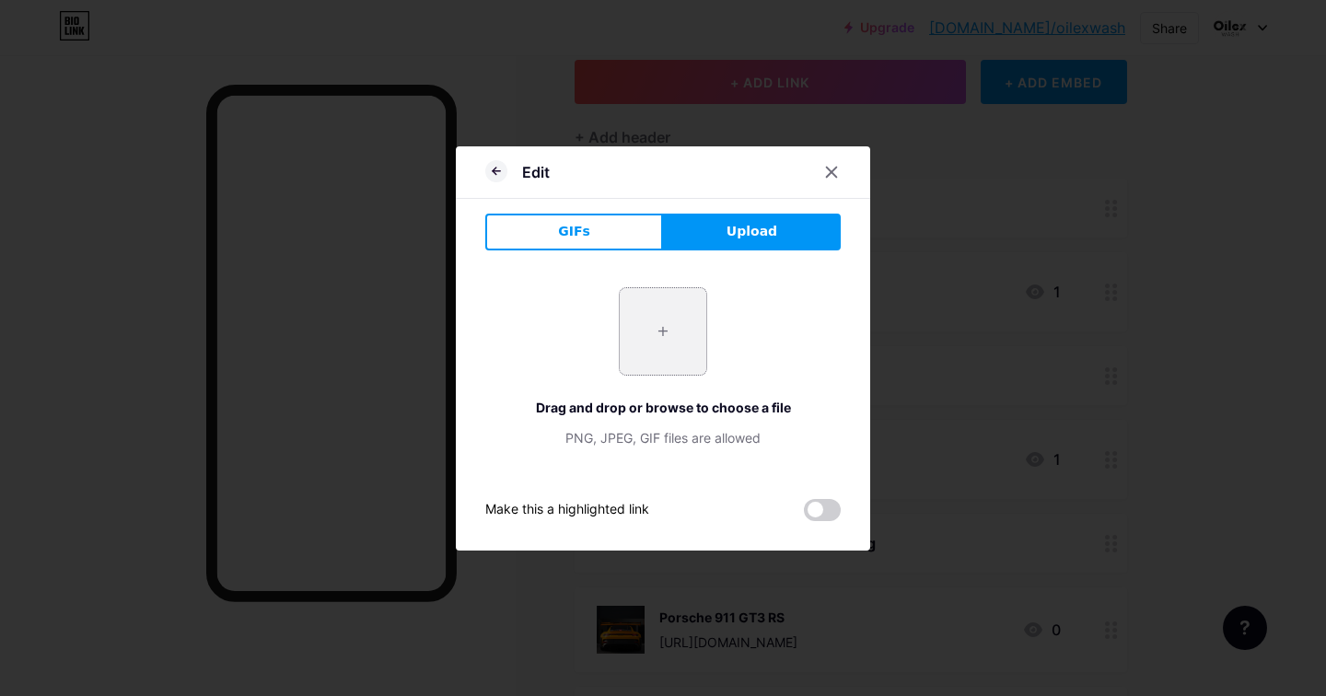
click at [683, 333] on input "file" at bounding box center [663, 331] width 87 height 87
type input "C:\fakepath\Porsche.png"
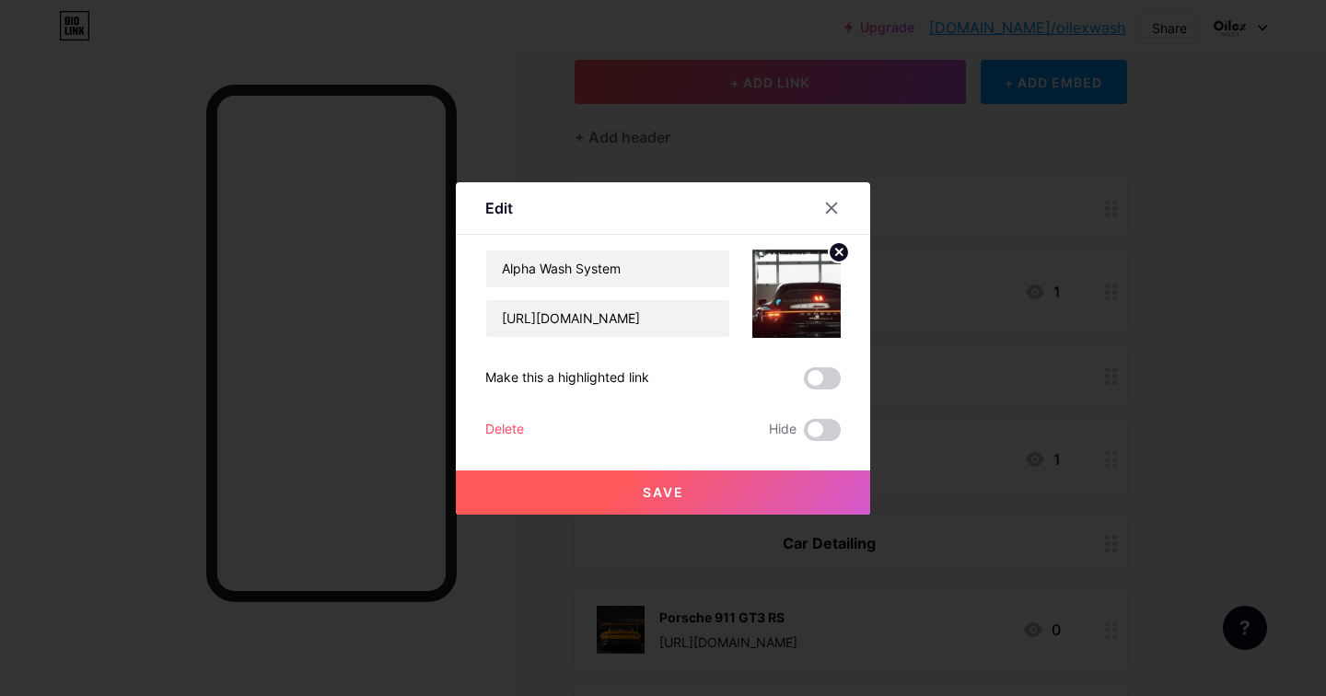
click at [675, 494] on span "Save" at bounding box center [663, 493] width 41 height 16
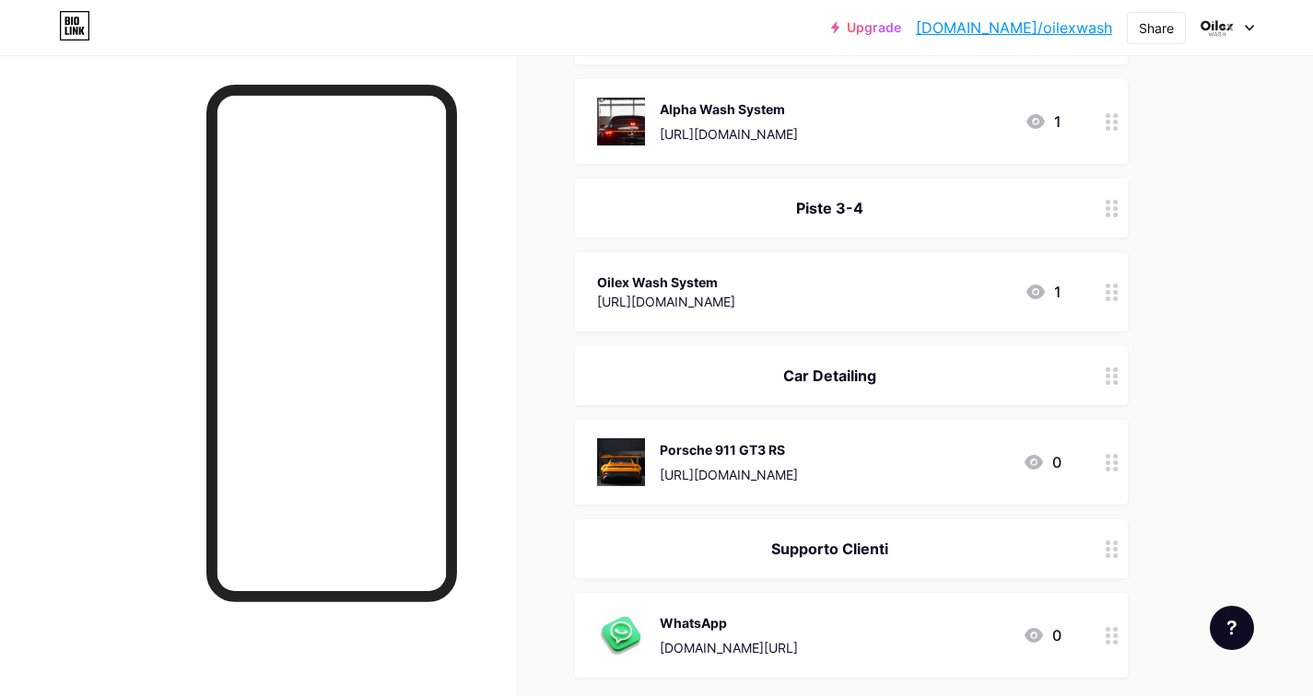
scroll to position [309, 0]
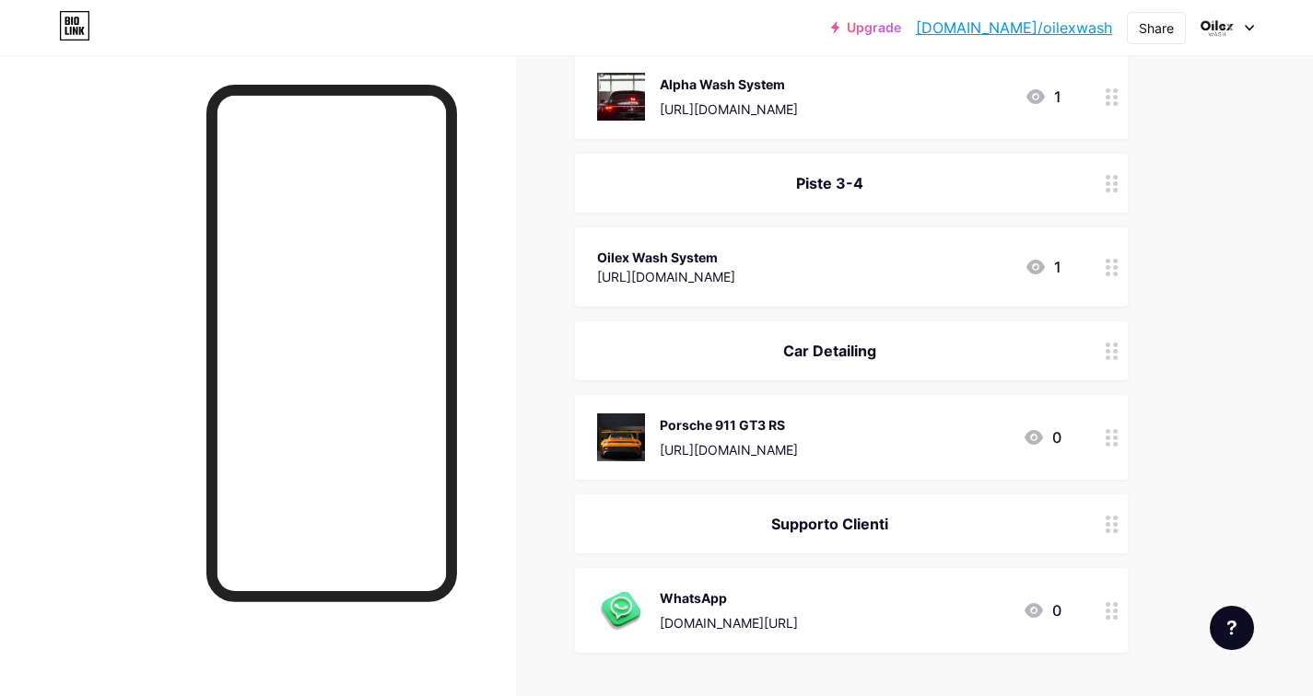
click at [979, 259] on div "Oilex Wash System https://www.youtube.com/watch?v=uDfYcu3Qgnc 1" at bounding box center [829, 267] width 464 height 42
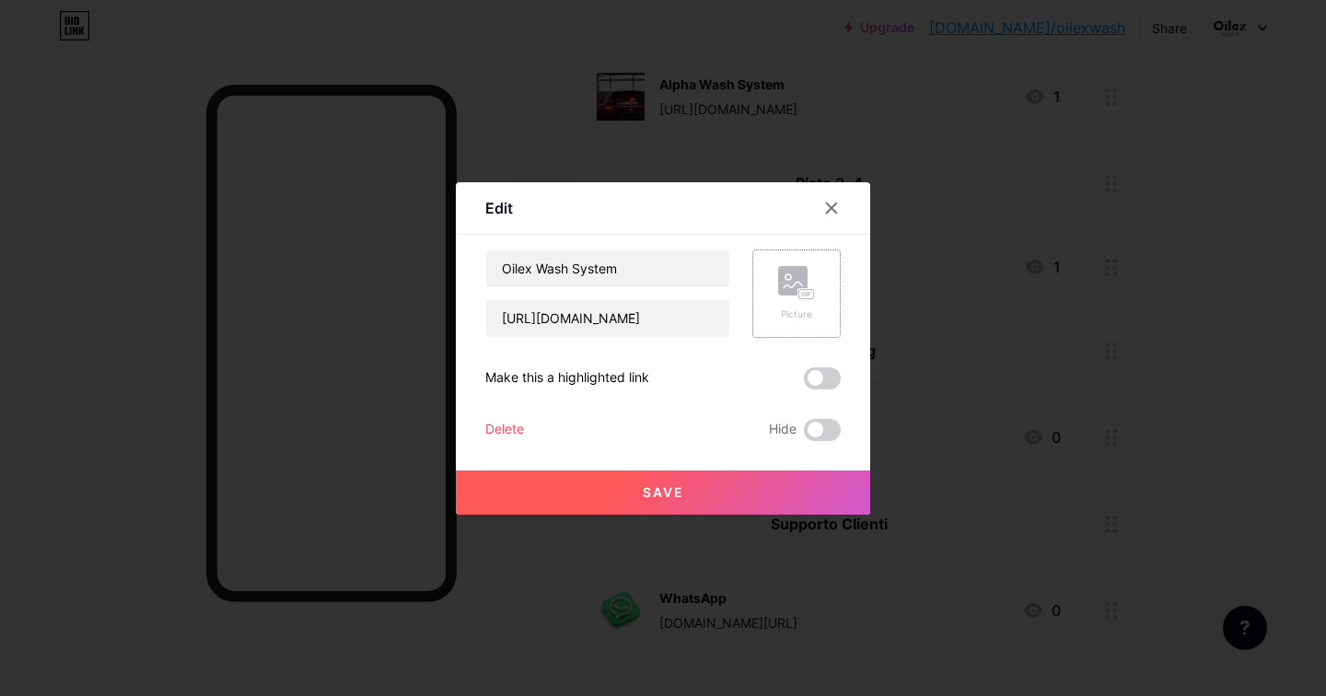
click at [800, 281] on rect at bounding box center [792, 280] width 29 height 29
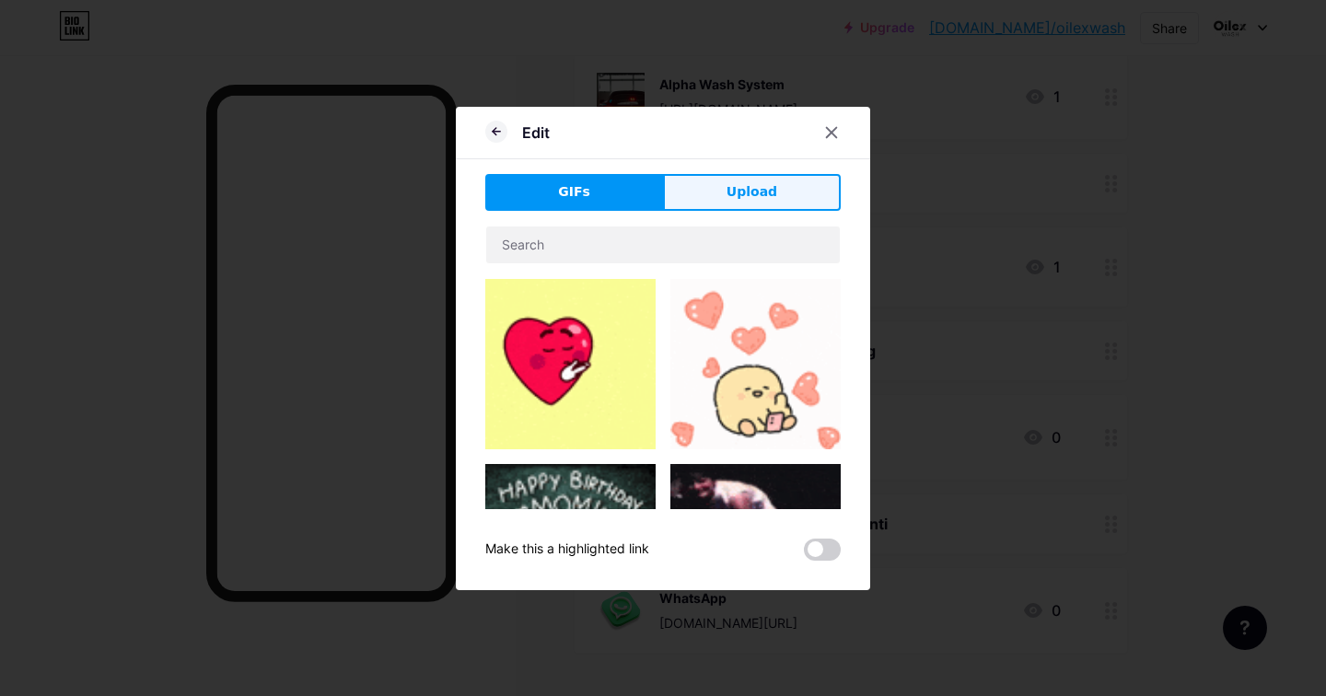
click at [770, 181] on button "Upload" at bounding box center [752, 192] width 178 height 37
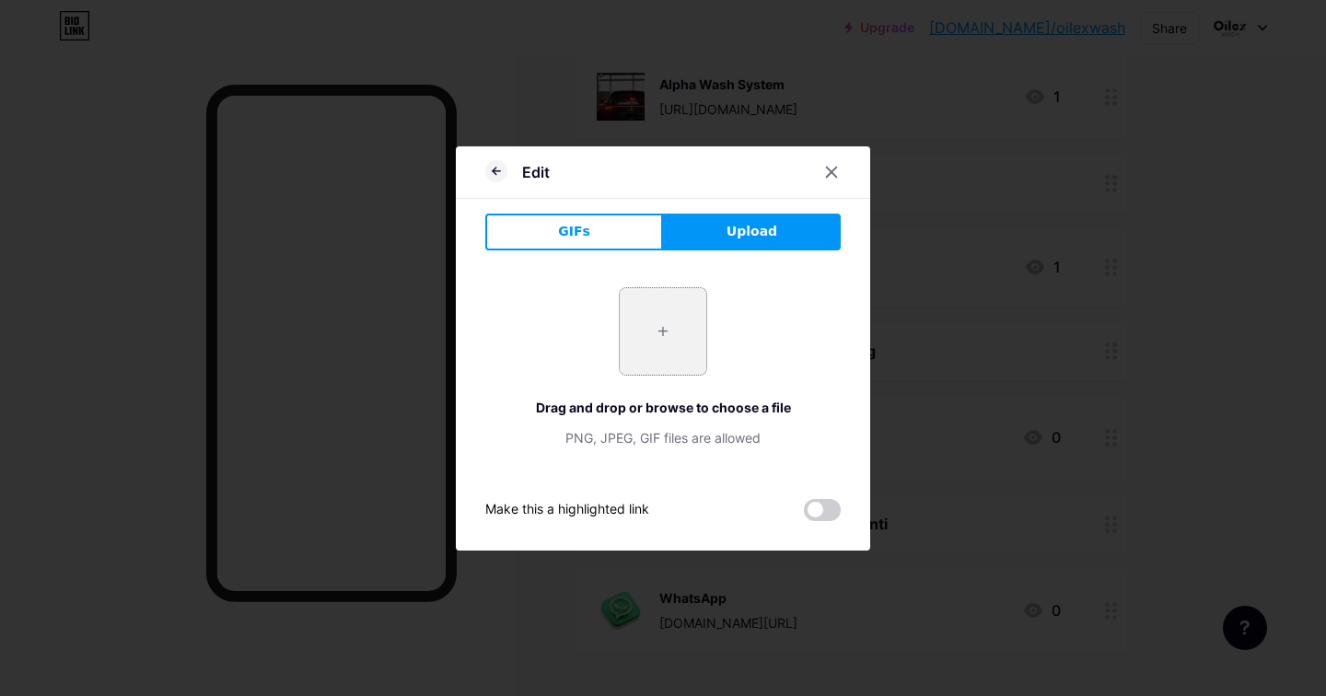
click at [671, 329] on input "file" at bounding box center [663, 331] width 87 height 87
type input "C:\fakepath\Self Service.png"
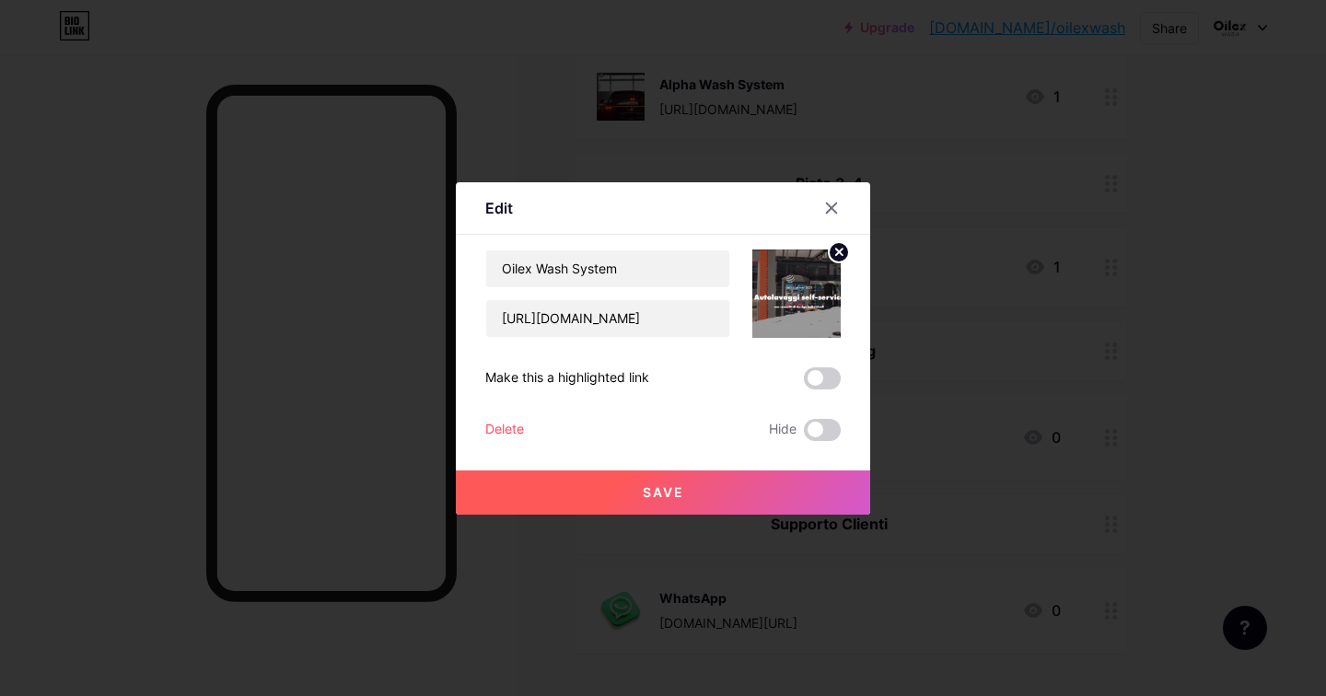
click at [667, 500] on button "Save" at bounding box center [663, 493] width 414 height 44
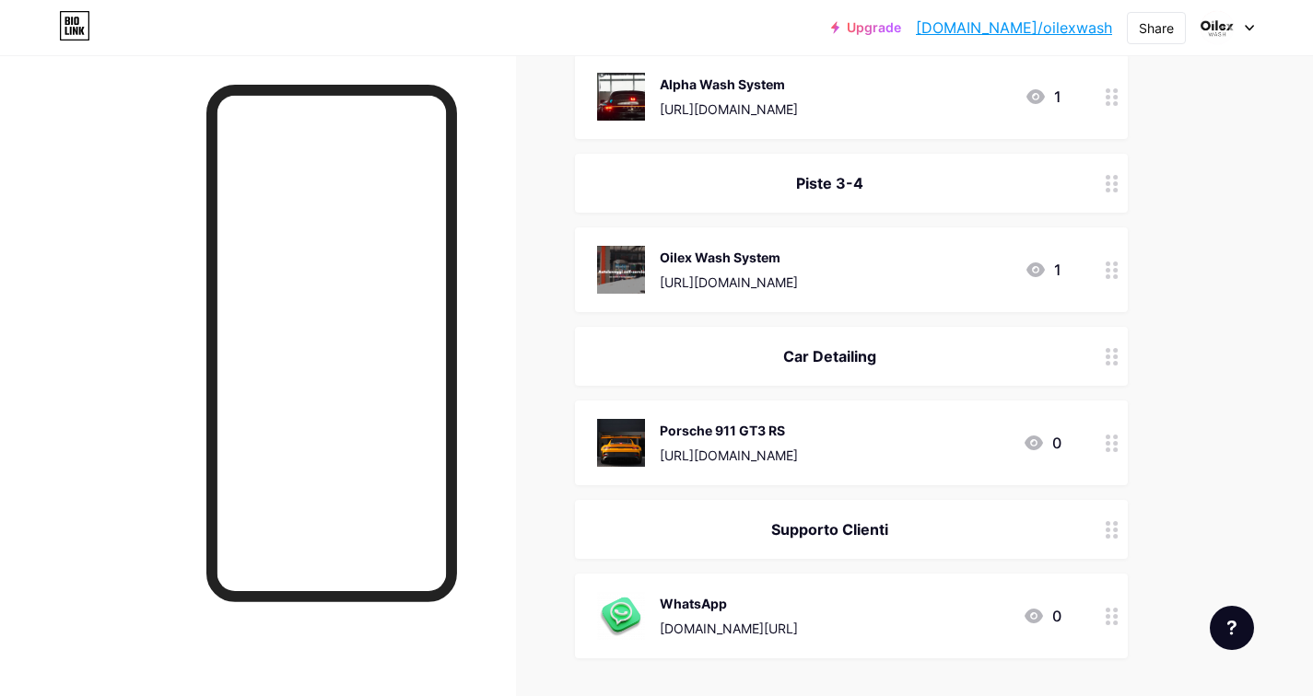
click at [798, 264] on div "Oilex Wash System" at bounding box center [729, 257] width 138 height 19
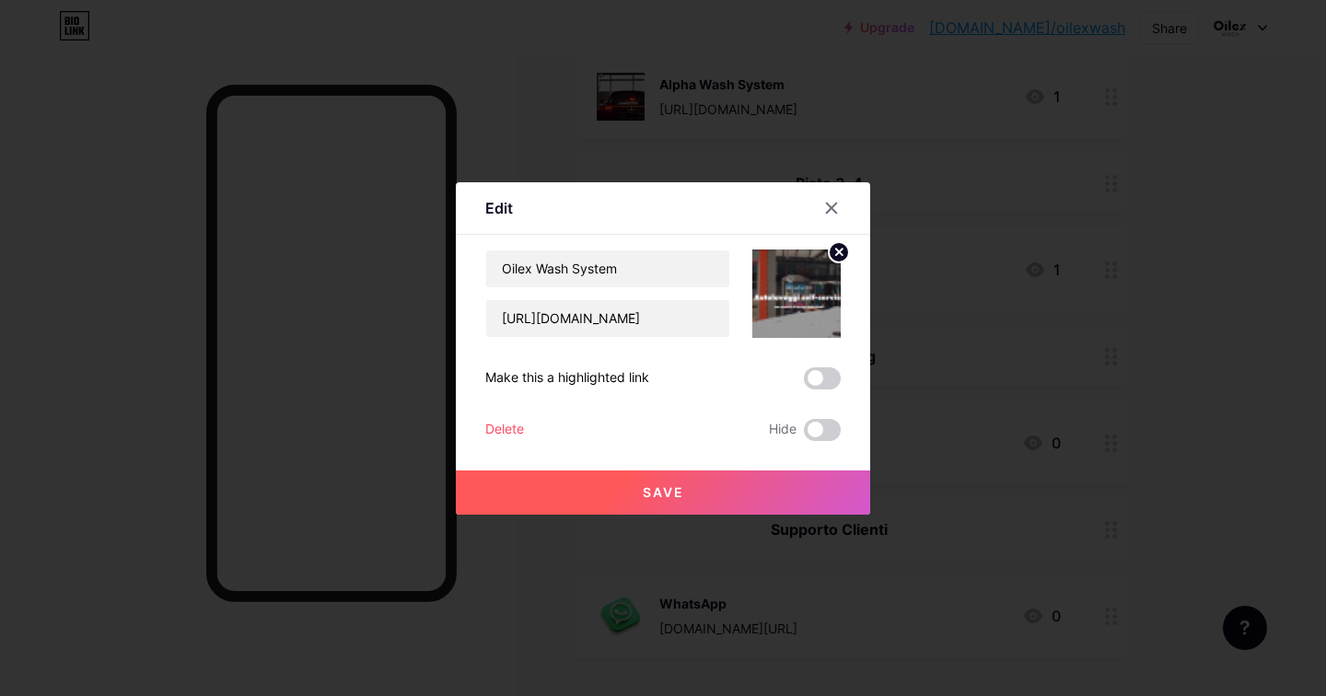
click at [845, 251] on circle at bounding box center [839, 252] width 20 height 20
click at [797, 297] on icon at bounding box center [796, 283] width 37 height 34
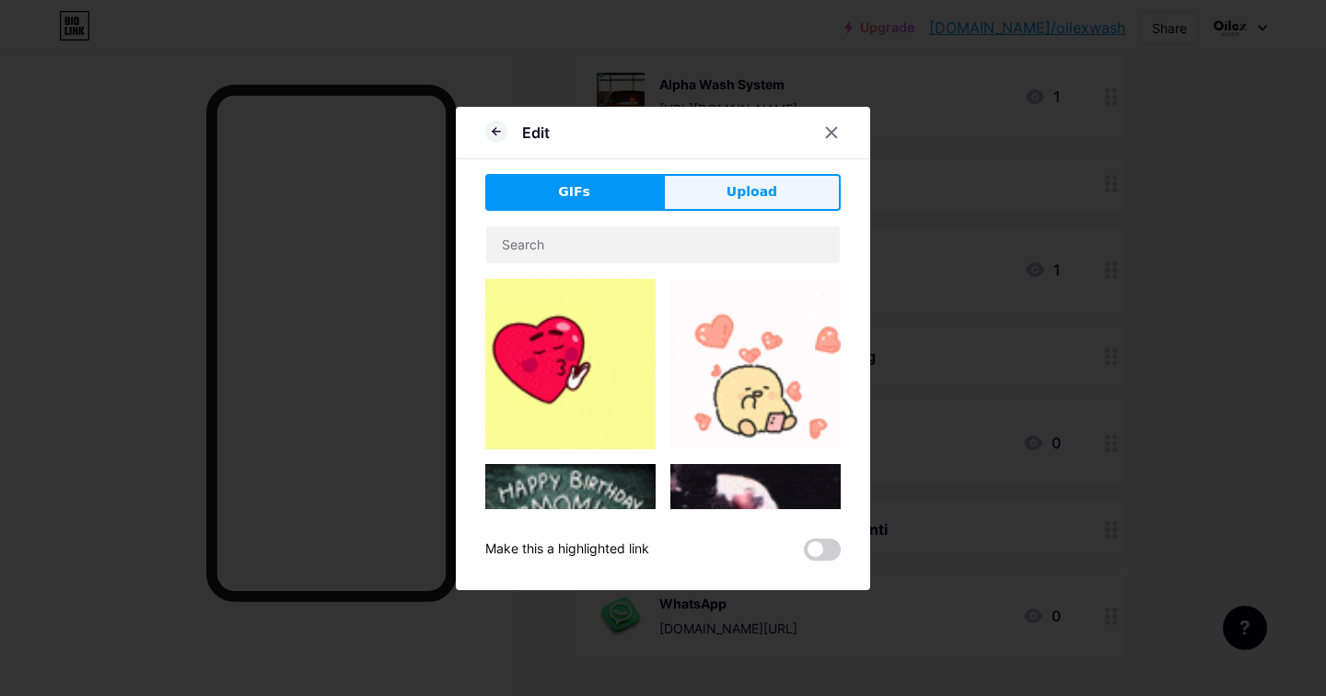
click at [748, 202] on button "Upload" at bounding box center [752, 192] width 178 height 37
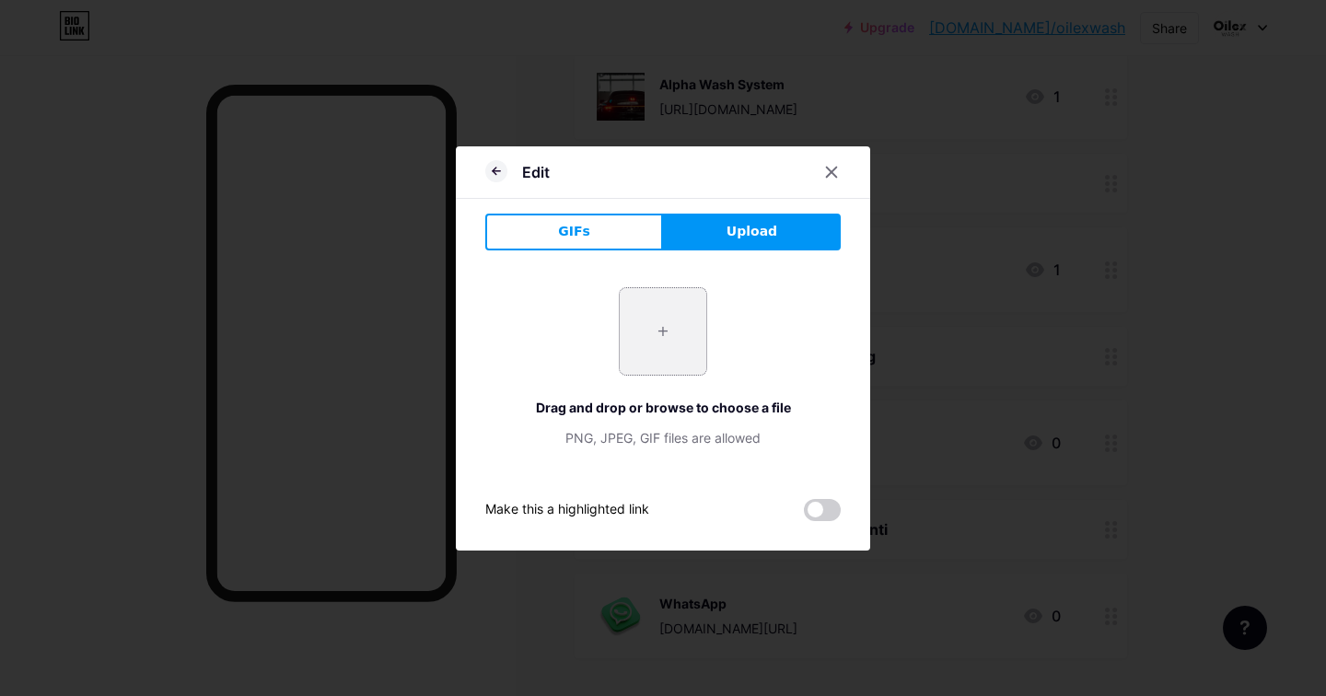
click at [660, 336] on input "file" at bounding box center [663, 331] width 87 height 87
type input "C:\fakepath\Salf Service 2.png"
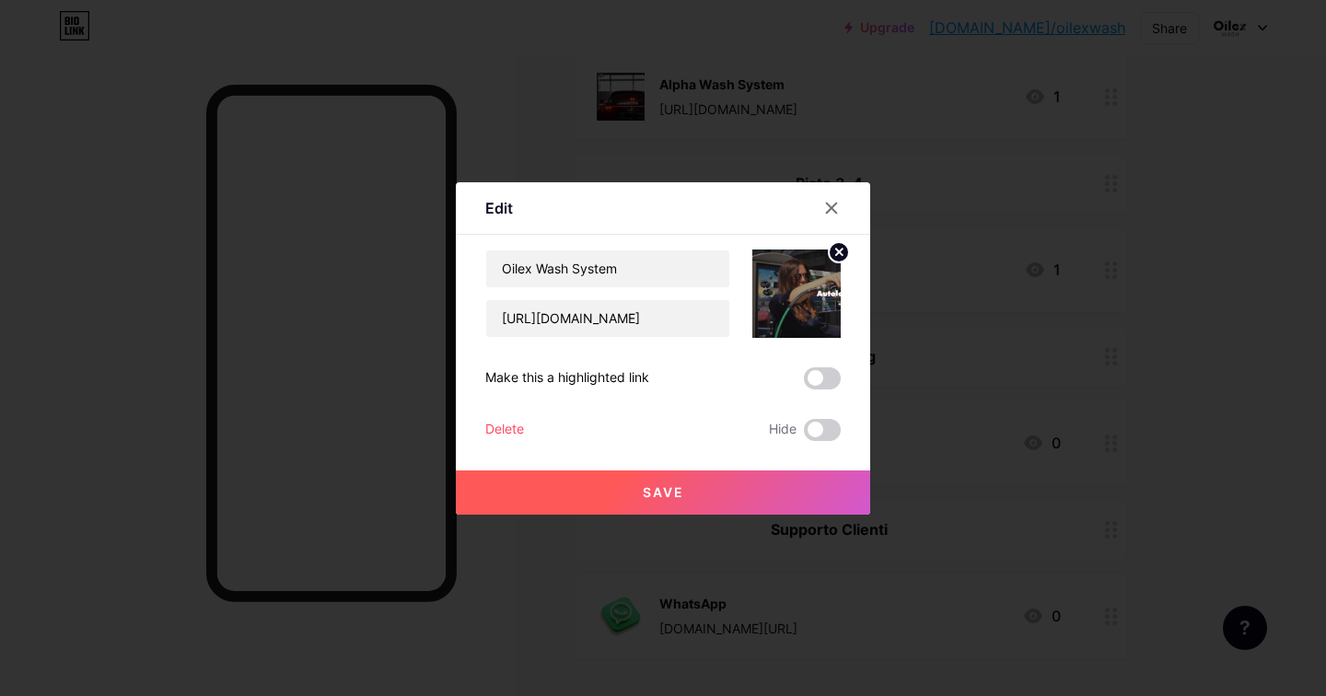
click at [667, 485] on span "Save" at bounding box center [663, 493] width 41 height 16
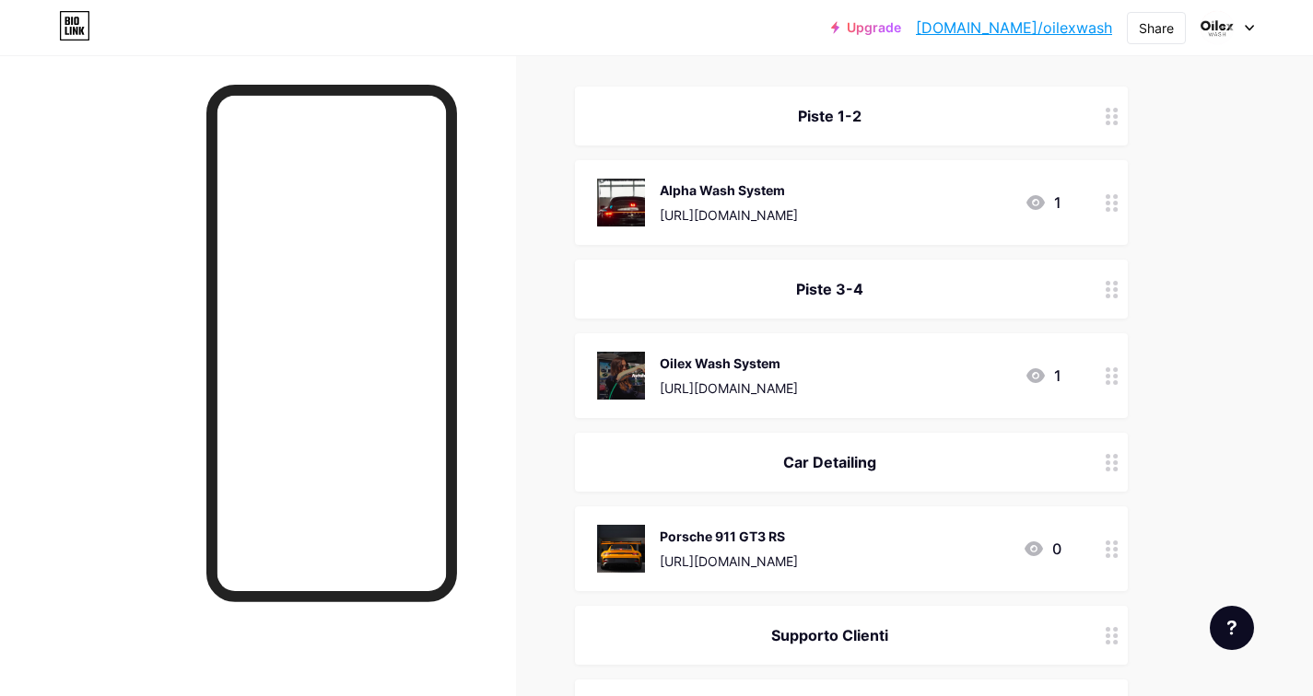
scroll to position [0, 0]
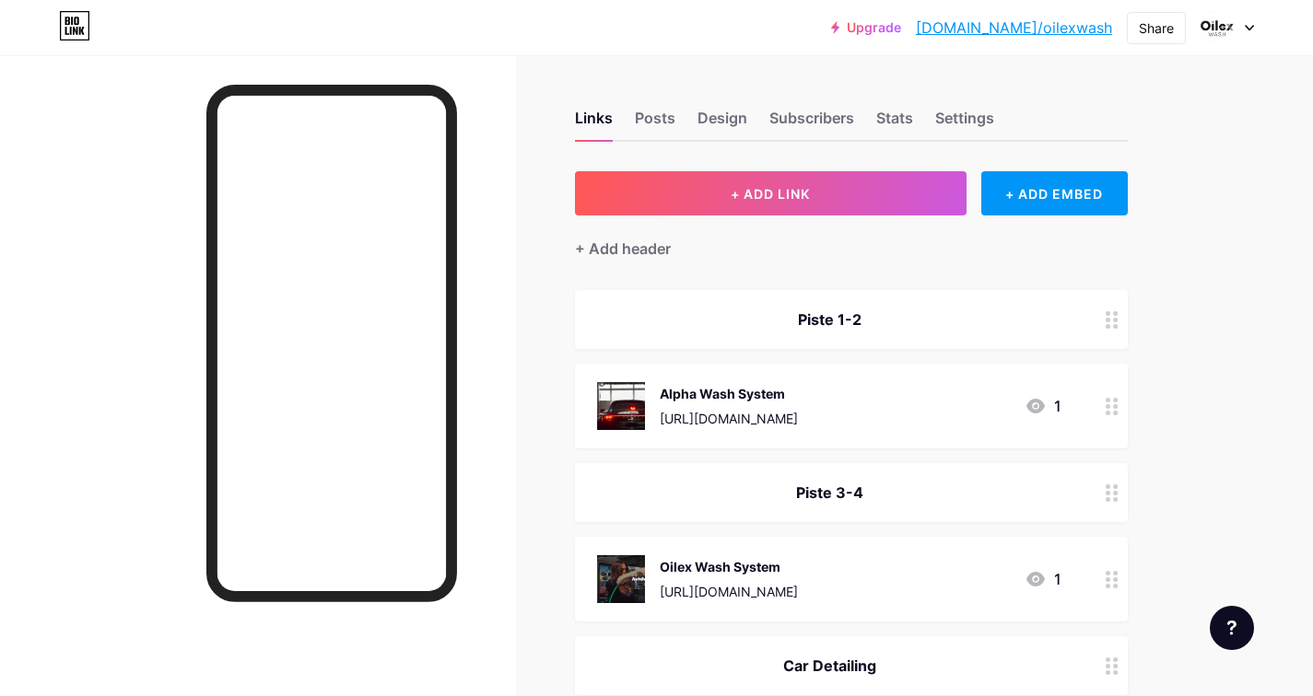
click at [1036, 23] on link "[DOMAIN_NAME]/oilexwash" at bounding box center [1014, 28] width 196 height 22
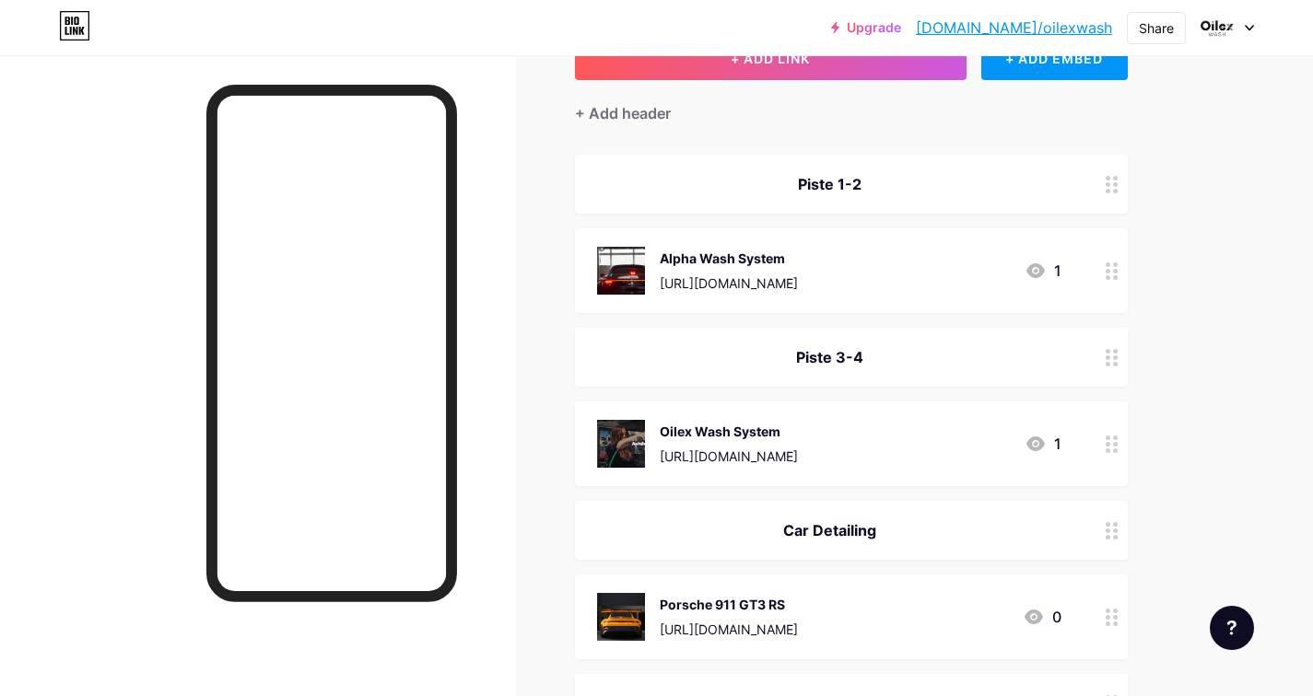
scroll to position [288, 0]
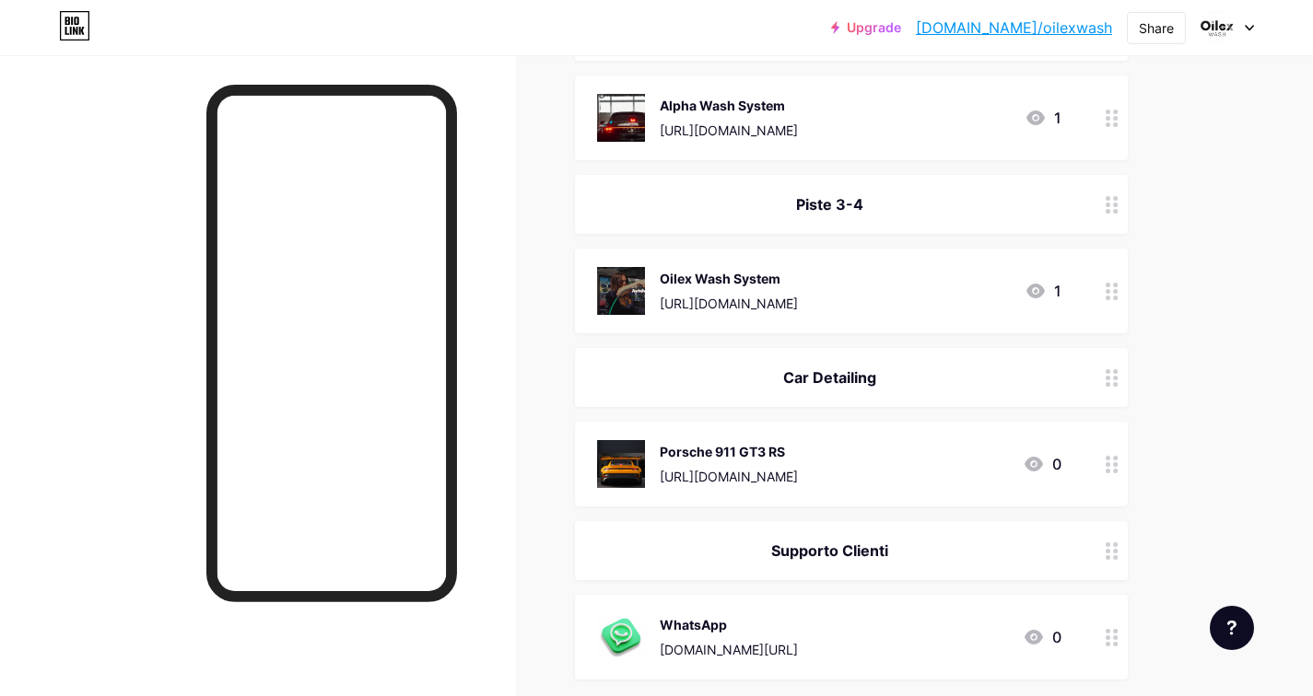
click at [798, 296] on div "[URL][DOMAIN_NAME]" at bounding box center [729, 303] width 138 height 19
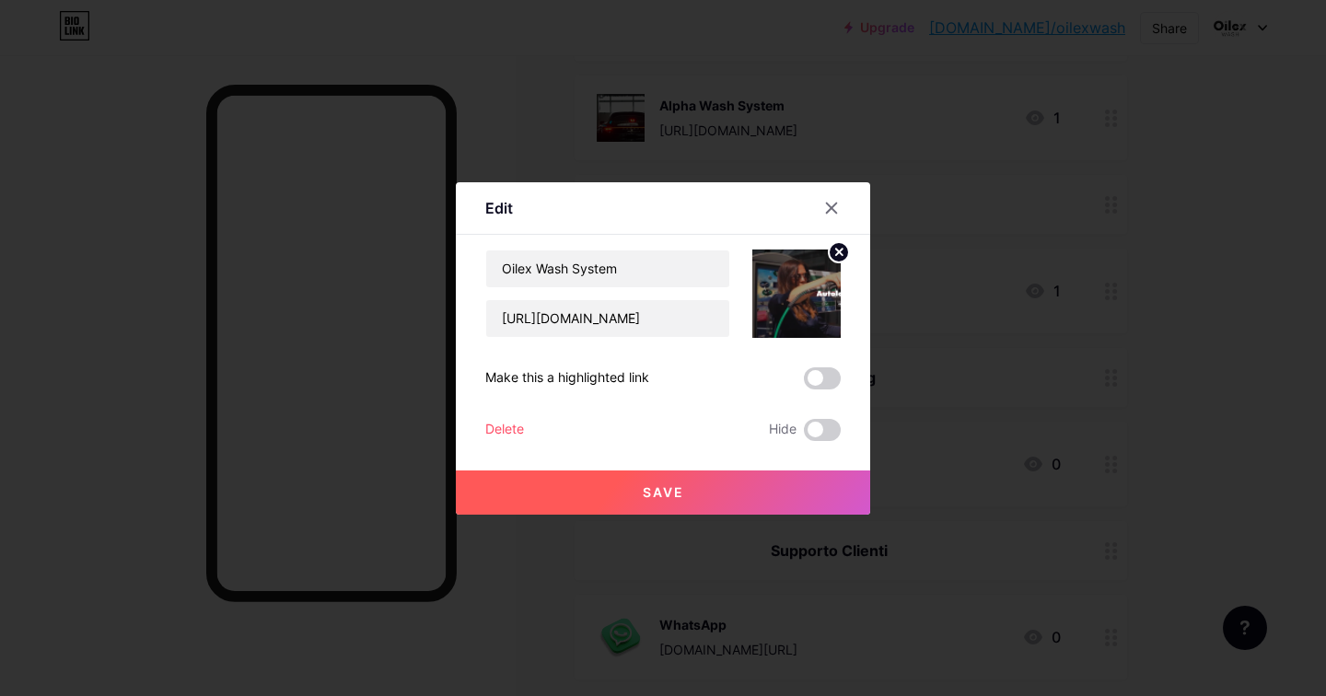
click at [844, 251] on circle at bounding box center [839, 252] width 20 height 20
click at [794, 289] on rect at bounding box center [792, 280] width 29 height 29
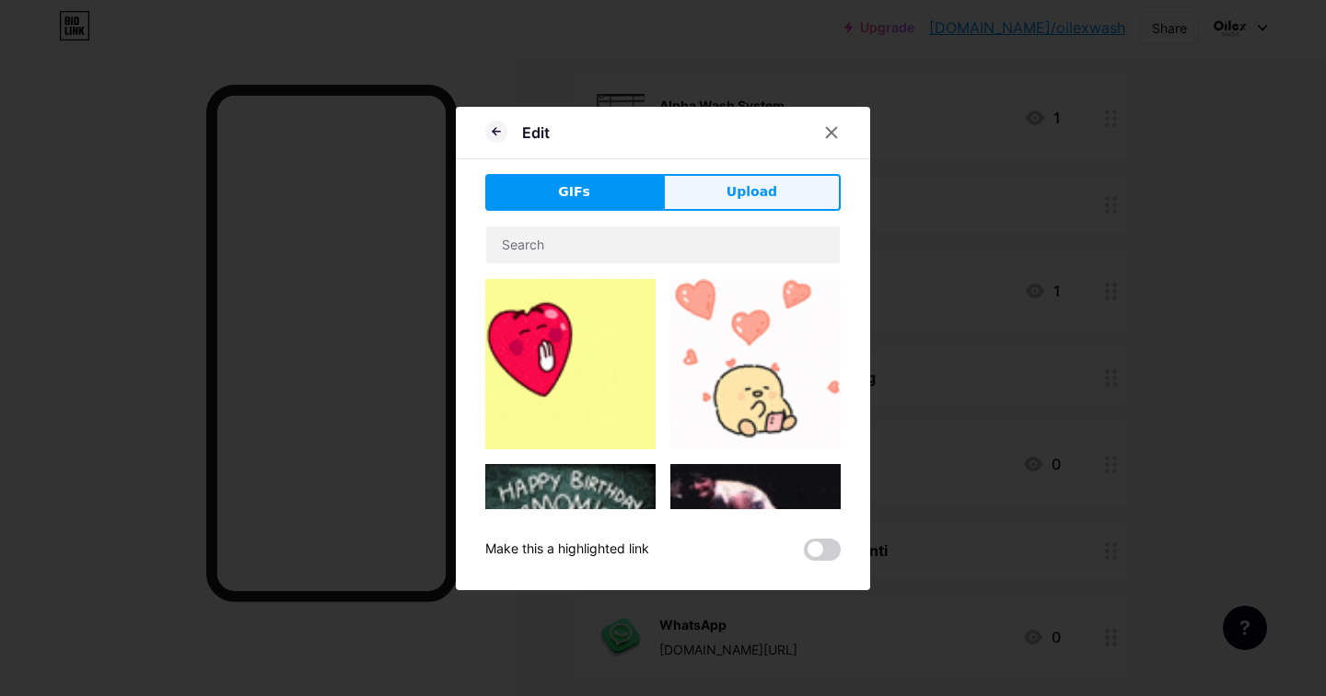
click at [752, 203] on button "Upload" at bounding box center [752, 192] width 178 height 37
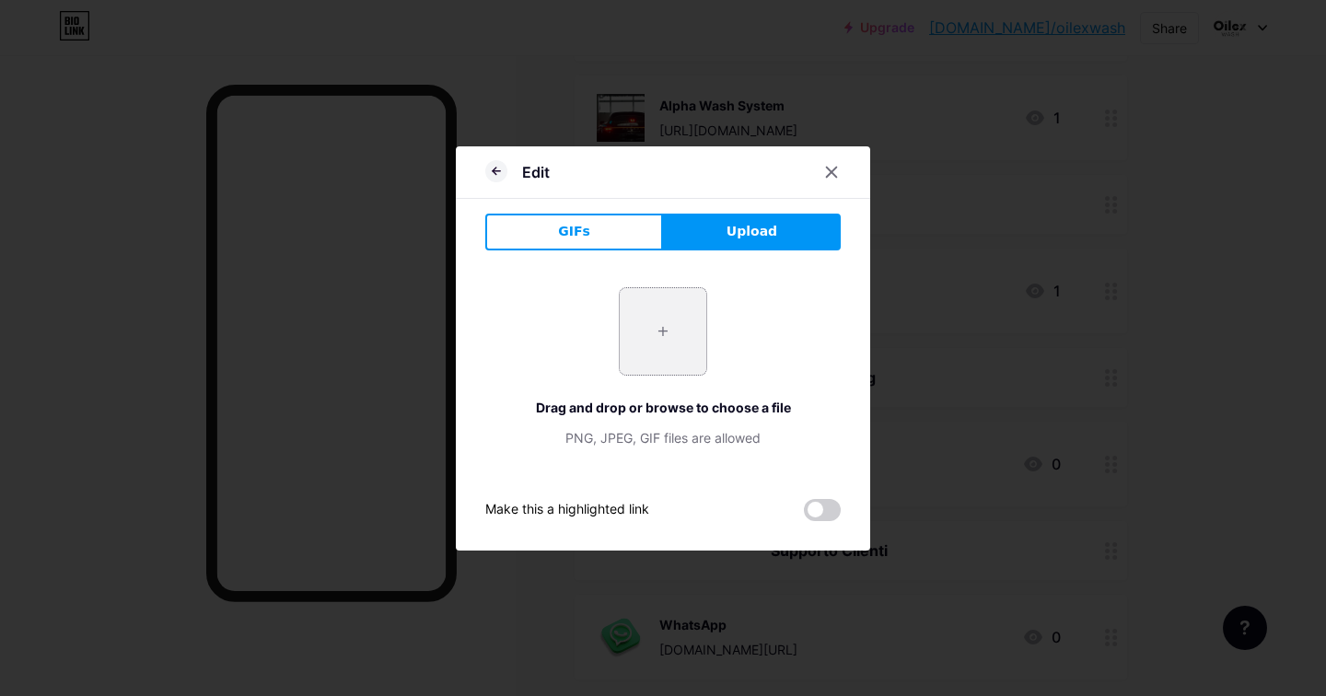
click at [690, 323] on input "file" at bounding box center [663, 331] width 87 height 87
type input "C:\fakepath\BubbleGum.png"
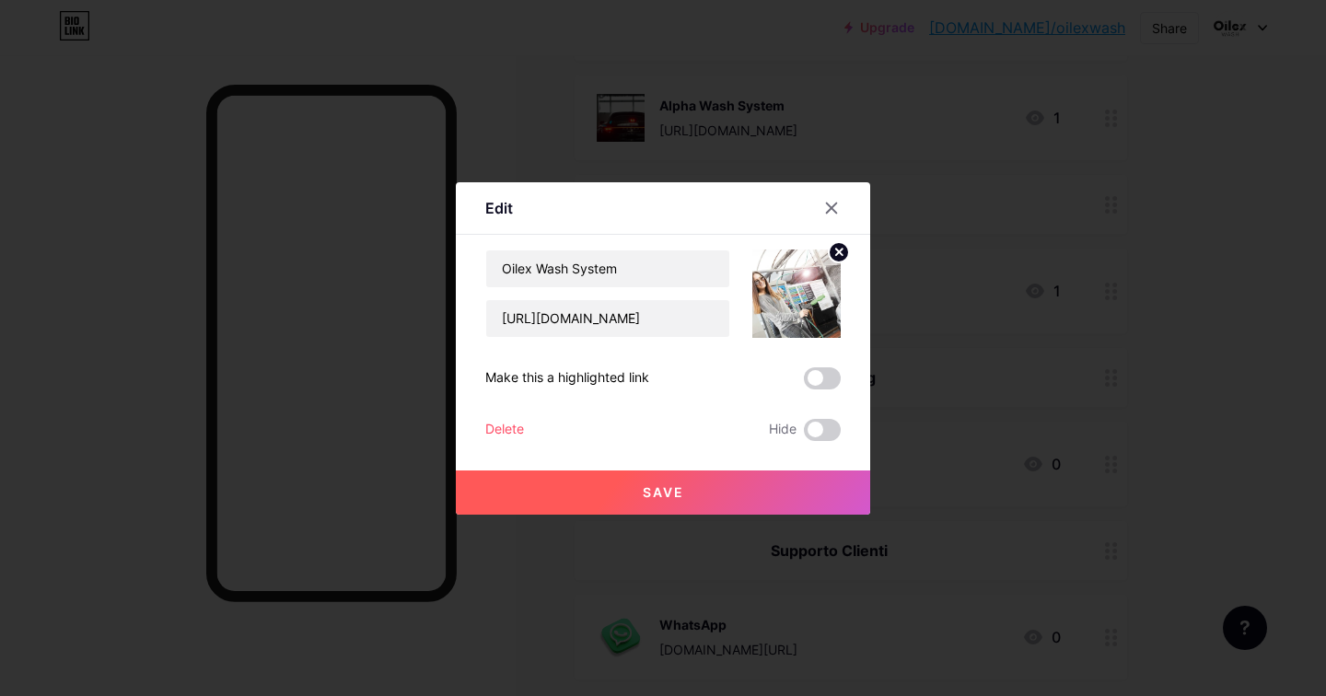
click at [673, 493] on span "Save" at bounding box center [663, 493] width 41 height 16
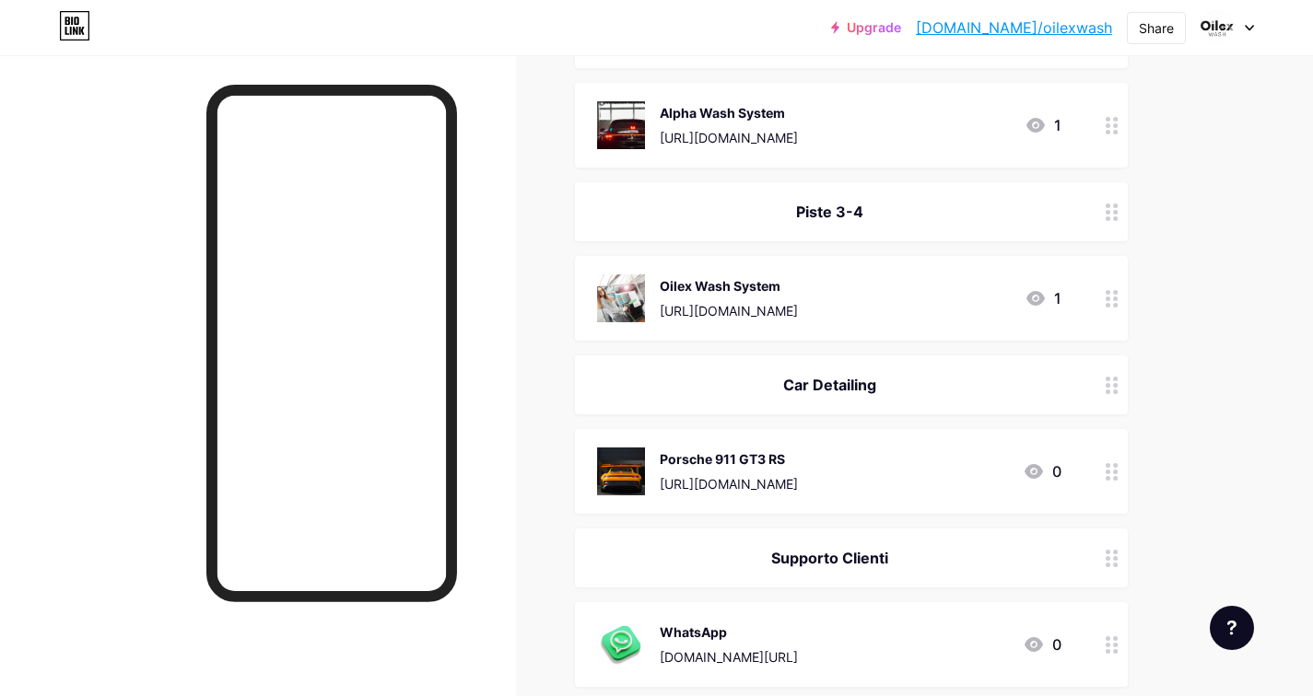
scroll to position [0, 0]
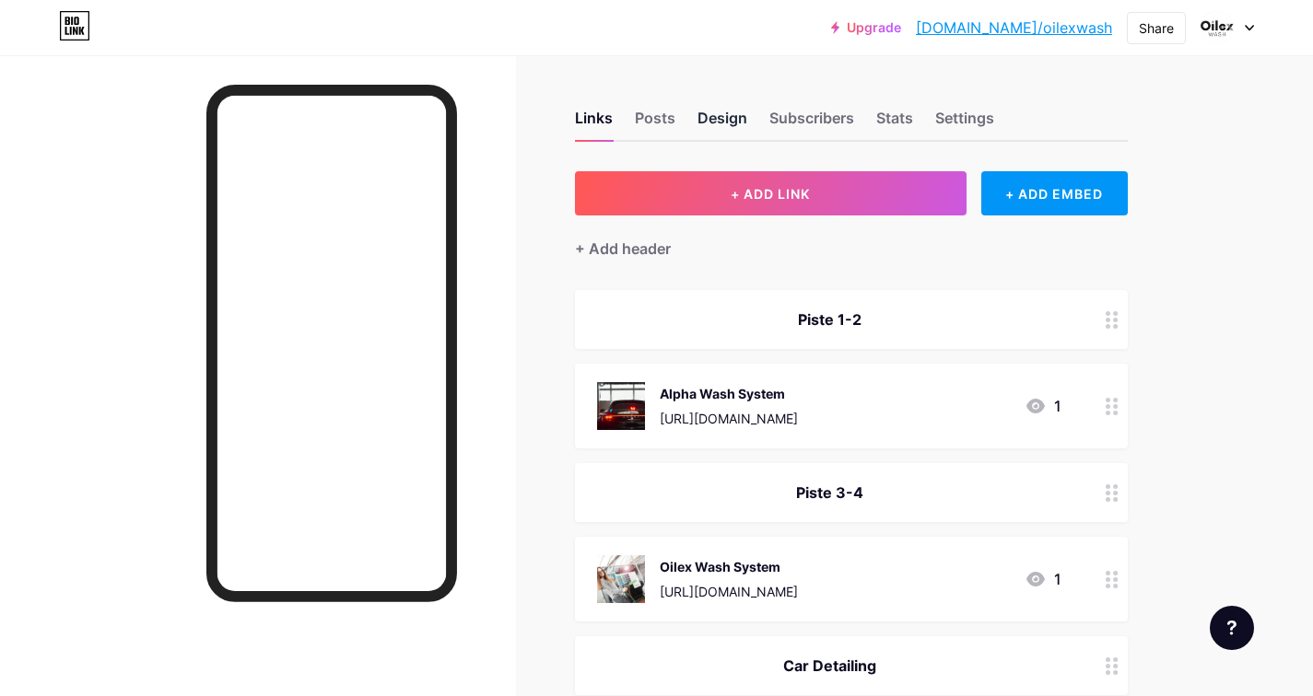
click at [721, 118] on div "Design" at bounding box center [722, 123] width 50 height 33
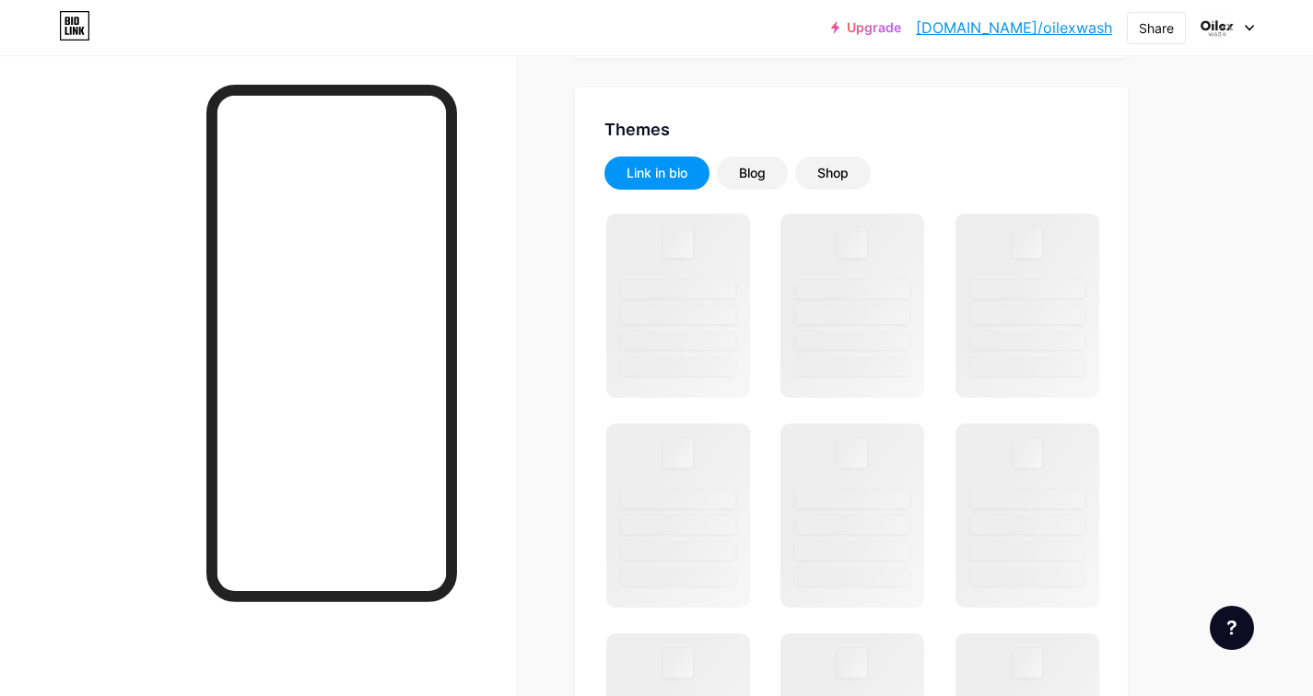
scroll to position [397, 0]
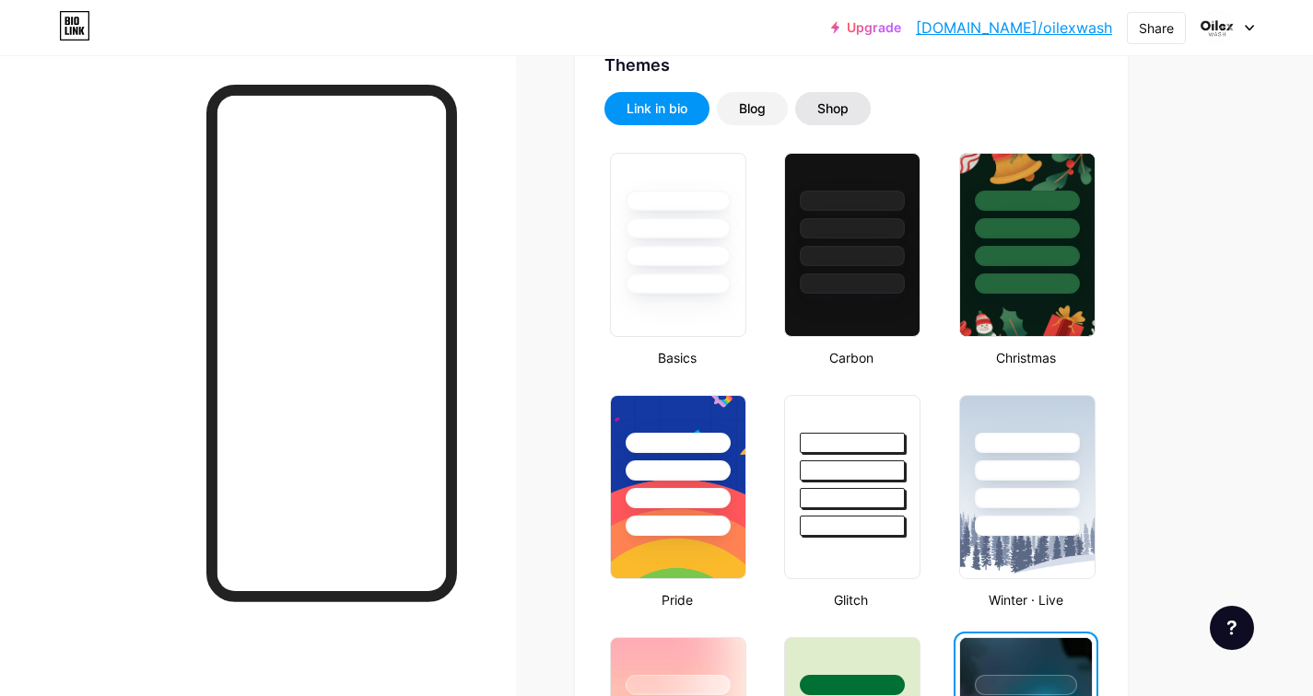
click at [846, 104] on div "Shop" at bounding box center [832, 108] width 31 height 18
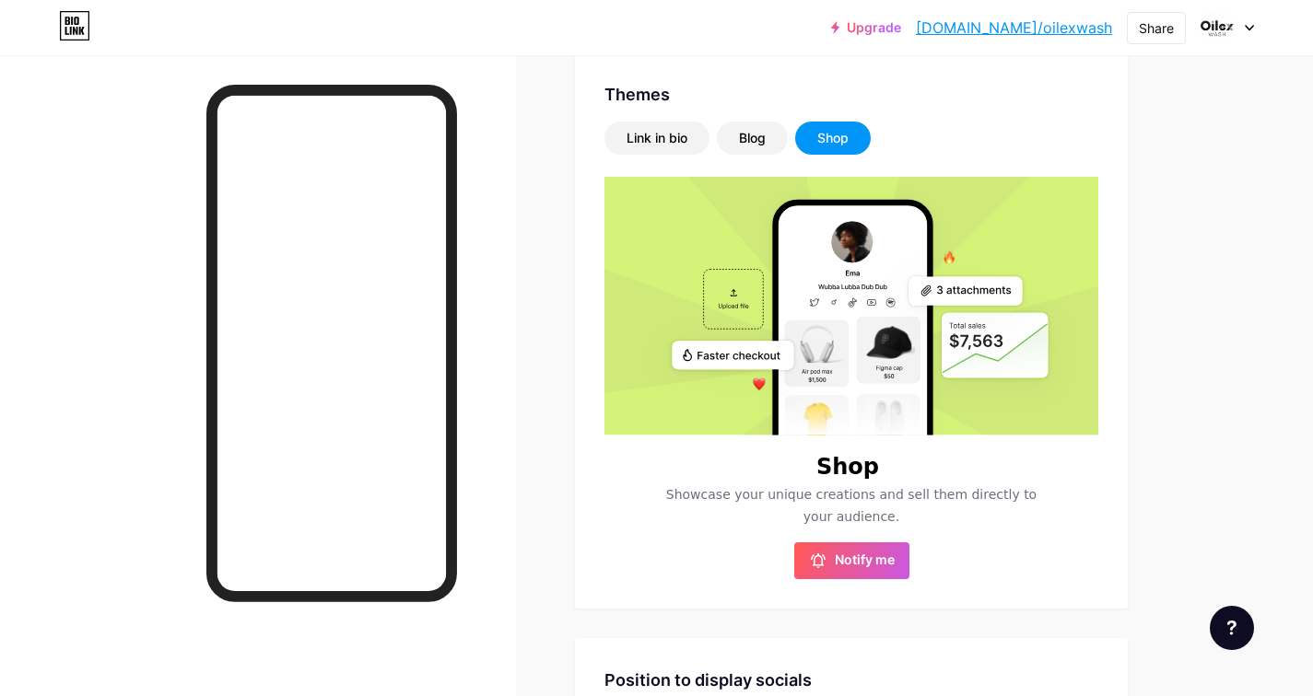
scroll to position [326, 0]
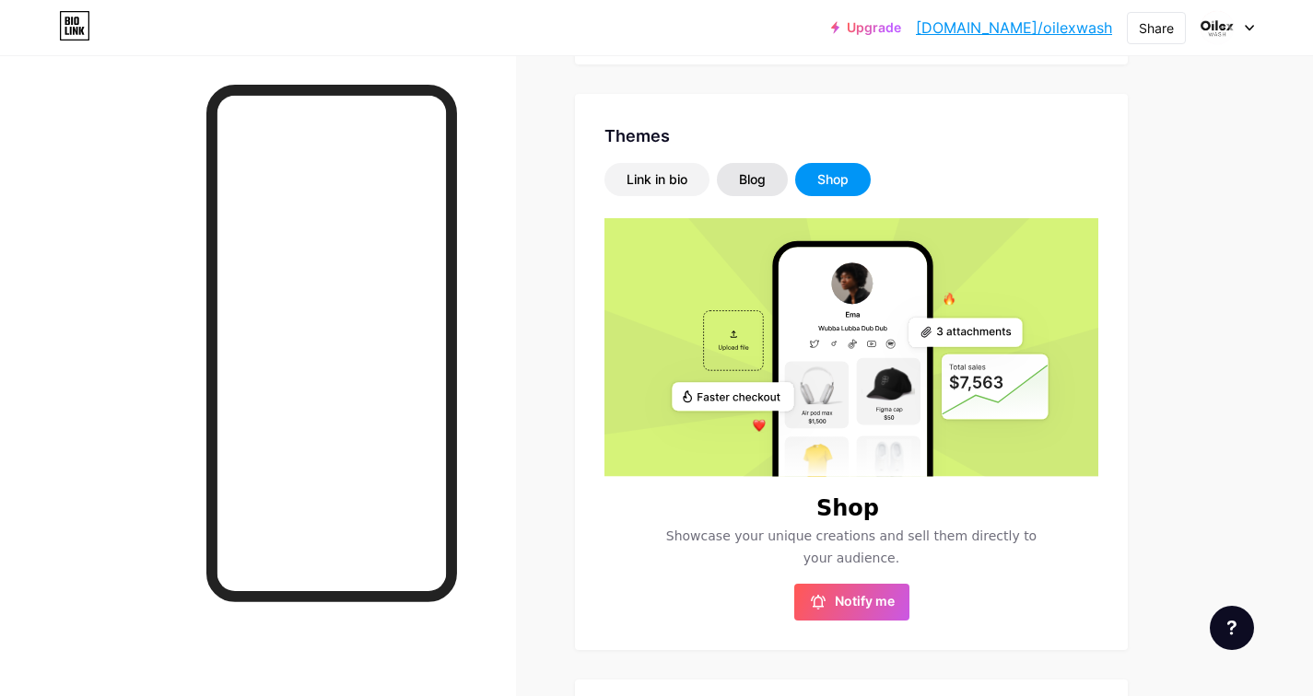
click at [750, 194] on div "Blog" at bounding box center [752, 179] width 71 height 33
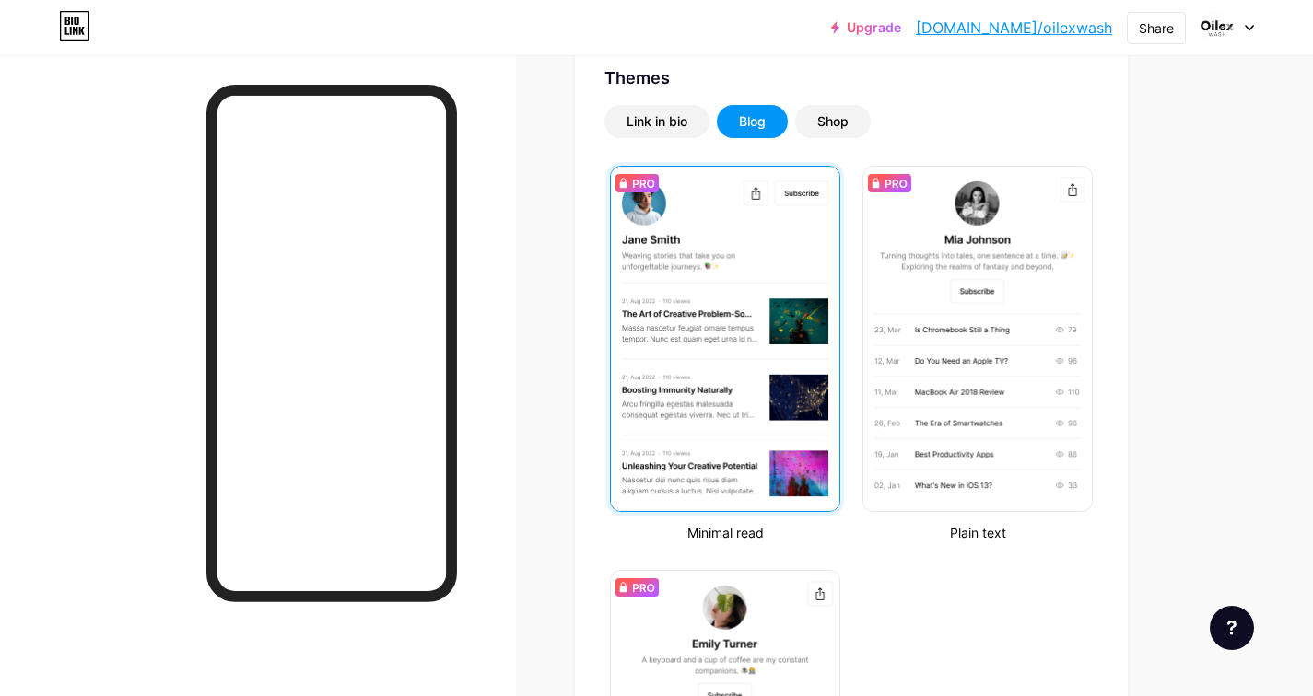
scroll to position [273, 0]
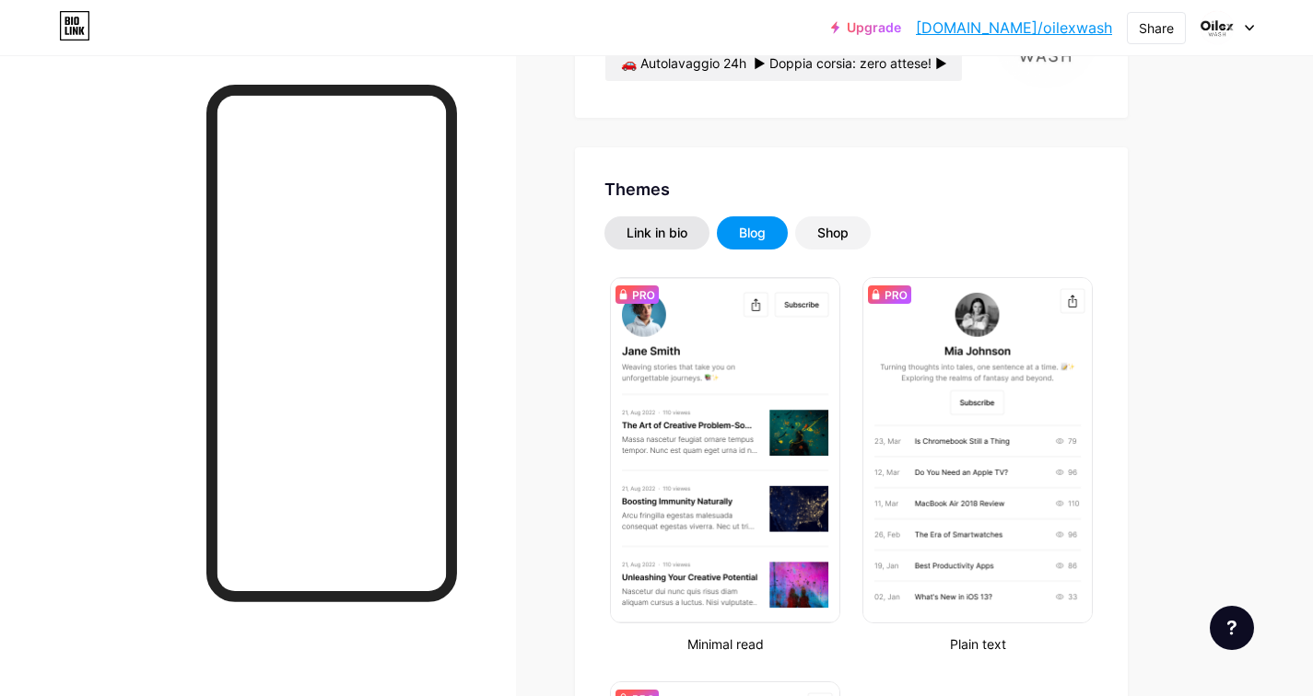
click at [667, 219] on div "Link in bio" at bounding box center [656, 232] width 105 height 33
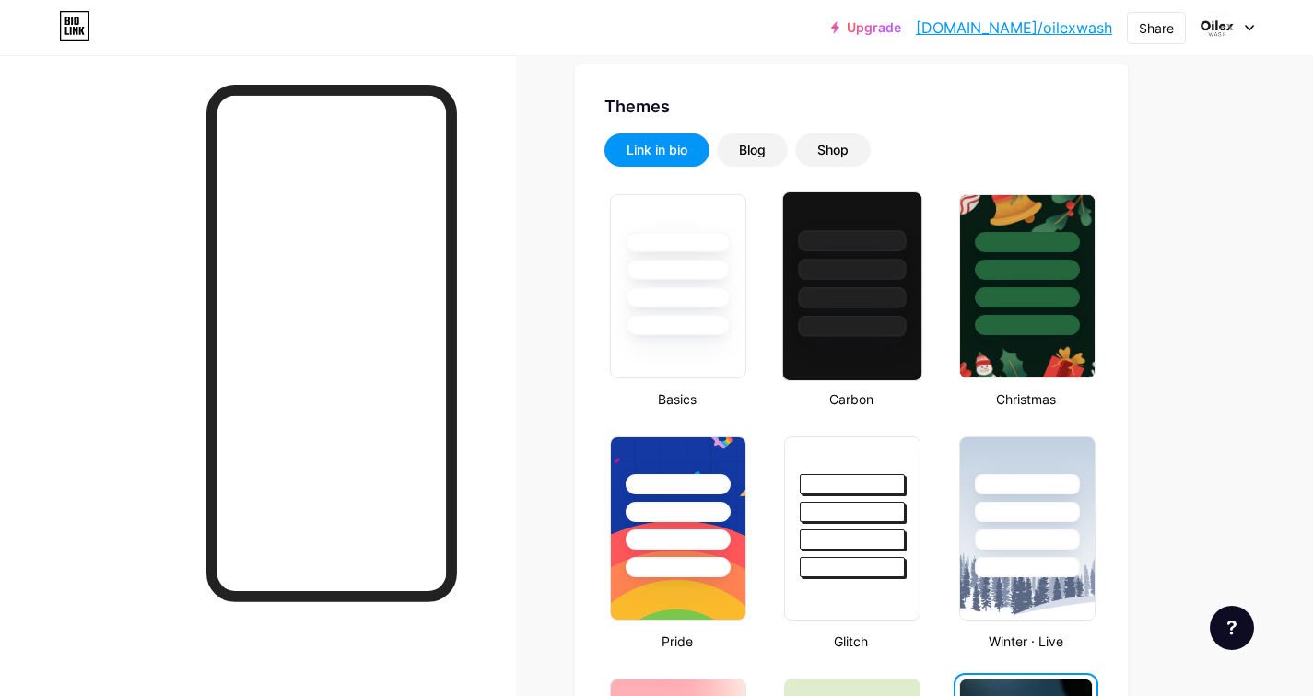
scroll to position [349, 0]
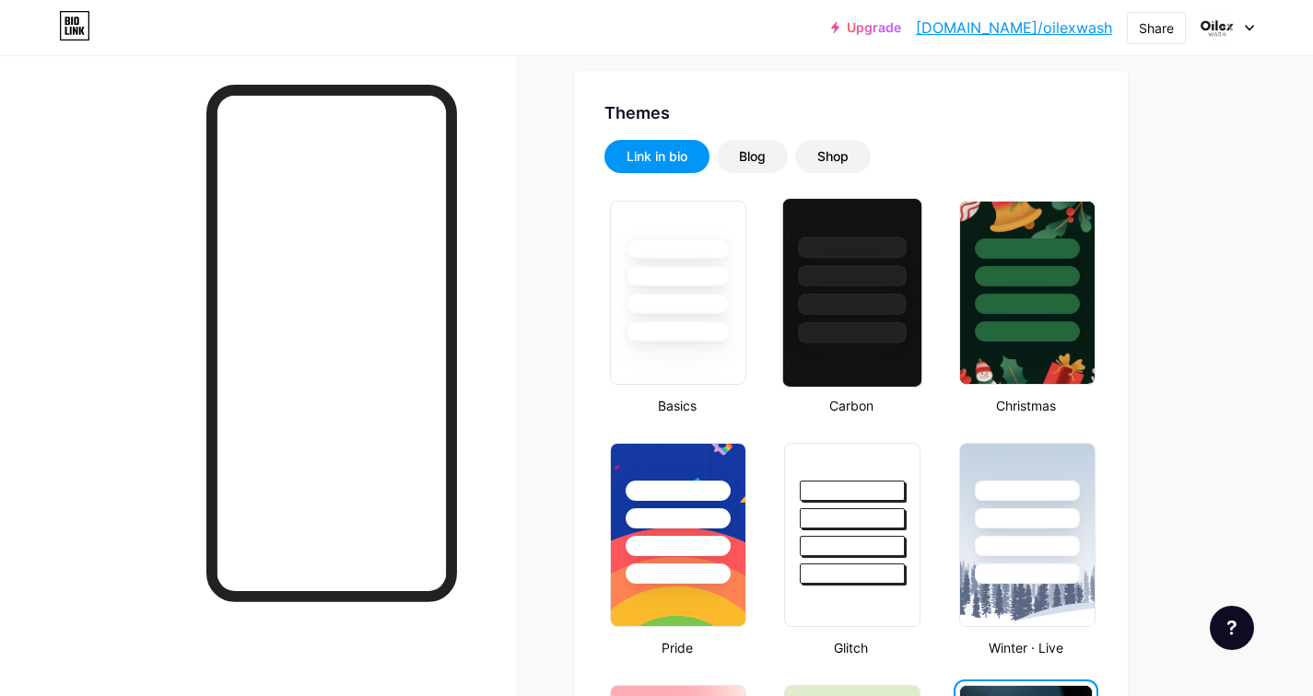
click at [849, 275] on div at bounding box center [853, 275] width 108 height 21
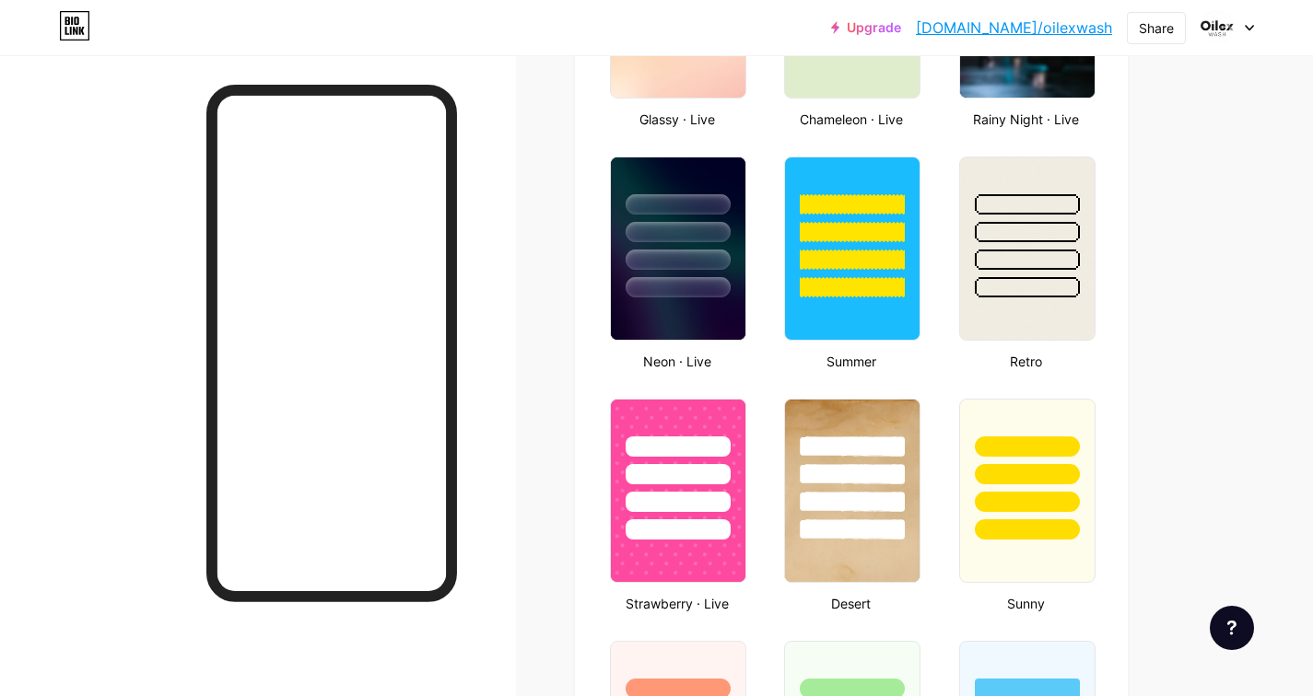
scroll to position [1124, 0]
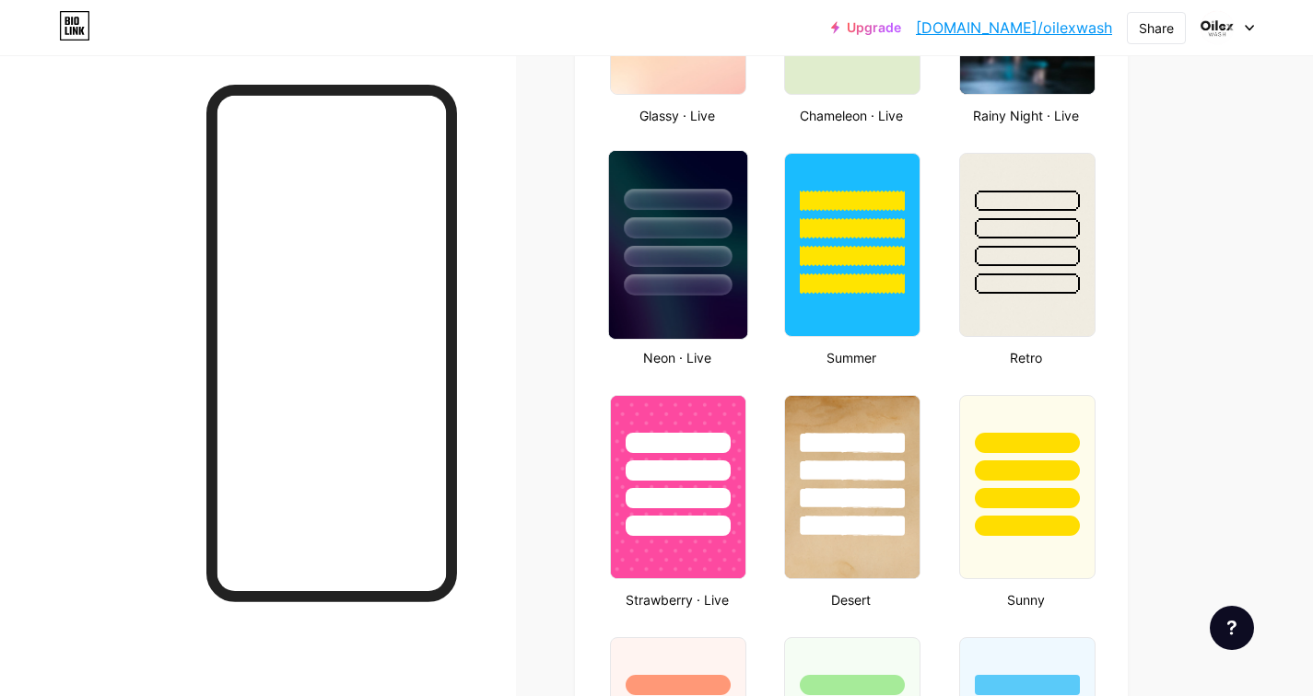
click at [716, 250] on div at bounding box center [678, 256] width 108 height 21
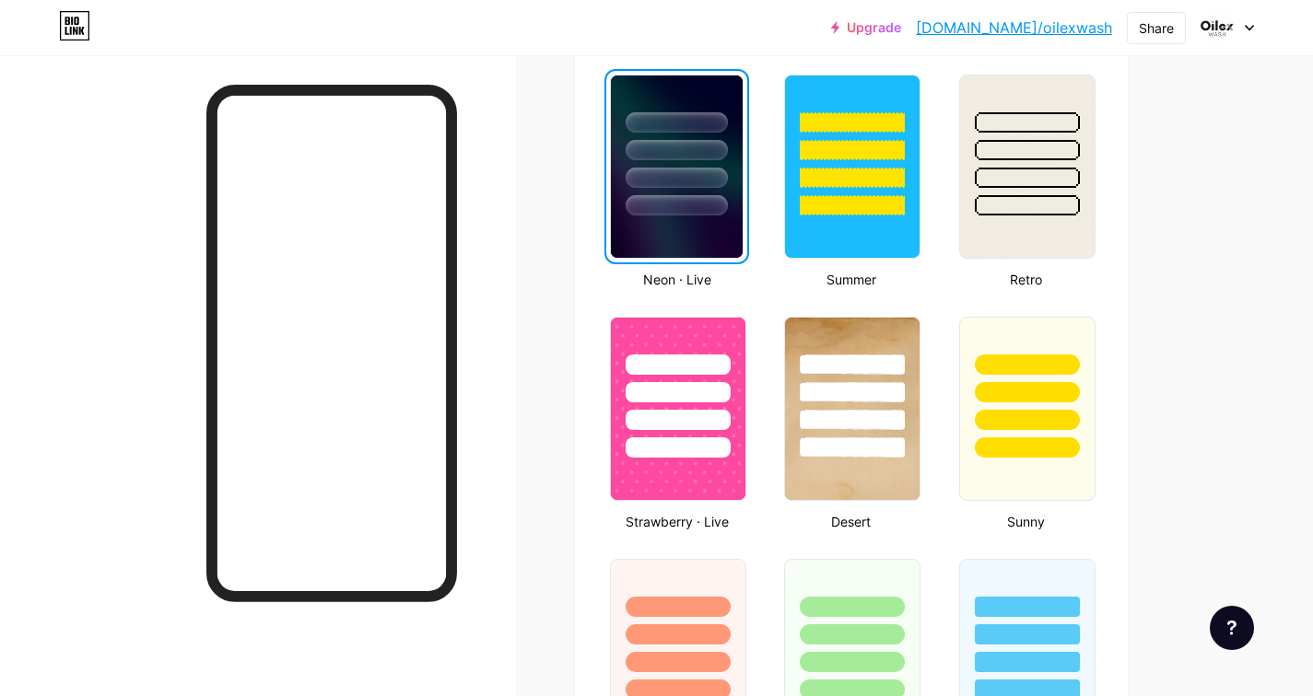
scroll to position [1185, 0]
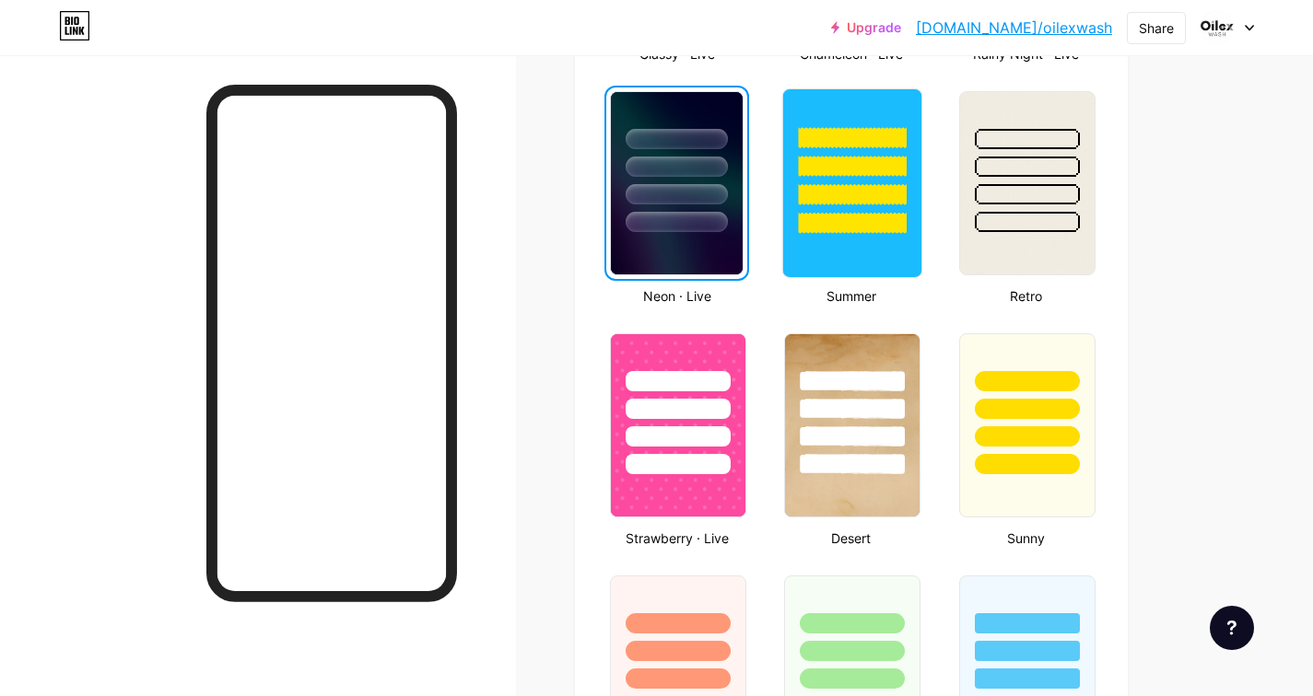
click at [833, 216] on div at bounding box center [853, 223] width 108 height 21
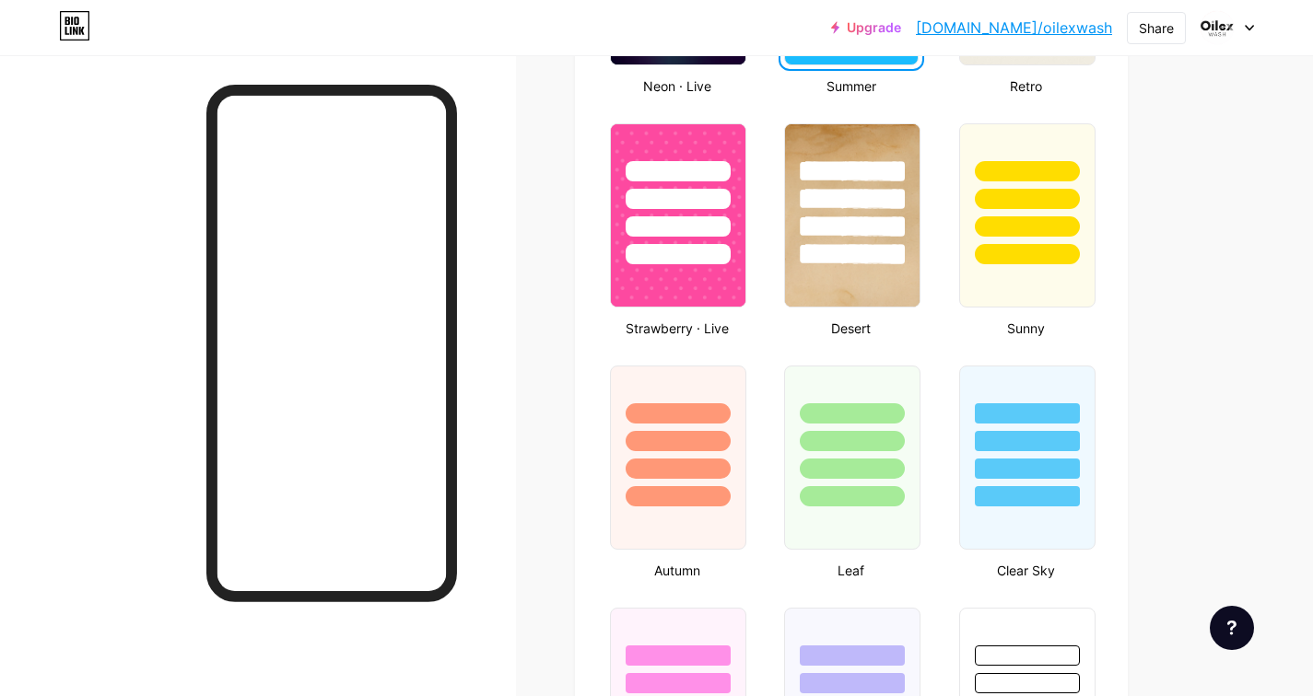
scroll to position [1398, 0]
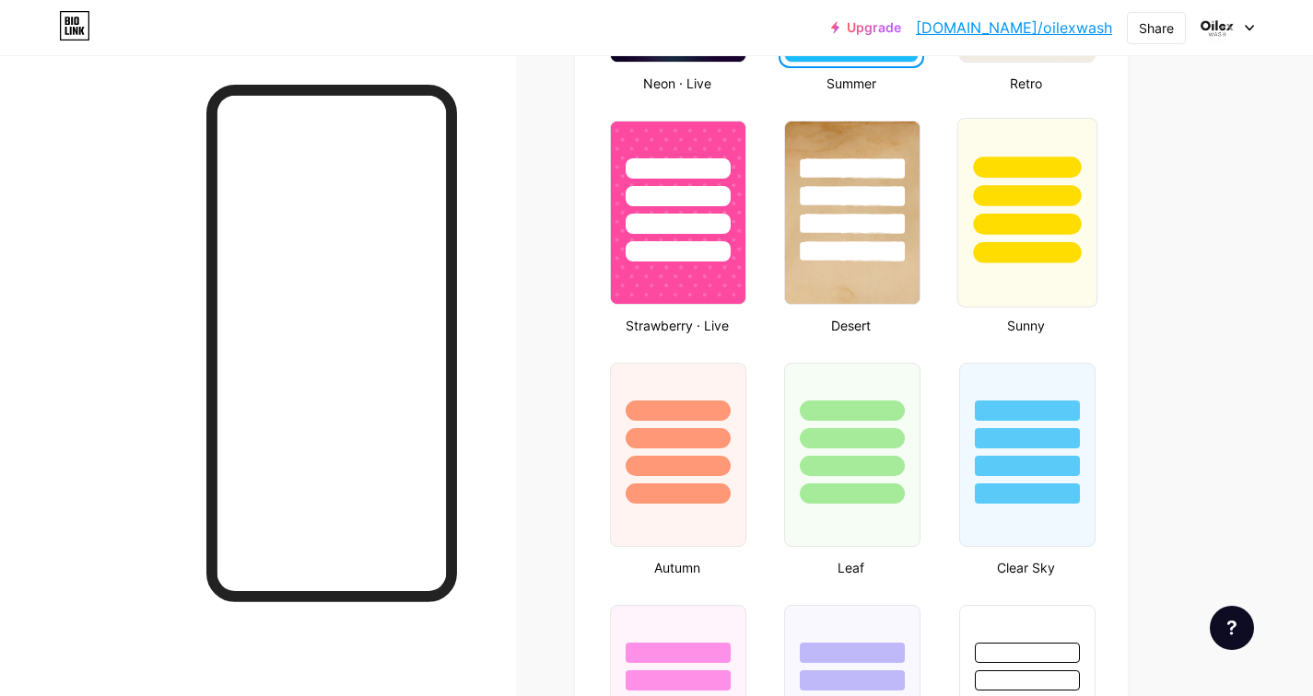
click at [1014, 219] on div at bounding box center [1027, 224] width 108 height 21
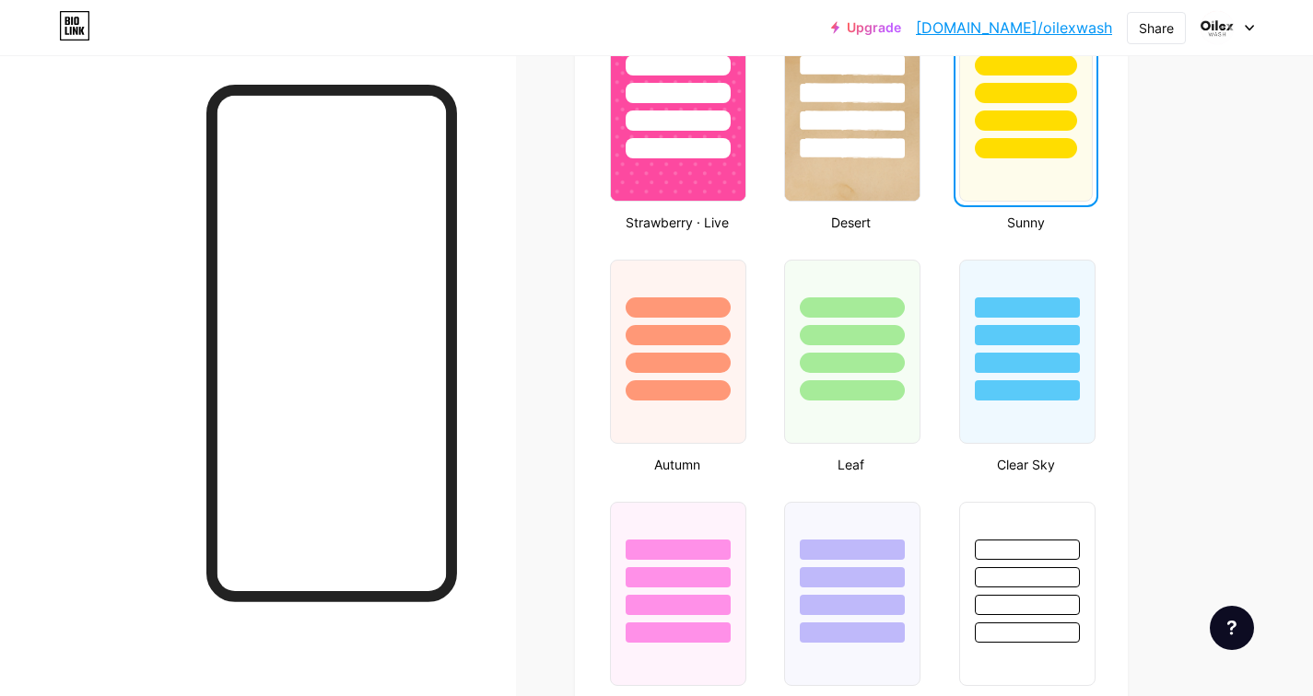
scroll to position [1507, 0]
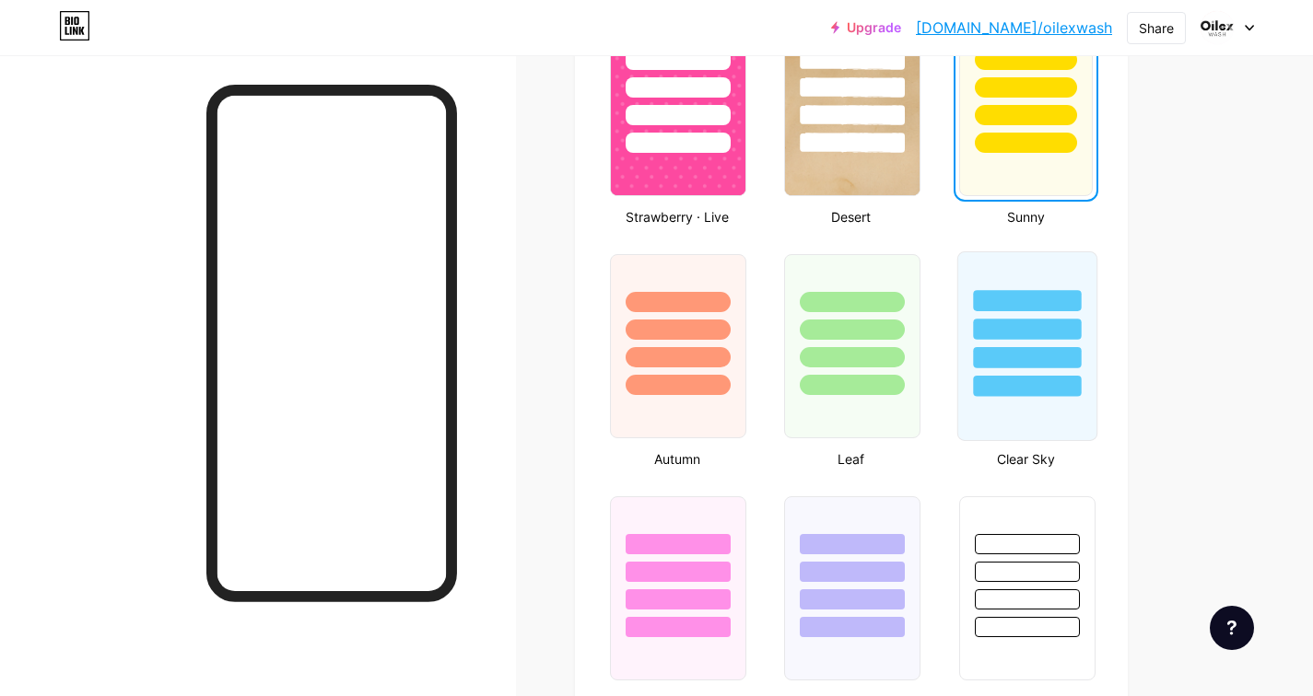
click at [1010, 355] on div at bounding box center [1027, 357] width 108 height 21
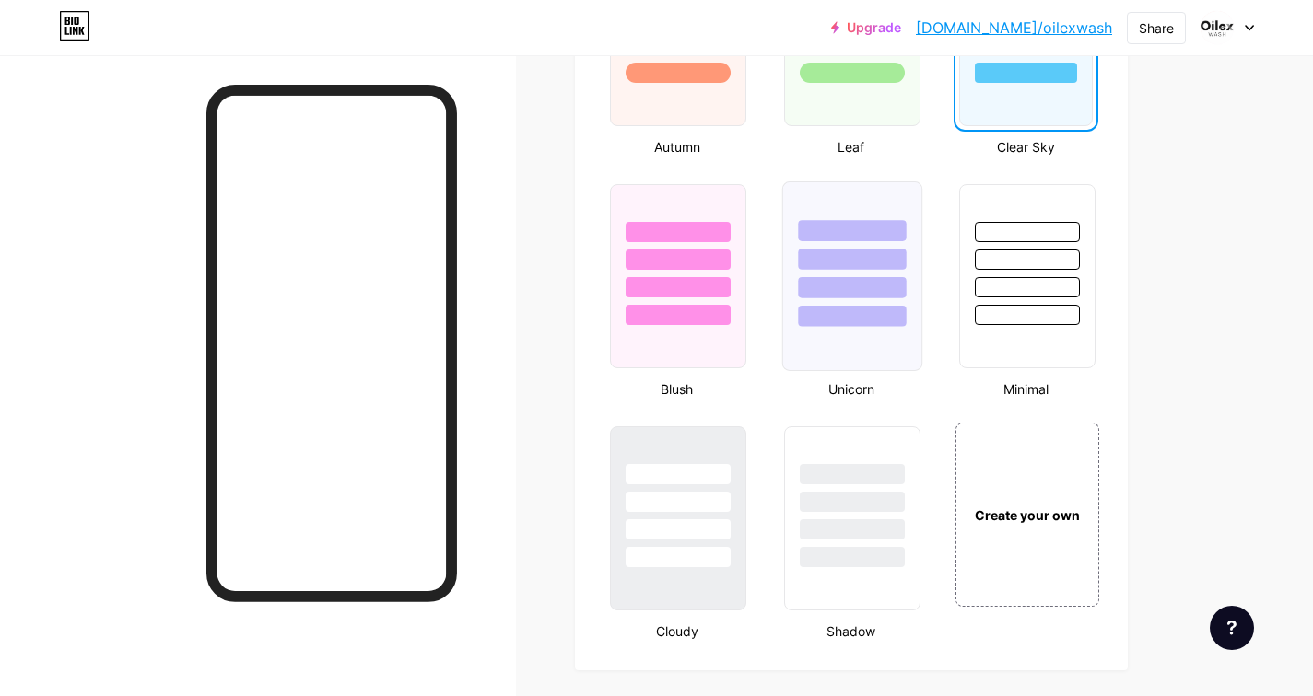
scroll to position [1820, 0]
click at [1031, 256] on div at bounding box center [1027, 258] width 108 height 21
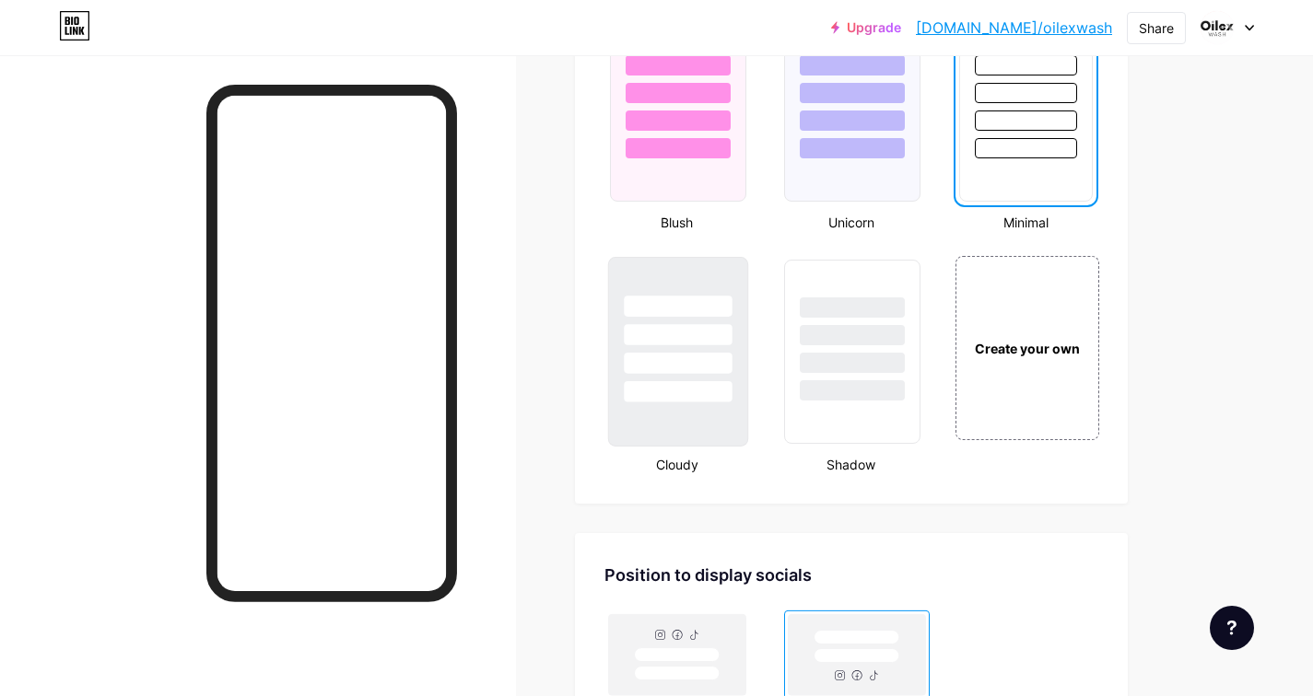
scroll to position [1991, 0]
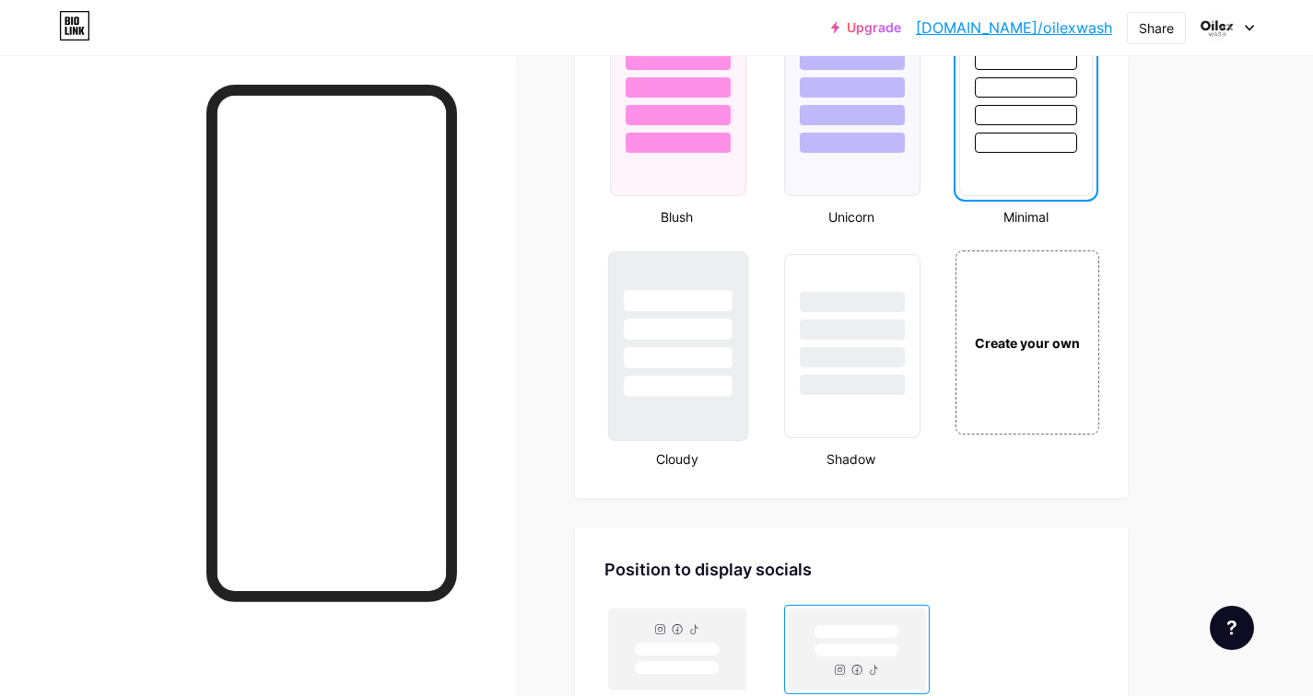
click at [704, 349] on div at bounding box center [678, 357] width 108 height 21
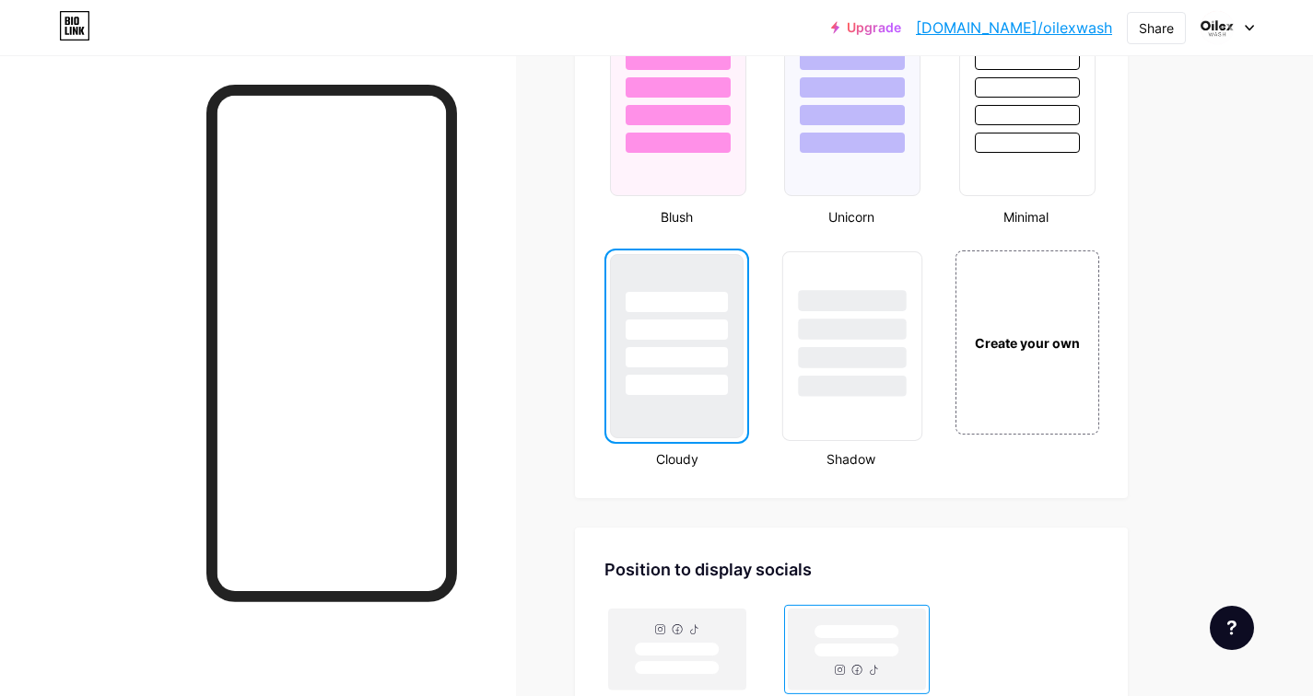
click at [855, 364] on div at bounding box center [853, 357] width 108 height 21
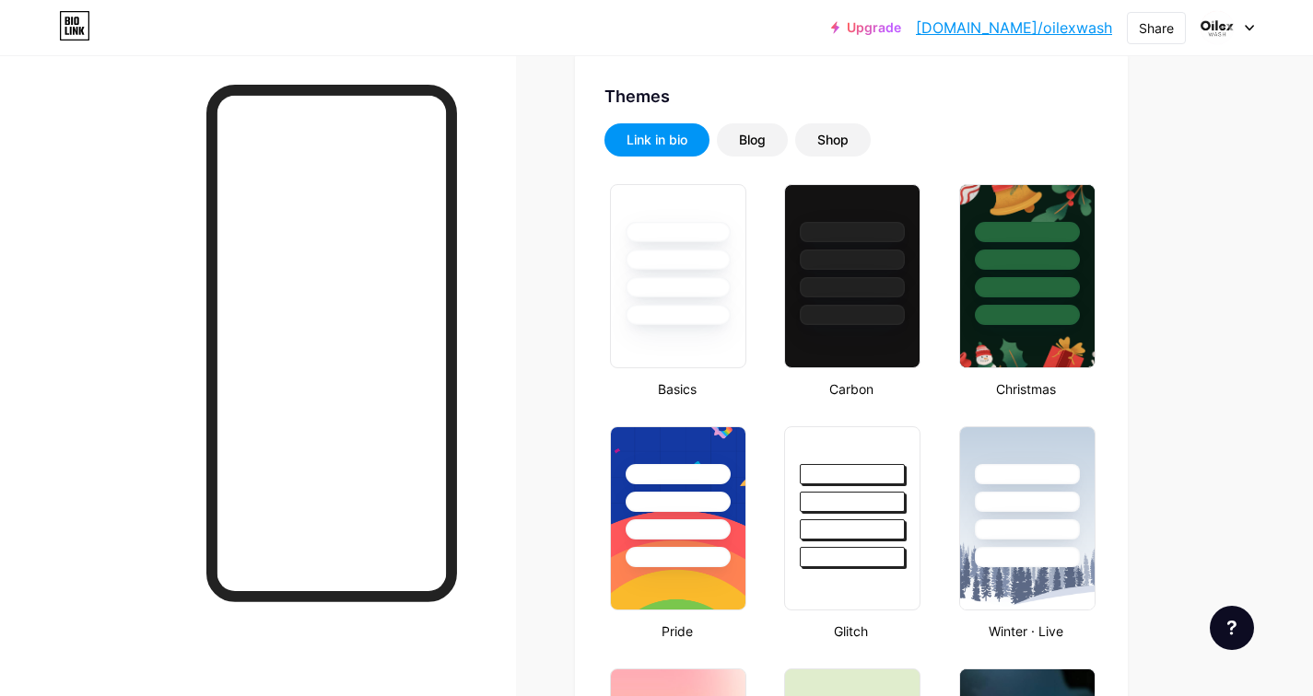
scroll to position [362, 0]
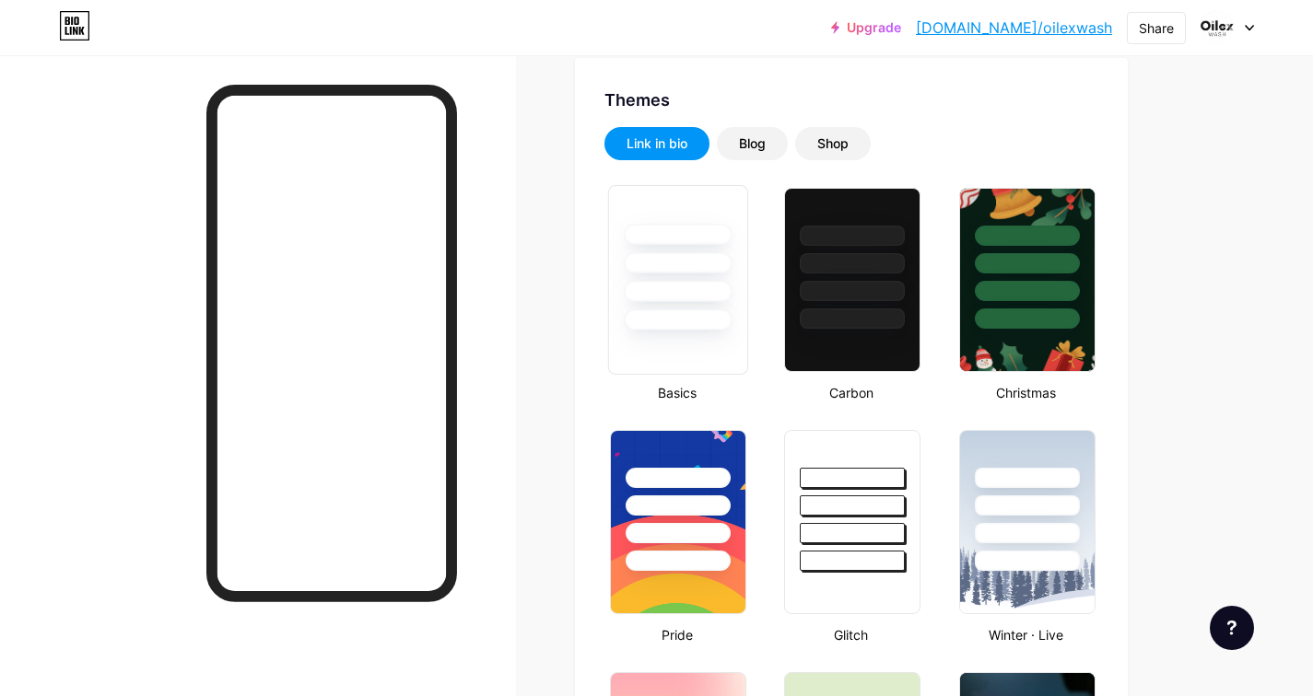
click at [676, 289] on div at bounding box center [678, 291] width 108 height 21
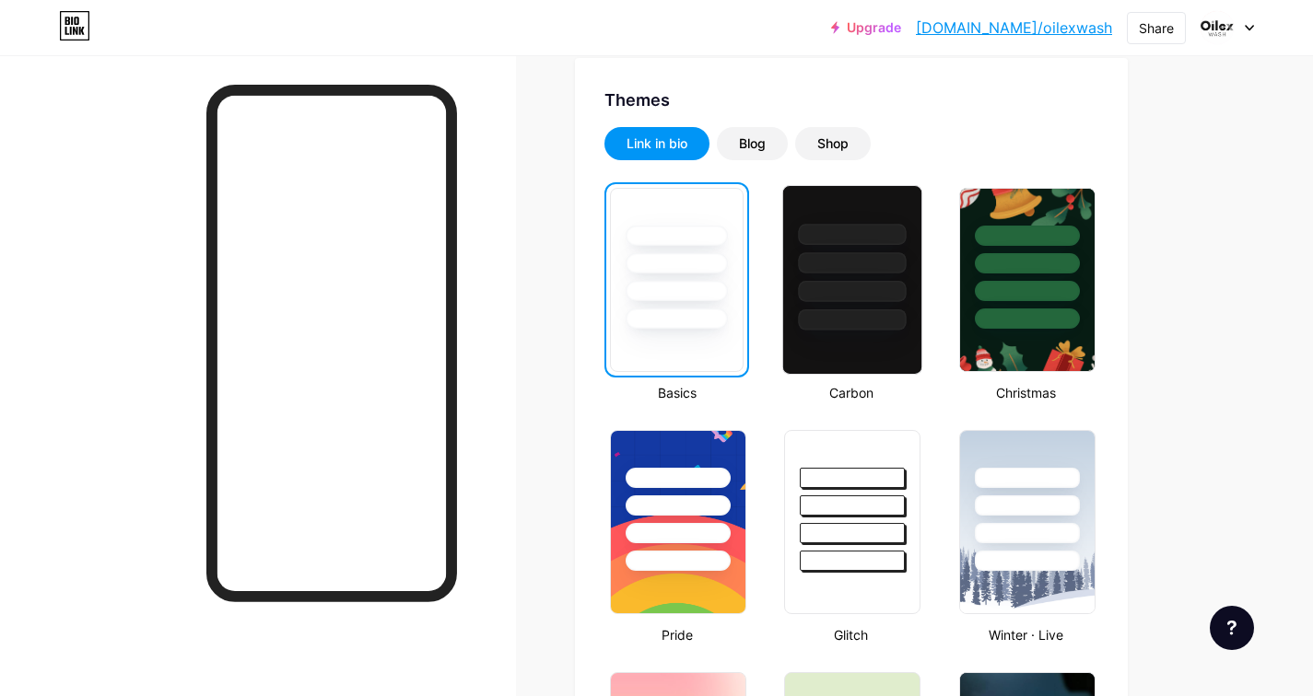
click at [853, 287] on div at bounding box center [853, 291] width 108 height 21
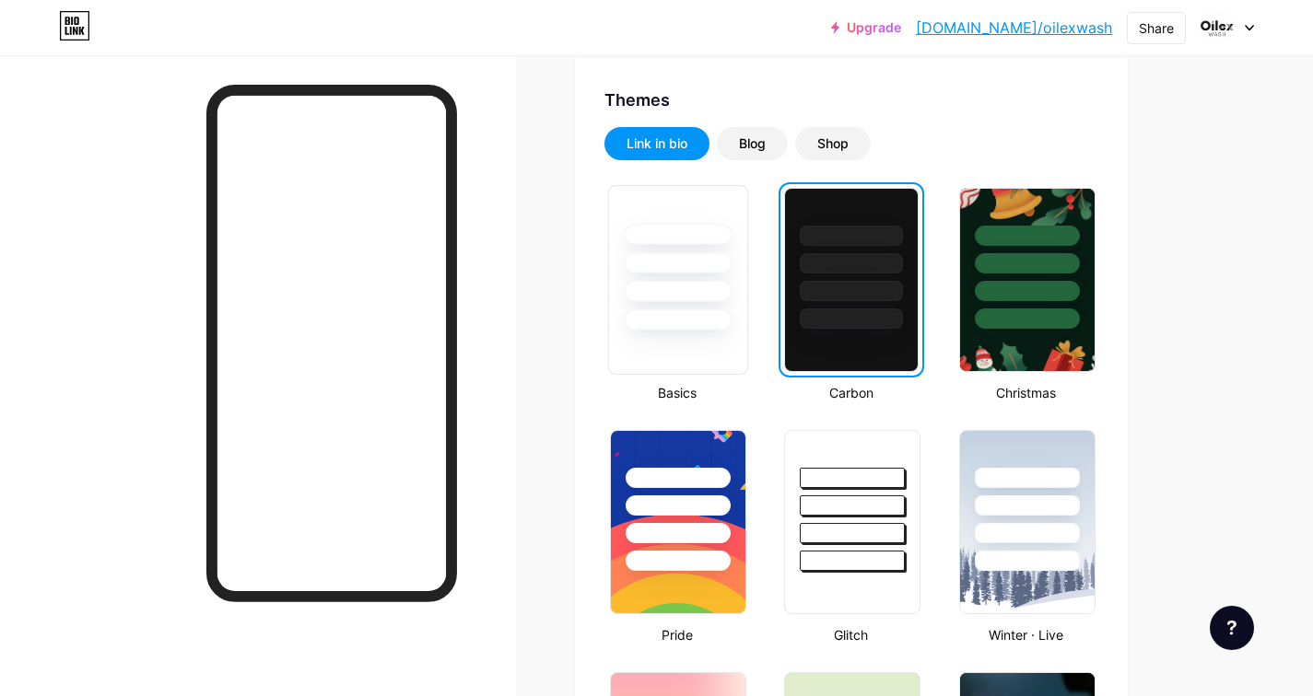
click at [655, 297] on div at bounding box center [678, 291] width 108 height 21
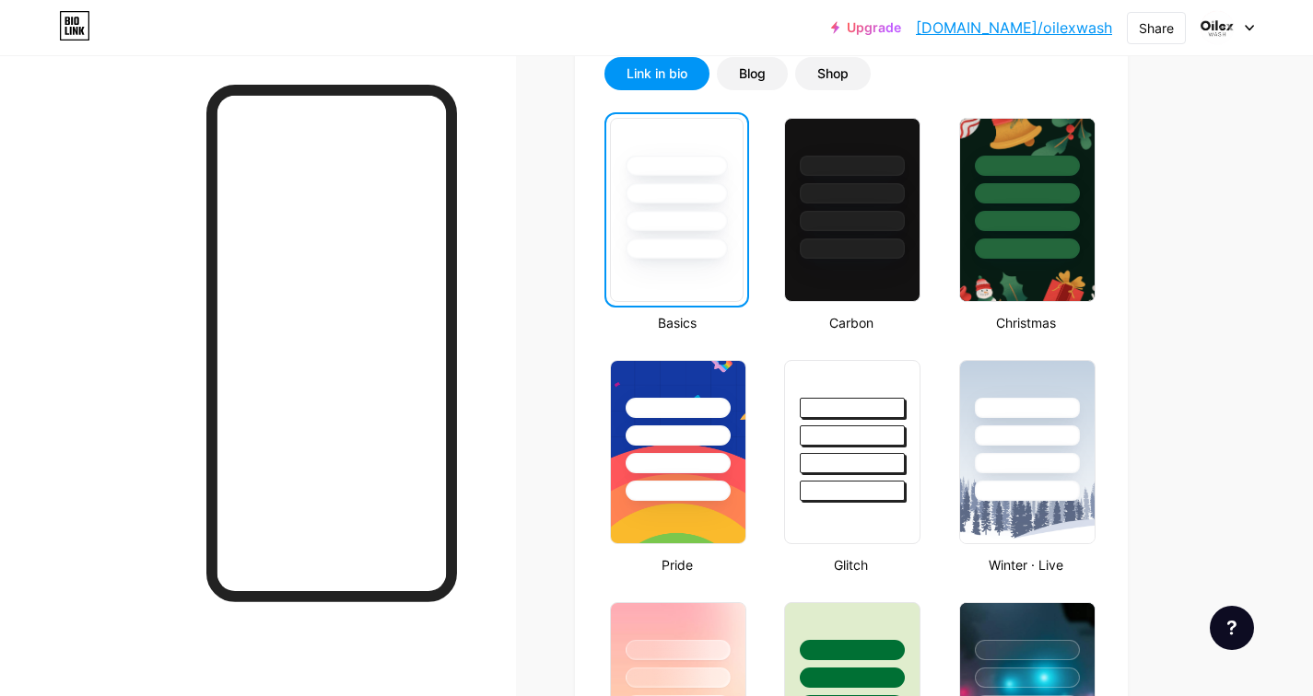
scroll to position [512, 0]
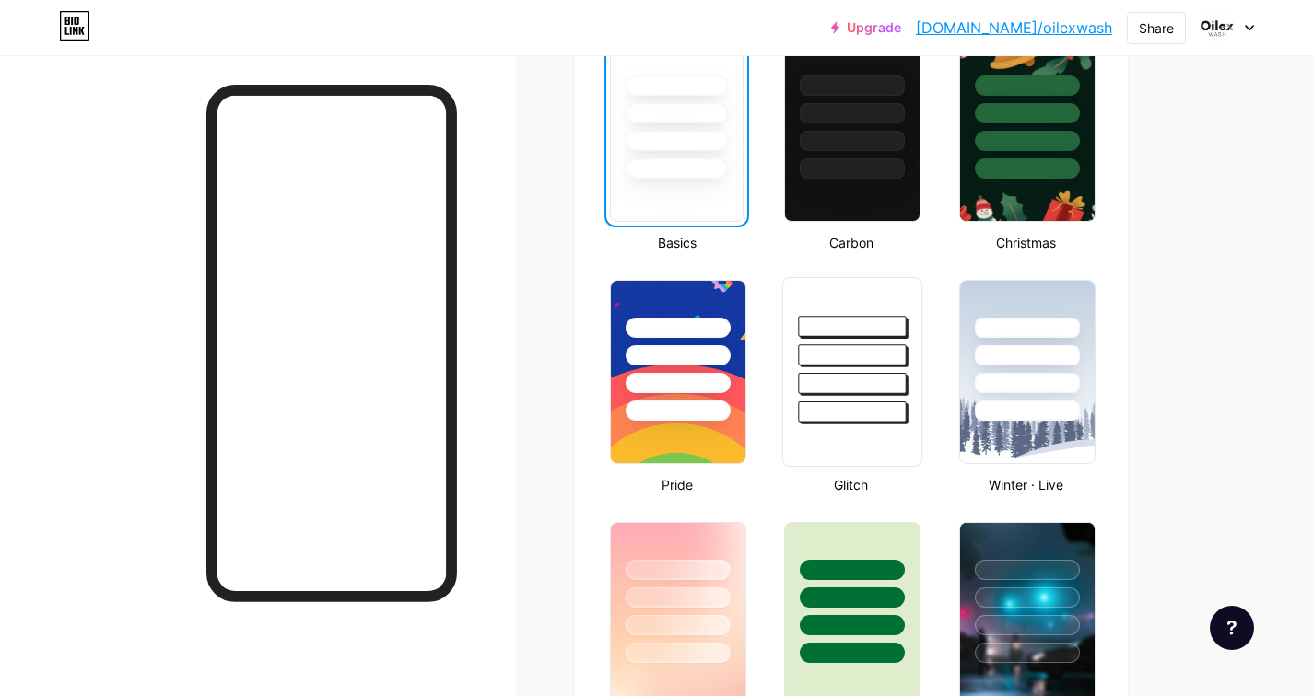
click at [847, 354] on div at bounding box center [853, 354] width 108 height 21
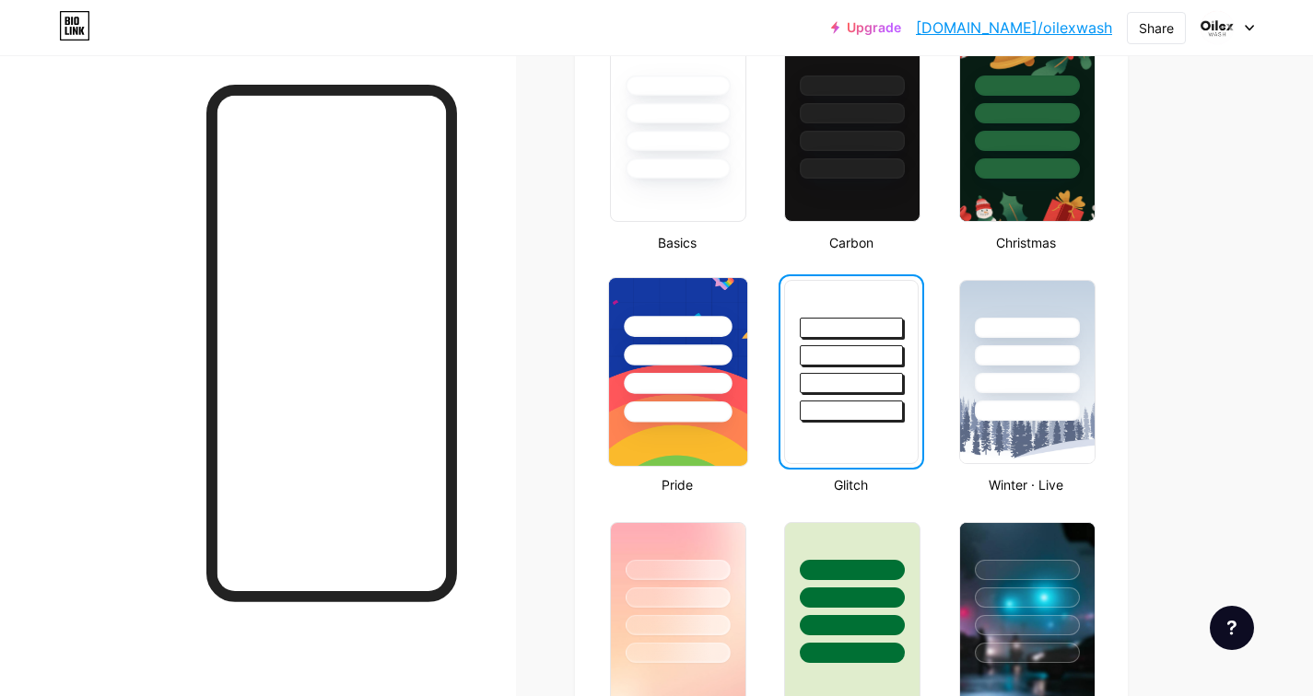
click at [686, 385] on div at bounding box center [678, 383] width 108 height 21
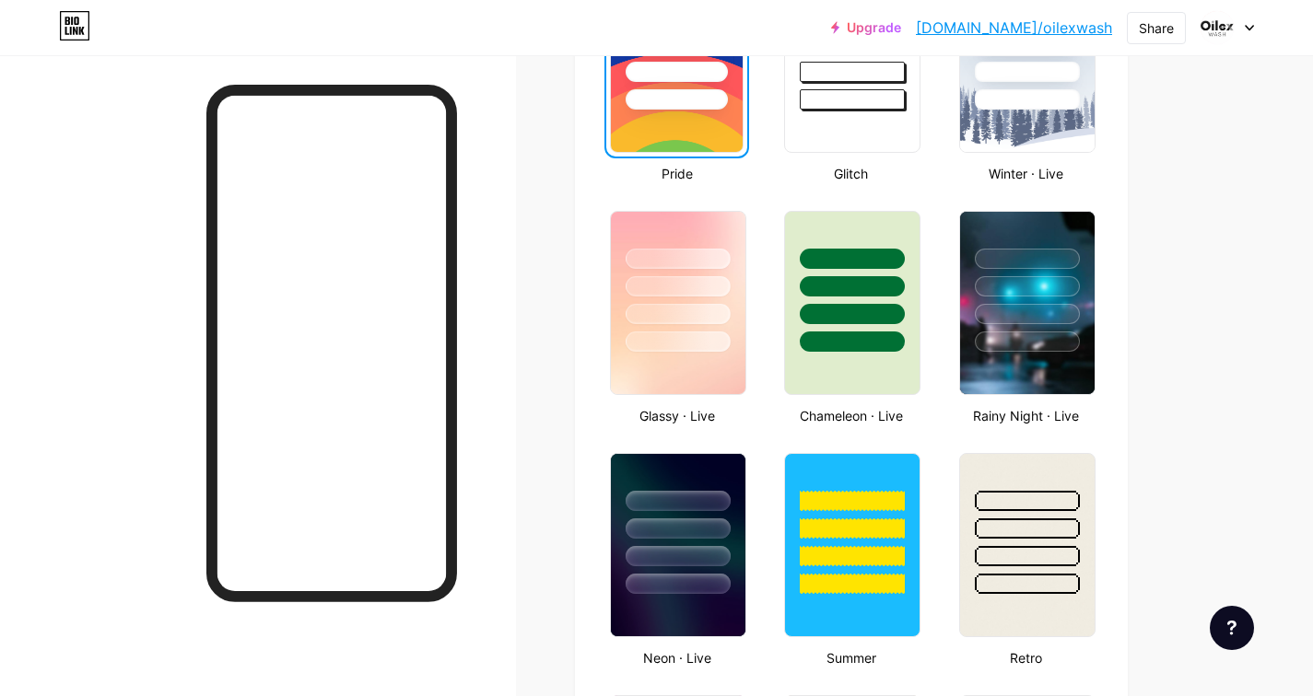
scroll to position [827, 0]
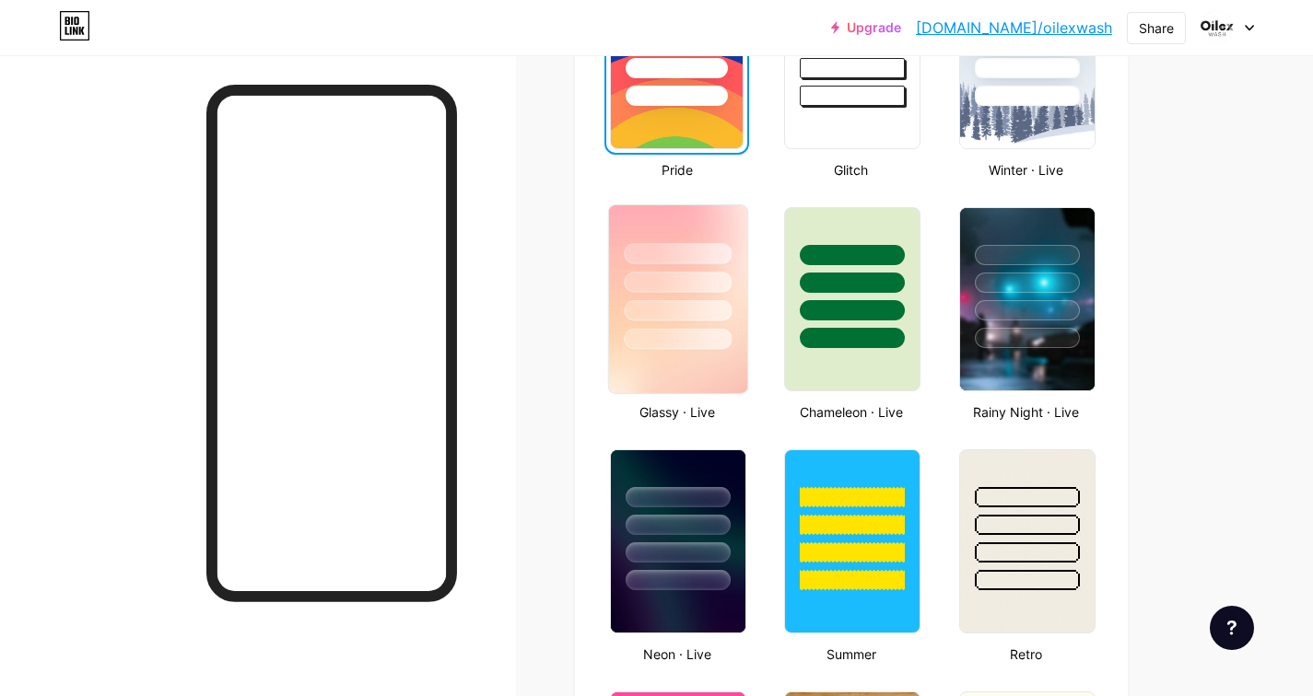
click at [671, 342] on div at bounding box center [678, 339] width 108 height 21
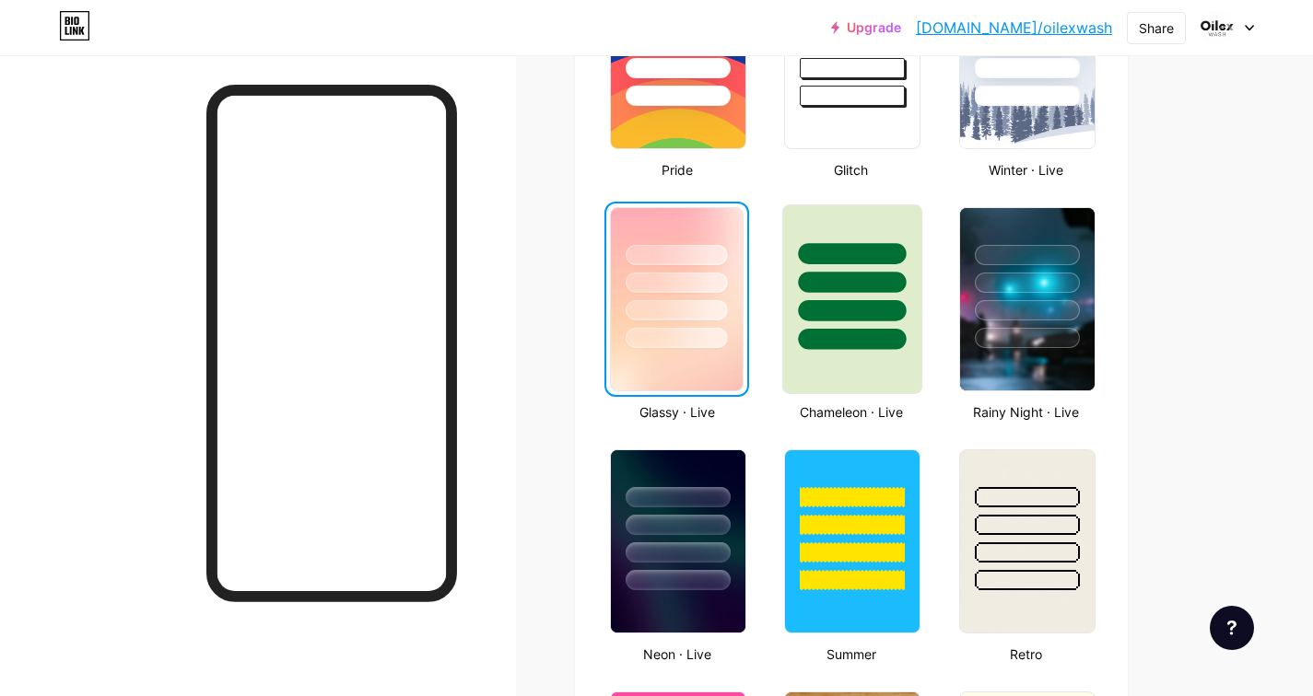
click at [846, 321] on div at bounding box center [853, 310] width 108 height 21
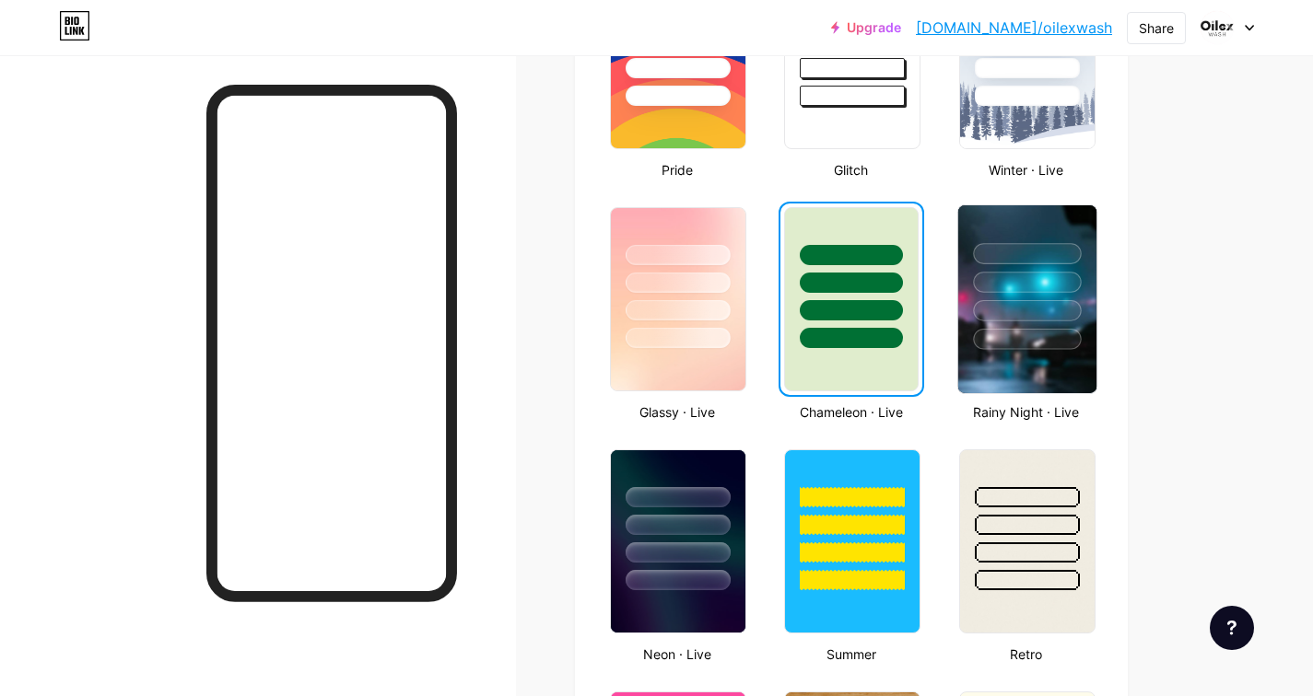
click at [1016, 324] on div at bounding box center [1026, 277] width 138 height 145
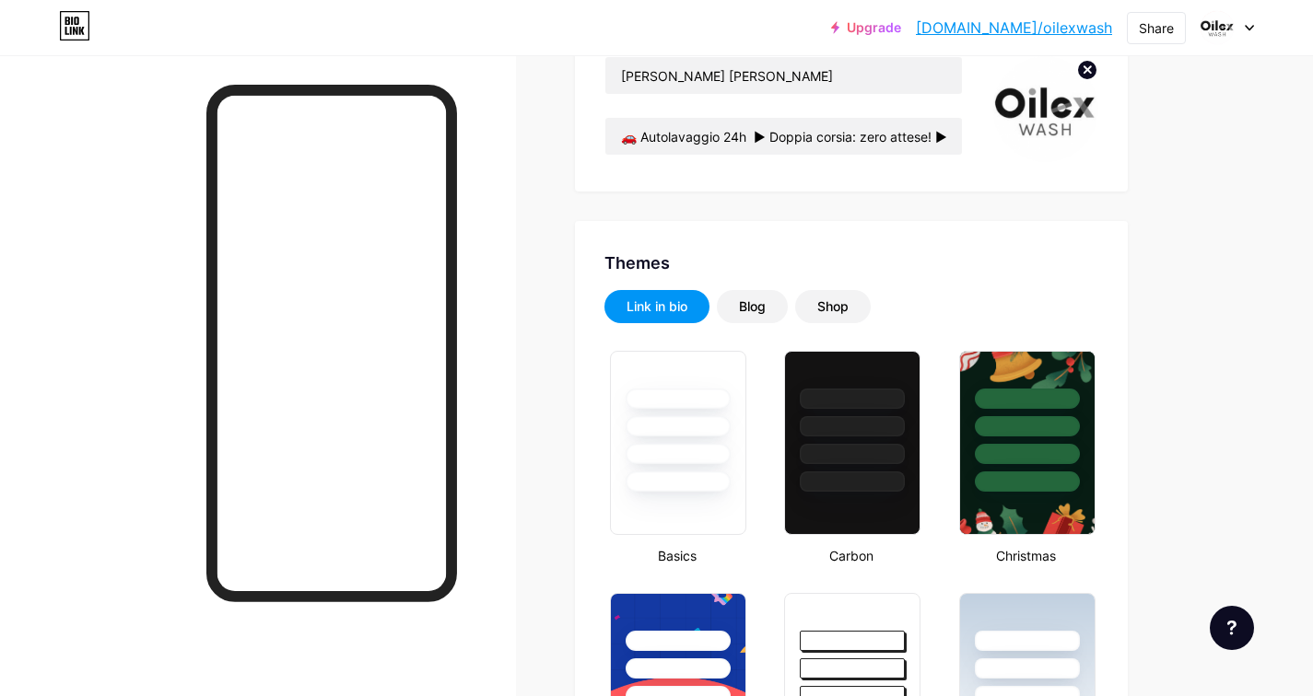
scroll to position [0, 0]
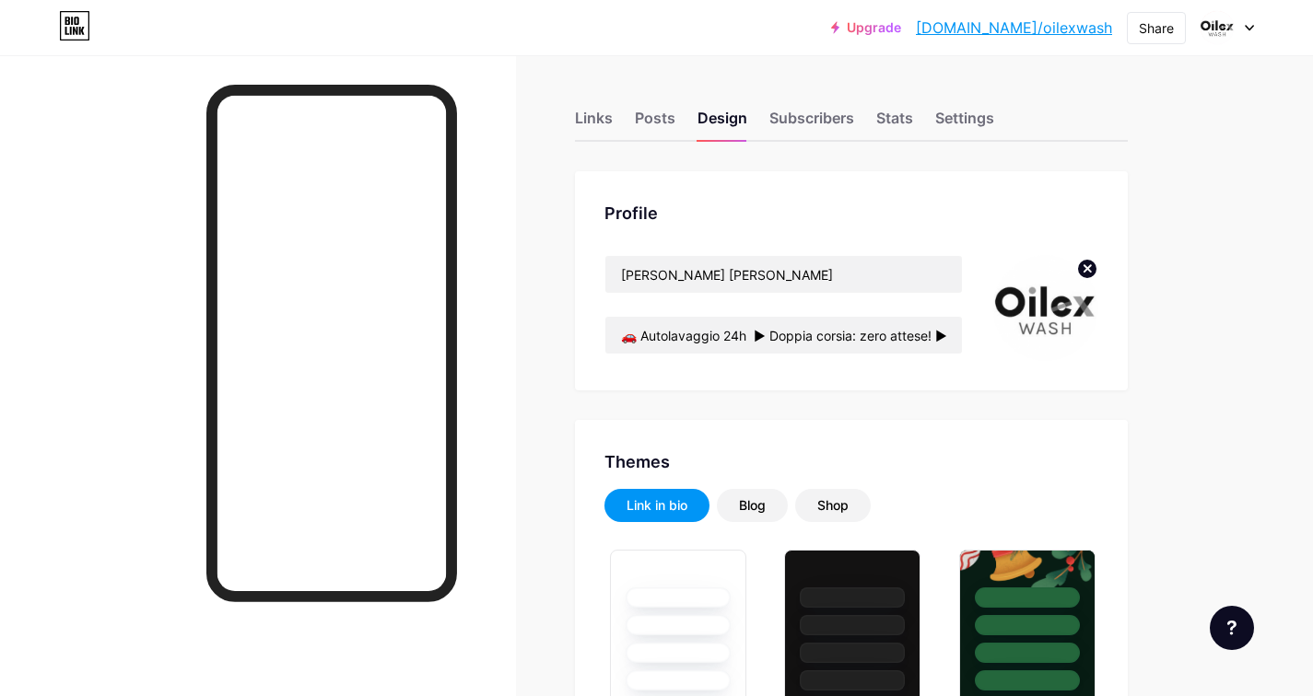
click at [620, 119] on div "Links Posts Design Subscribers Stats Settings" at bounding box center [851, 109] width 553 height 64
click at [605, 122] on div "Links" at bounding box center [594, 123] width 38 height 33
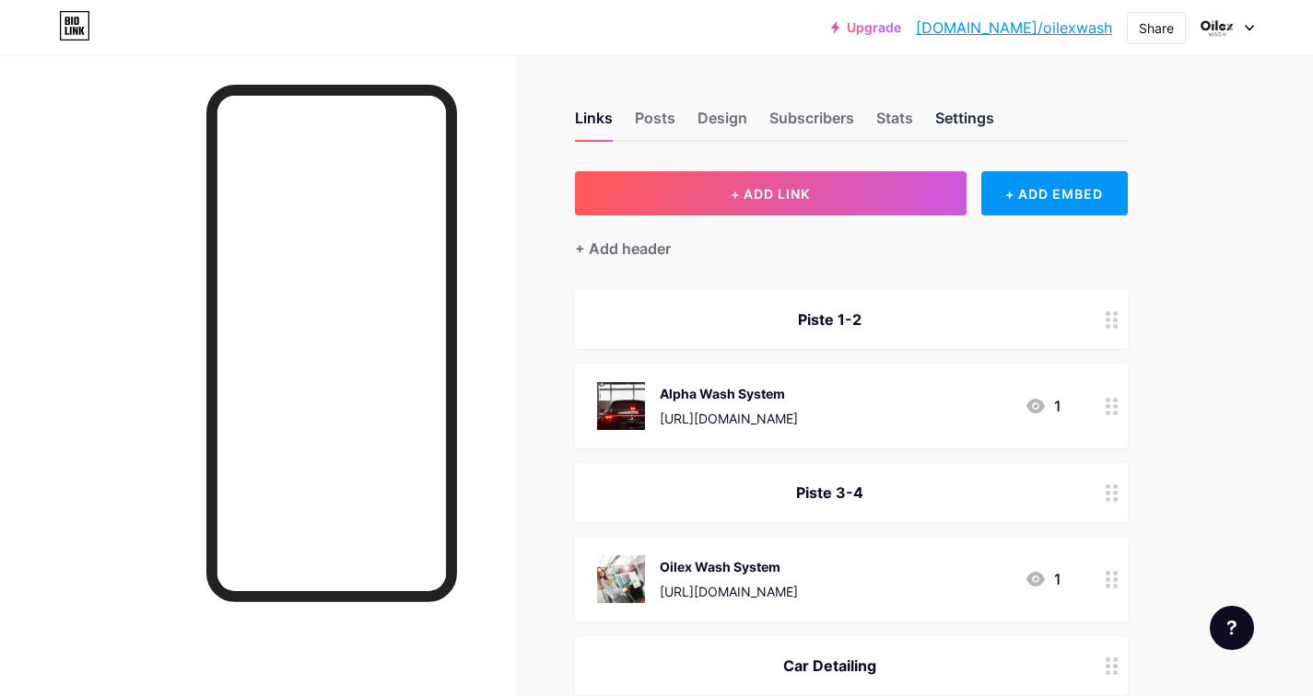
click at [981, 121] on div "Settings" at bounding box center [964, 123] width 59 height 33
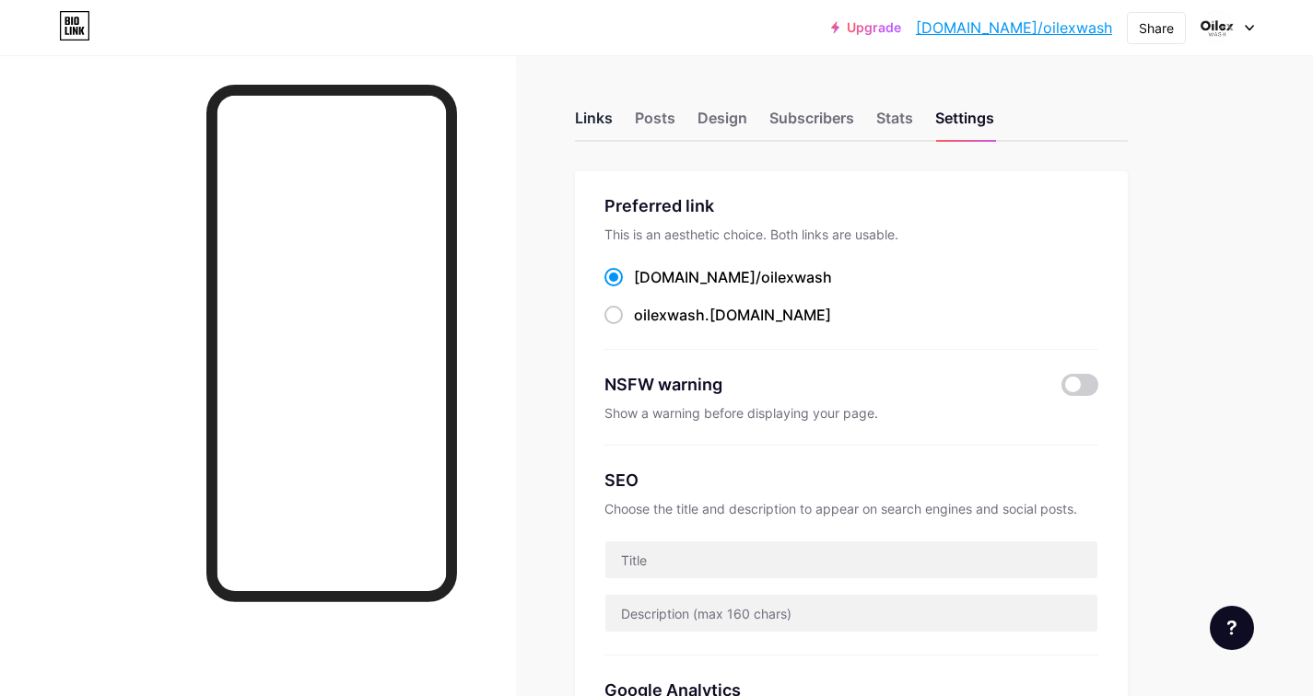
click at [604, 121] on div "Links" at bounding box center [594, 123] width 38 height 33
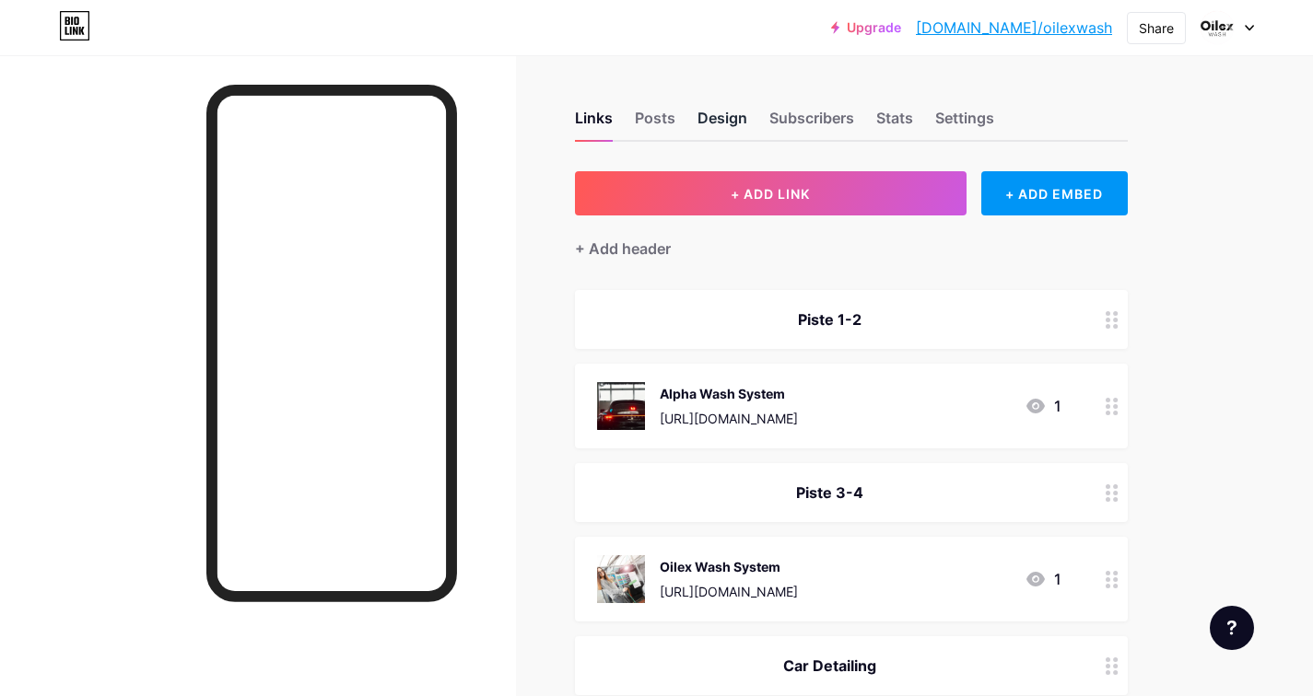
click at [734, 128] on div "Design" at bounding box center [722, 123] width 50 height 33
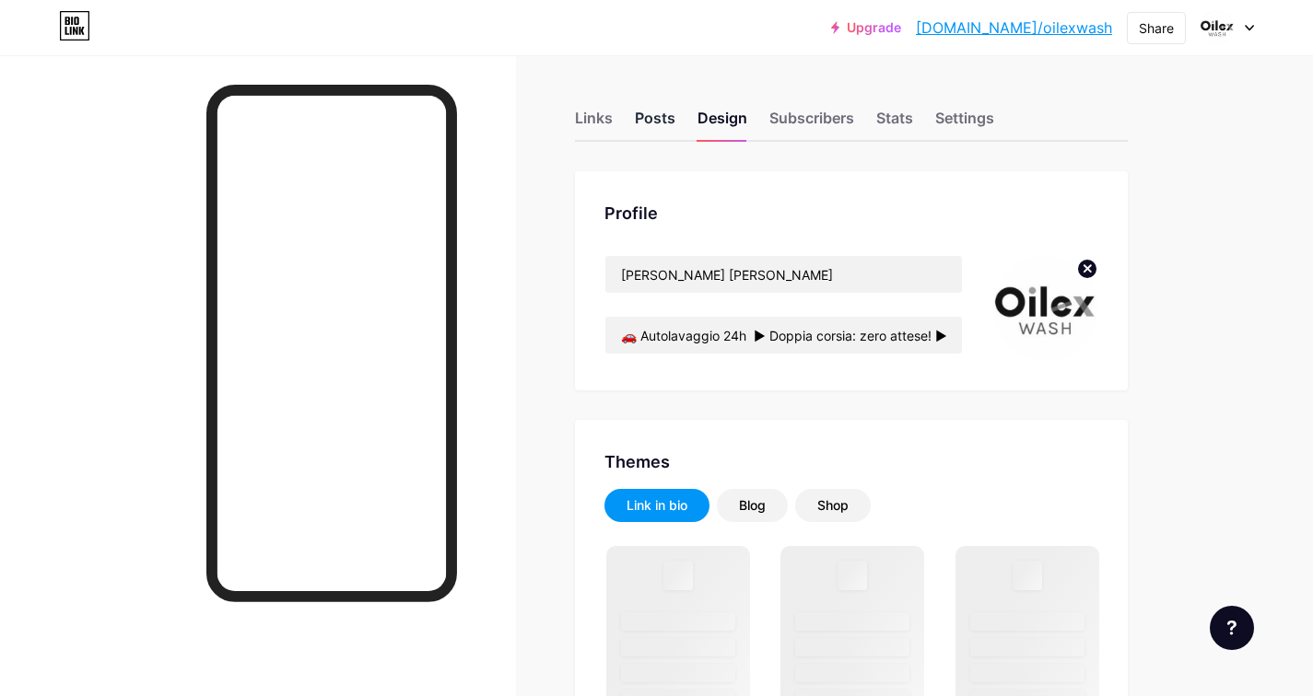
click at [662, 120] on div "Posts" at bounding box center [655, 123] width 41 height 33
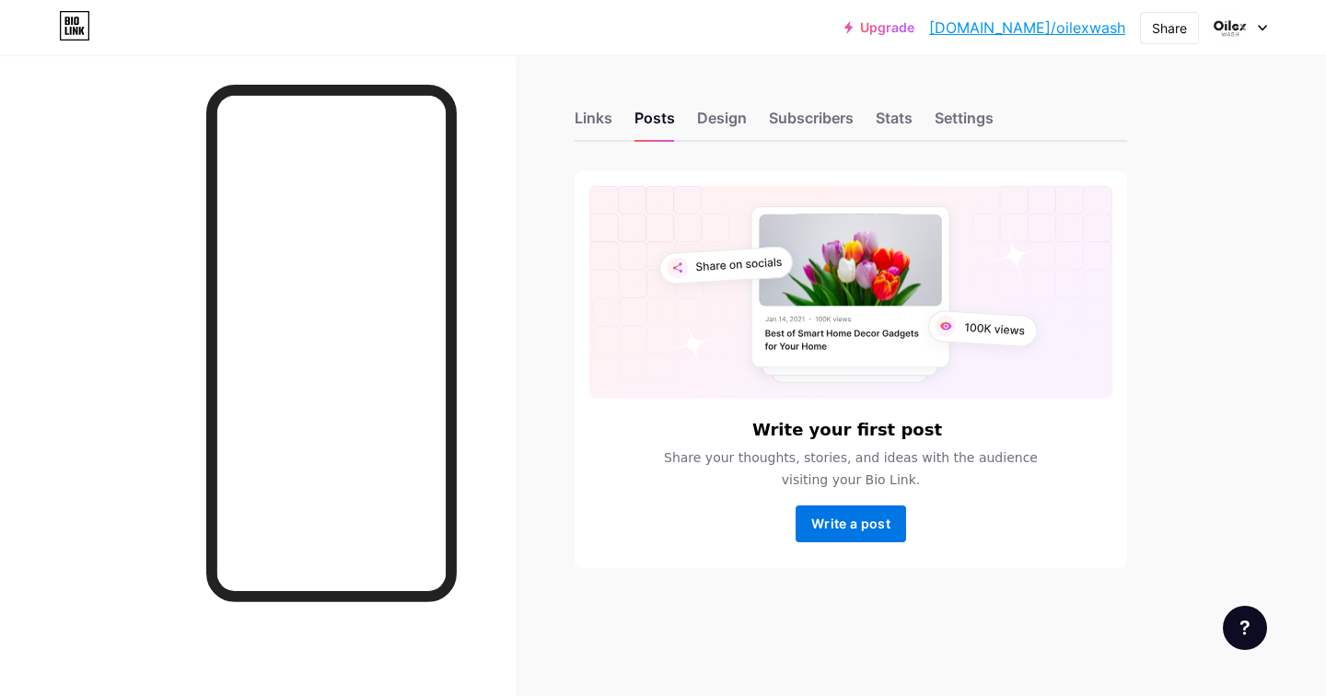
click at [847, 527] on span "Write a post" at bounding box center [850, 524] width 79 height 16
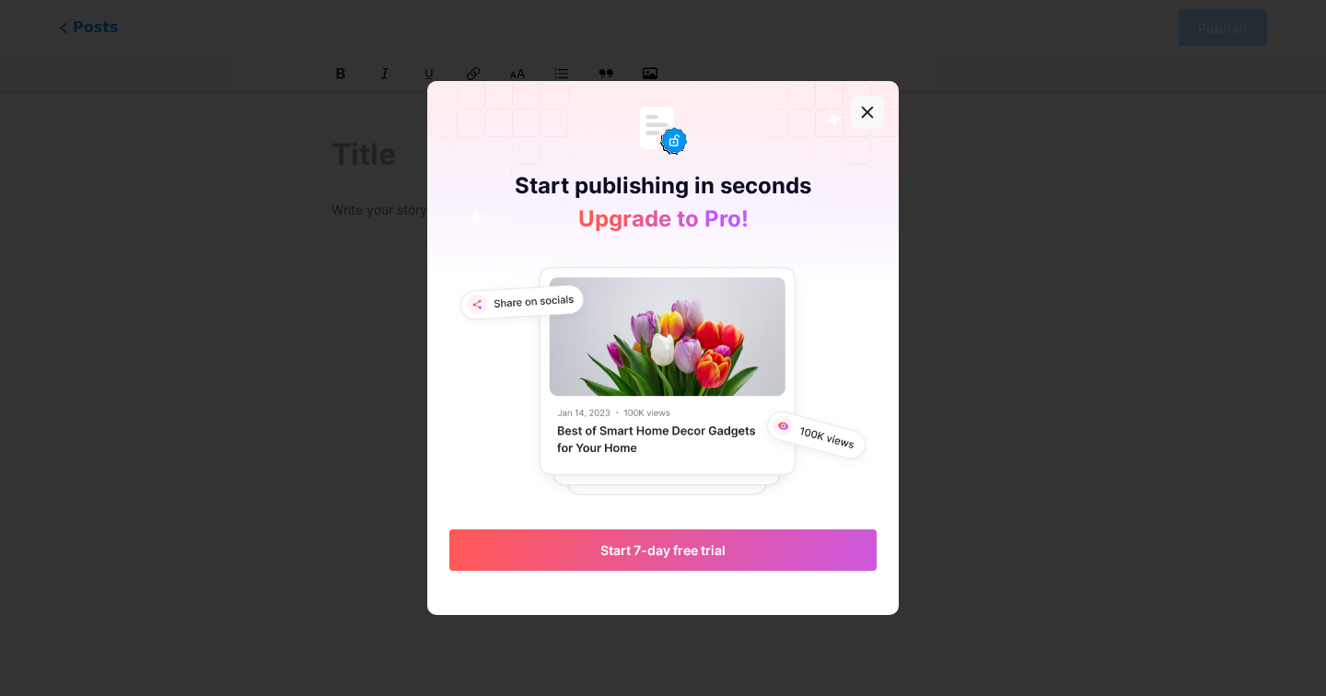
click at [864, 109] on icon at bounding box center [868, 113] width 10 height 10
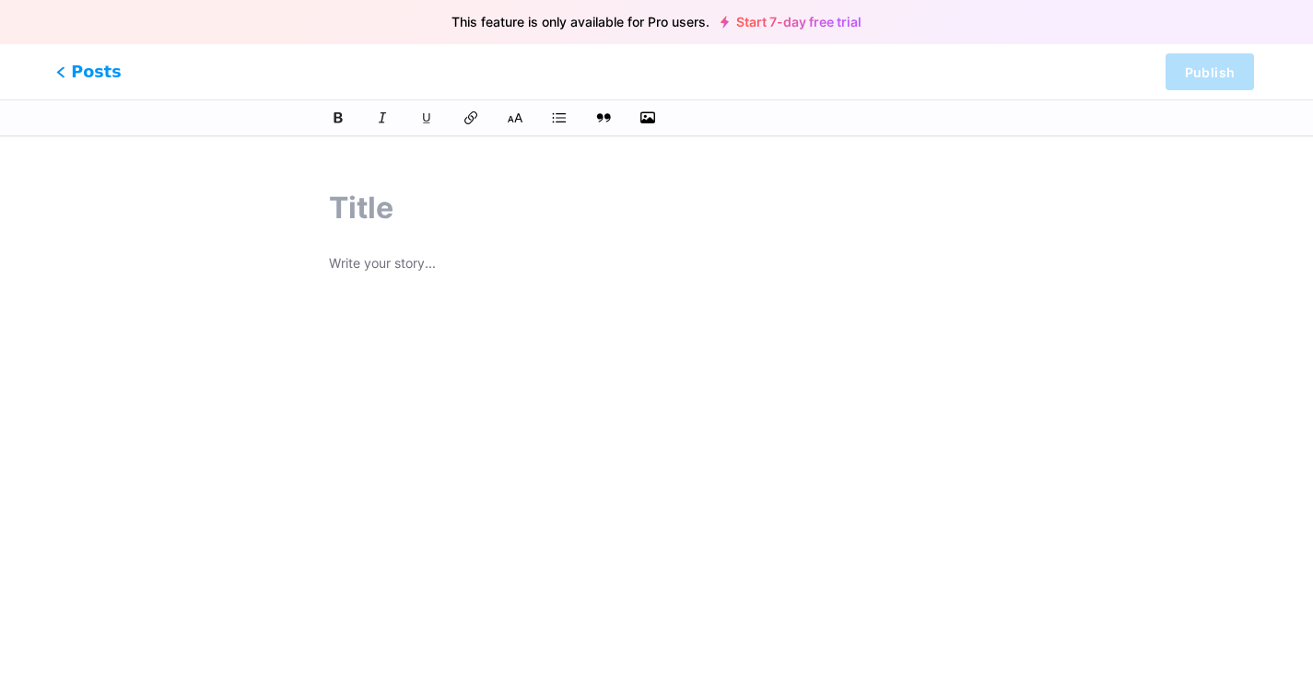
click at [96, 66] on span "Posts" at bounding box center [88, 72] width 65 height 24
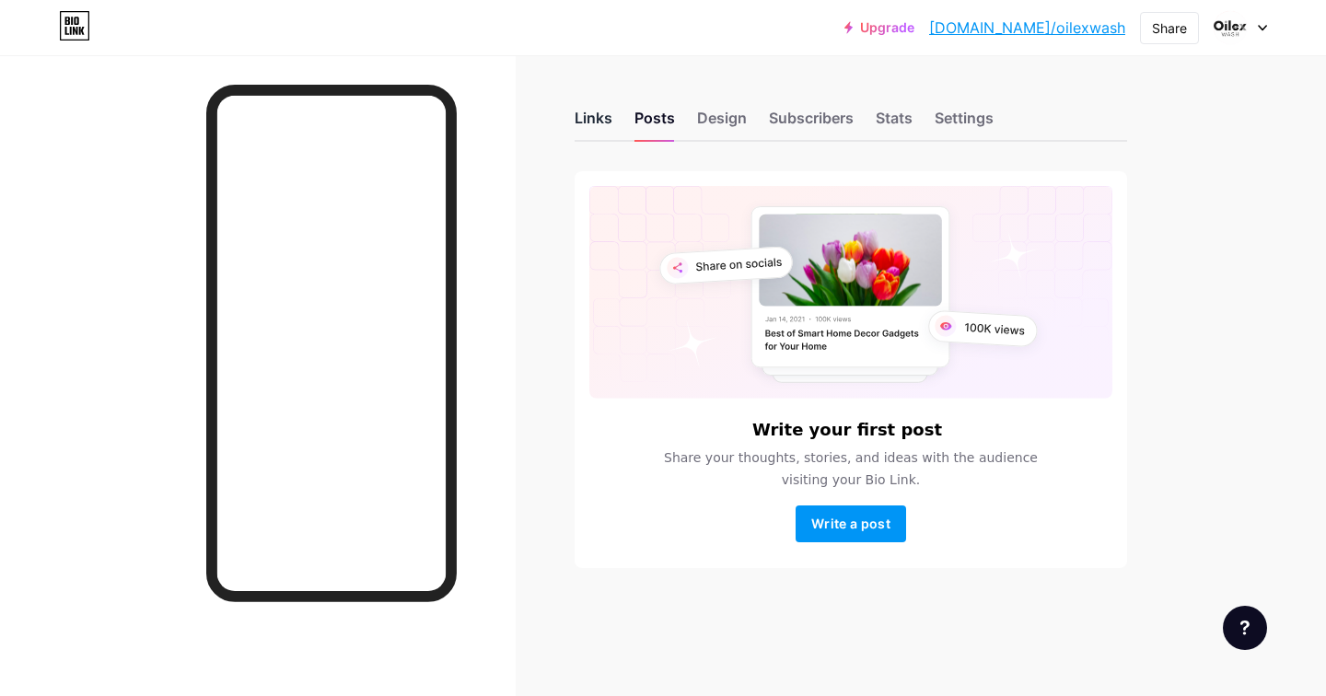
click at [594, 110] on div "Links" at bounding box center [594, 123] width 38 height 33
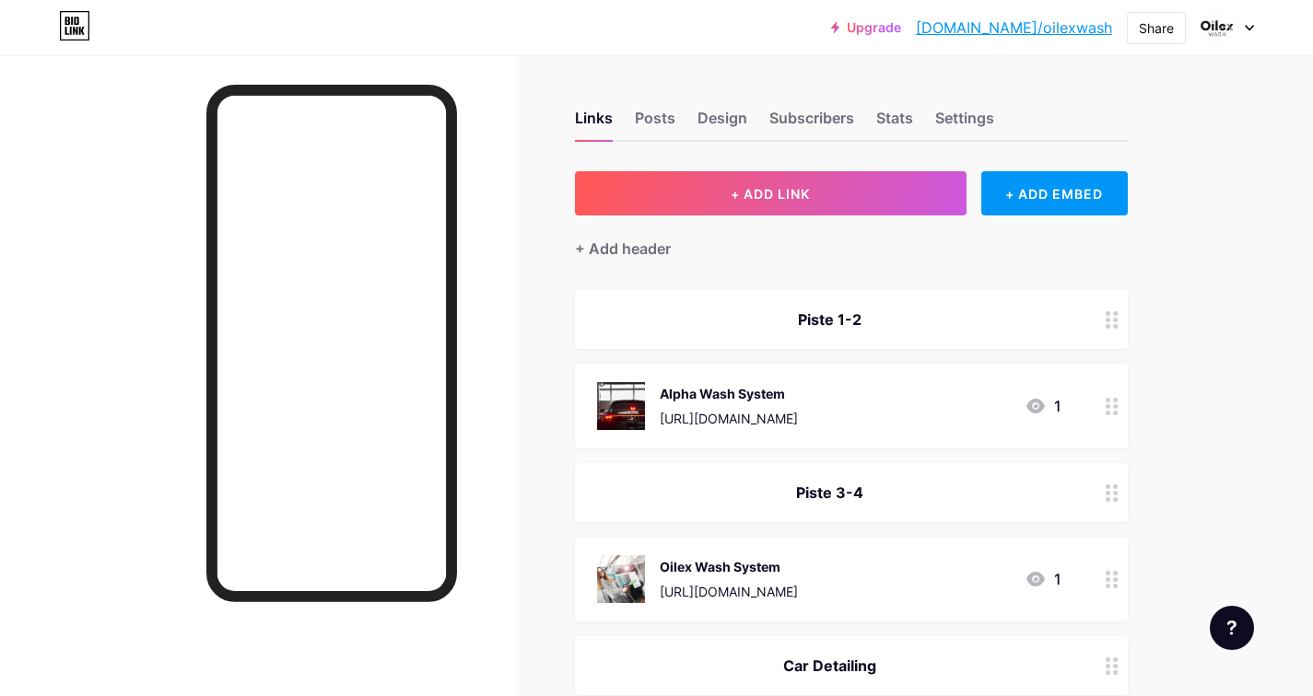
scroll to position [10, 0]
click at [1148, 36] on div "Share" at bounding box center [1155, 27] width 35 height 19
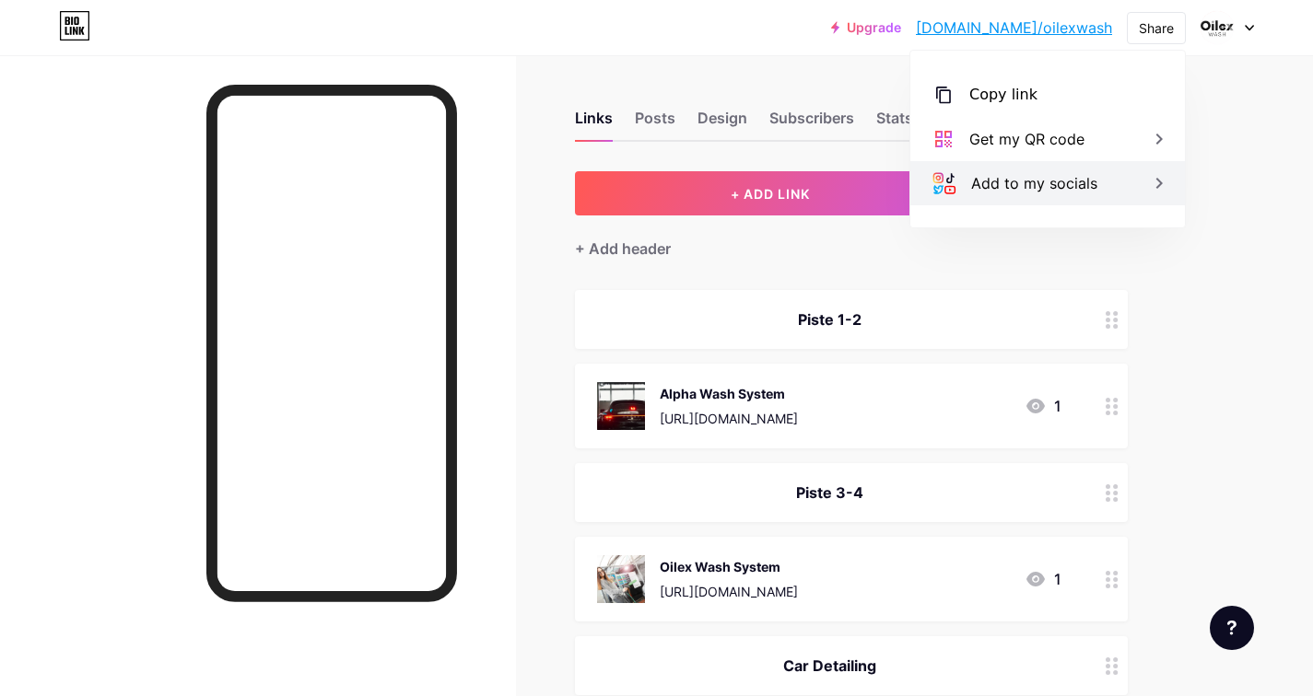
click at [1033, 189] on div "Add to my socials" at bounding box center [1034, 183] width 126 height 22
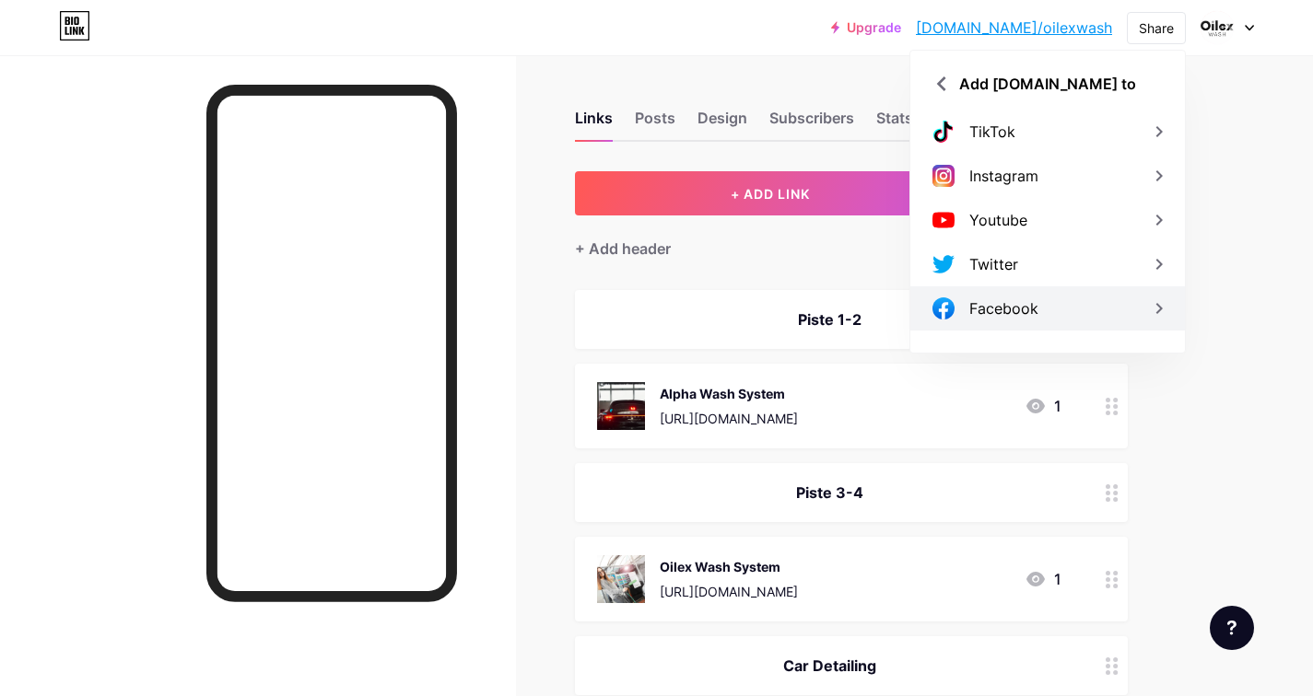
click at [1029, 306] on div "Facebook" at bounding box center [1003, 309] width 69 height 22
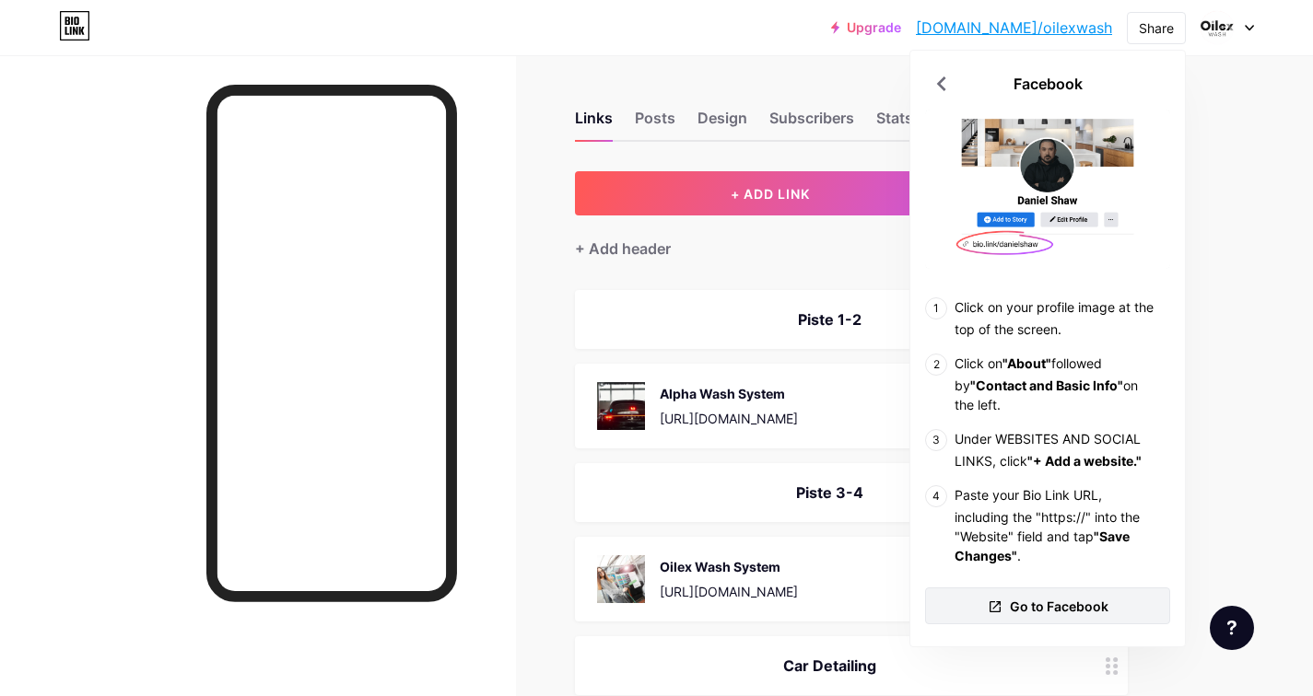
click at [1038, 602] on span "Go to Facebook" at bounding box center [1059, 606] width 99 height 19
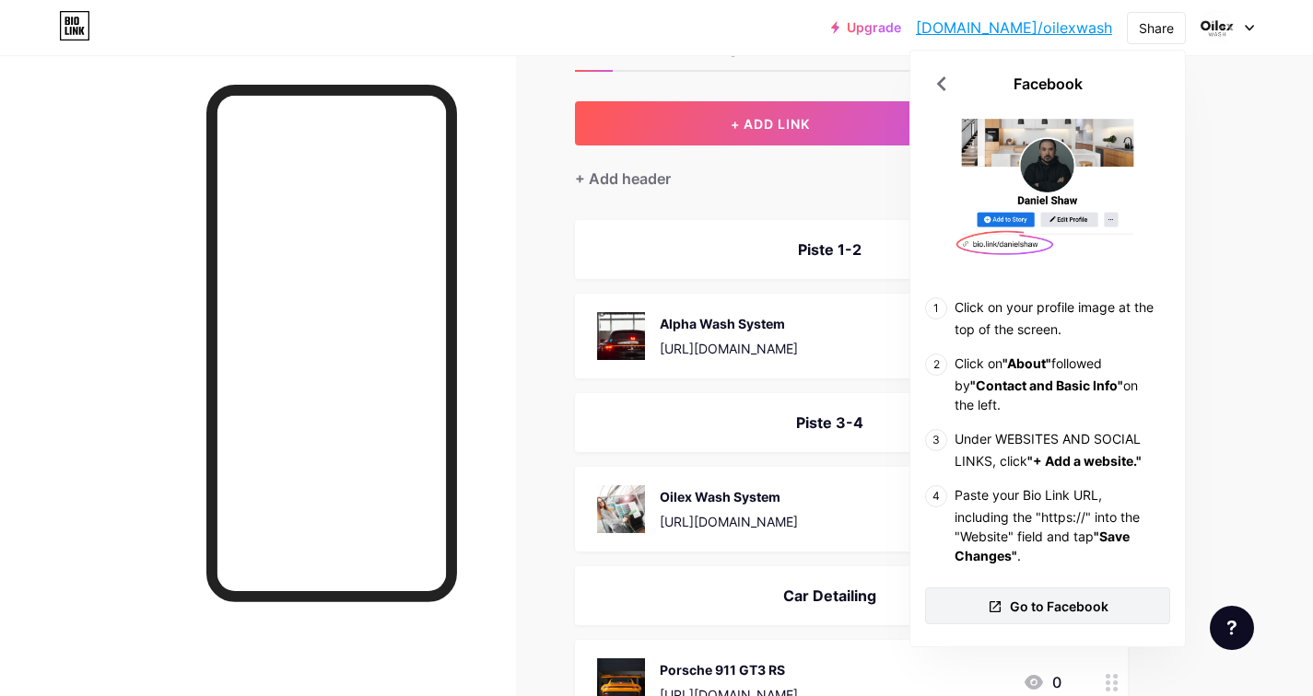
scroll to position [75, 0]
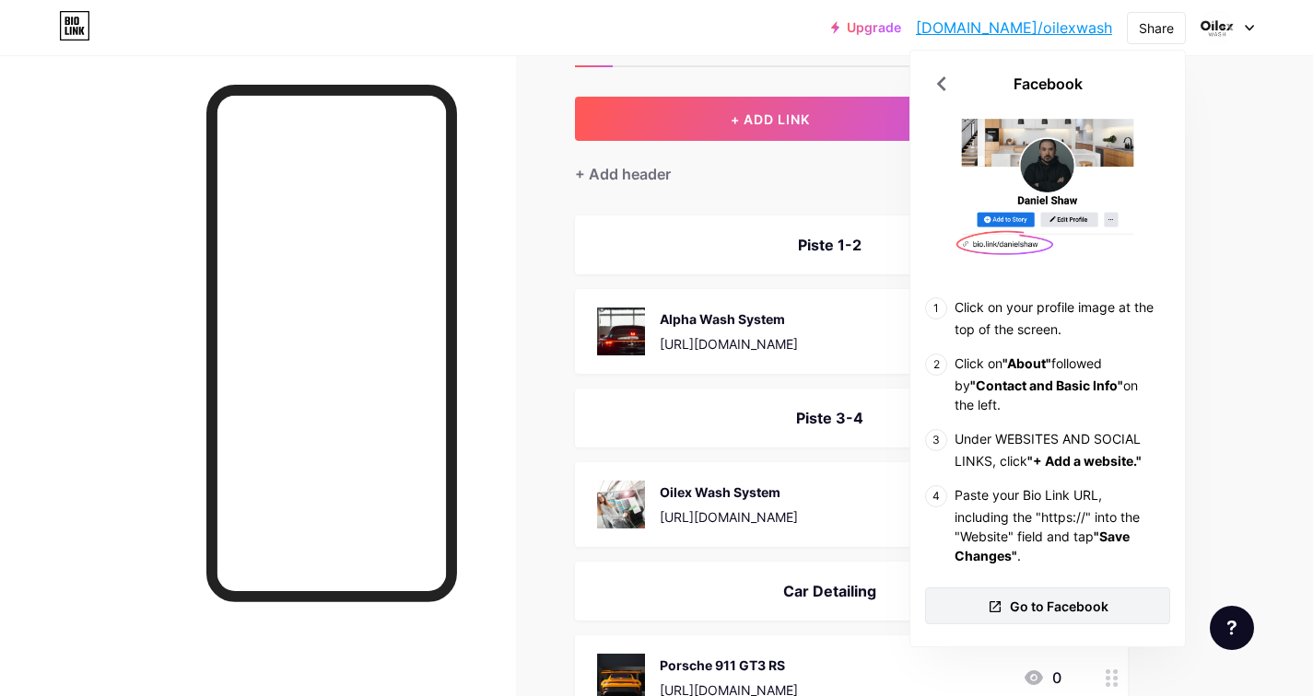
click at [1026, 617] on link "Go to Facebook" at bounding box center [1047, 606] width 245 height 37
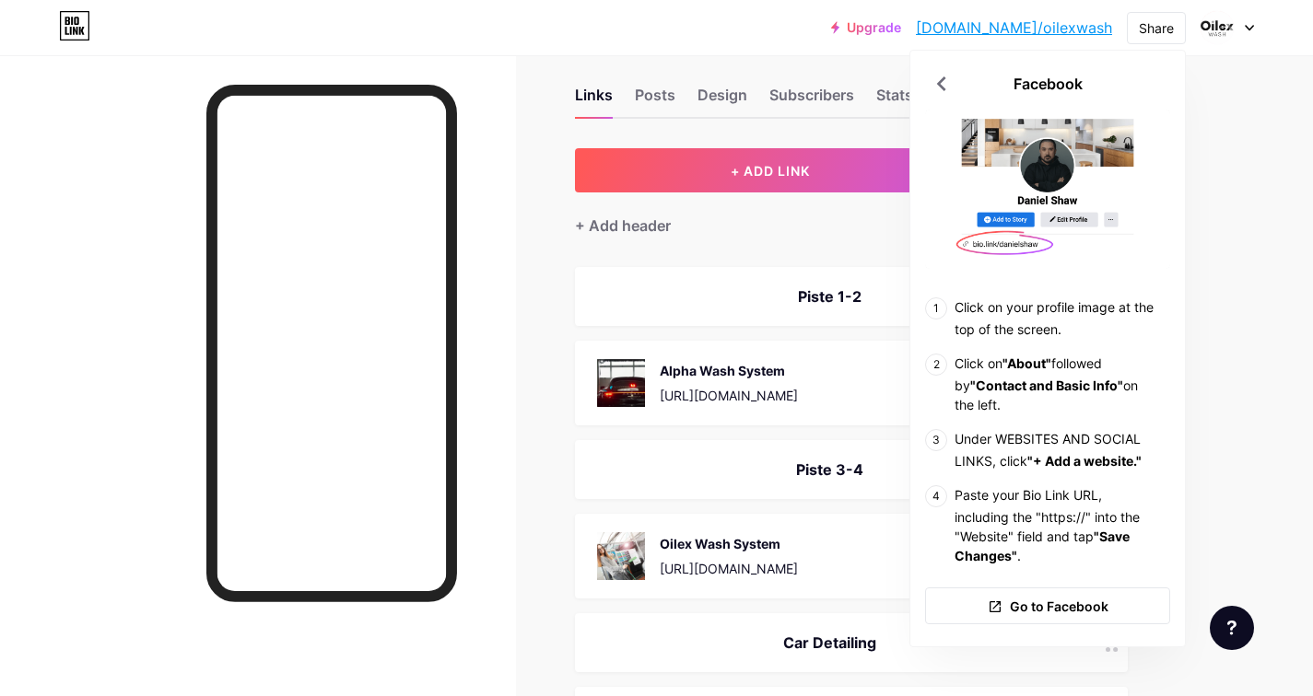
scroll to position [0, 0]
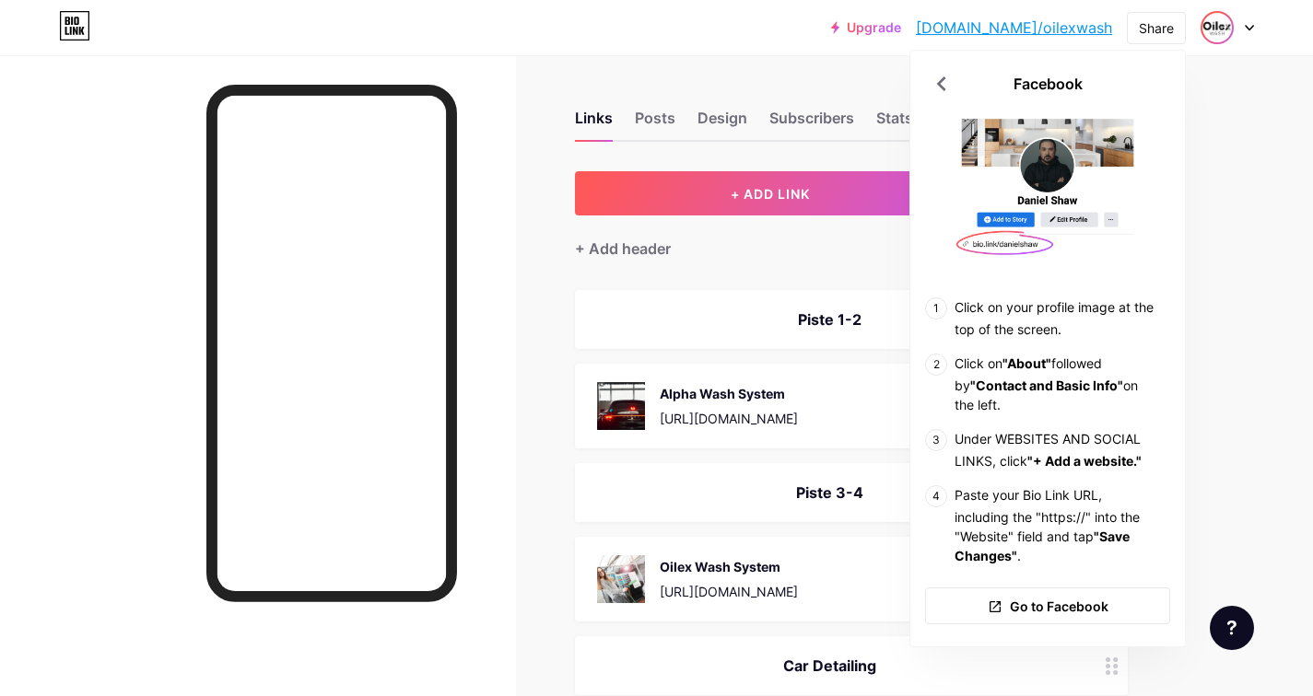
click at [1222, 24] on img at bounding box center [1216, 27] width 29 height 29
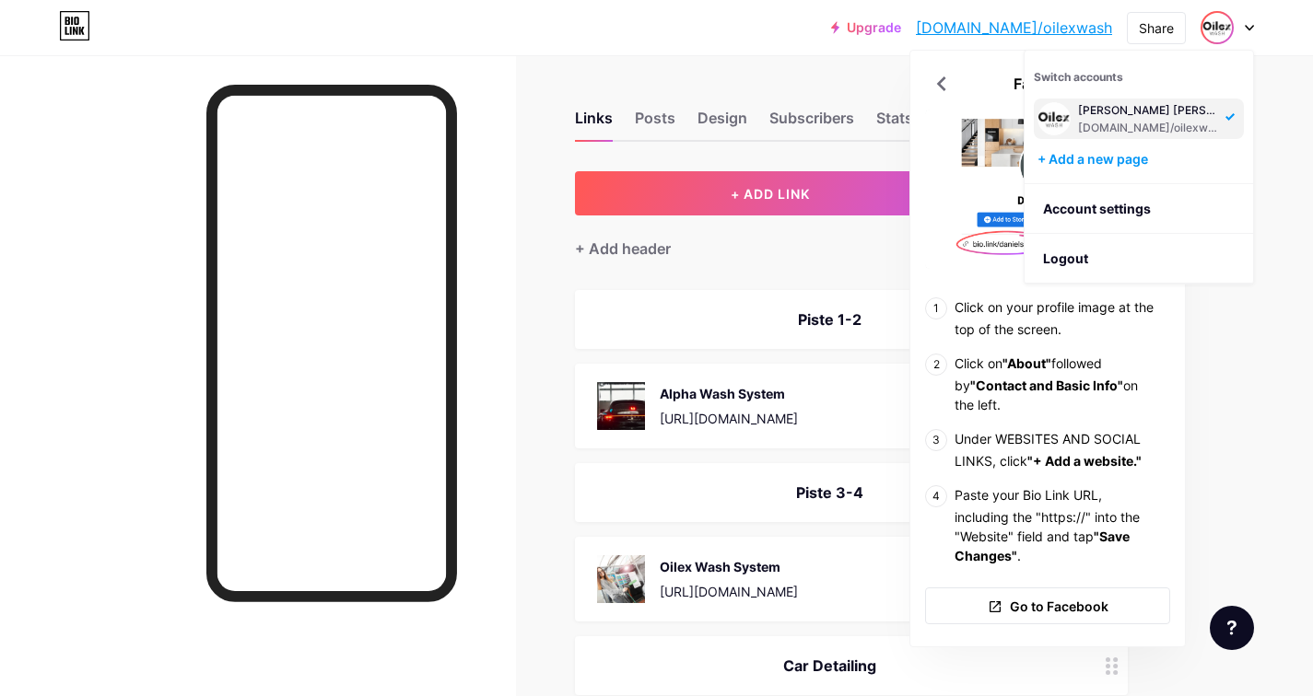
click at [1246, 25] on icon at bounding box center [1248, 28] width 9 height 6
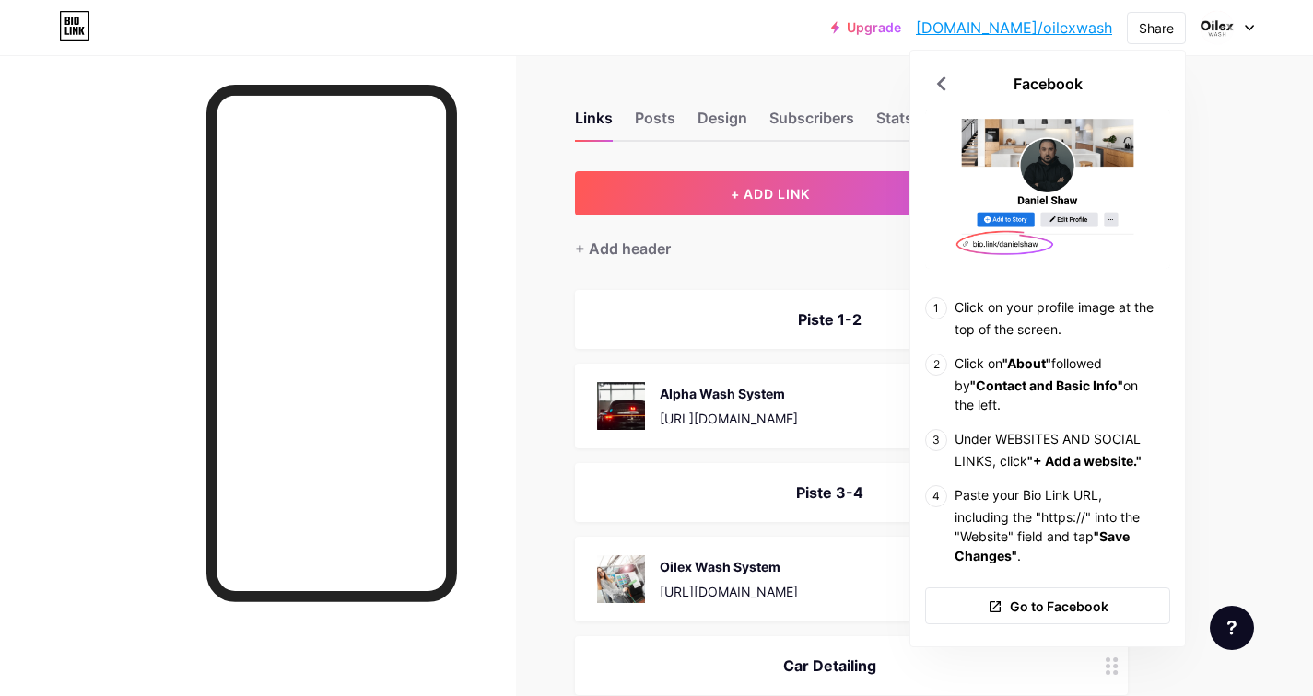
click at [1246, 25] on icon at bounding box center [1248, 28] width 9 height 6
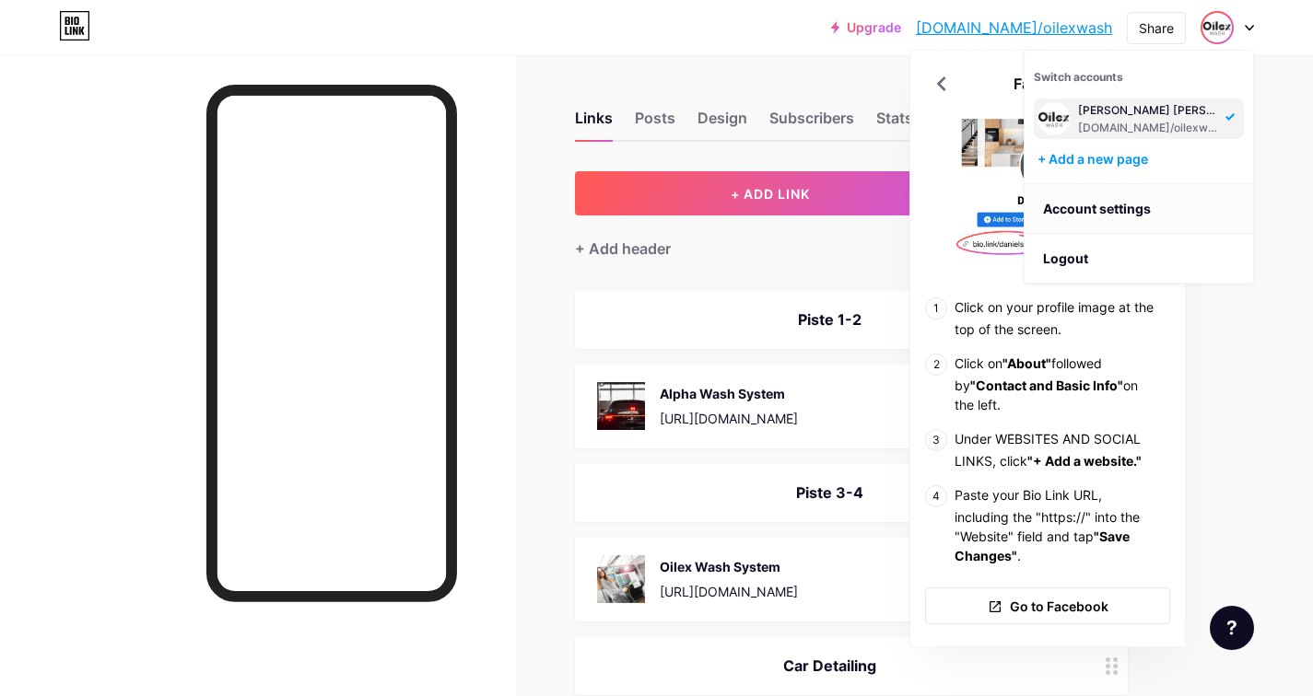
click at [1113, 212] on link "Account settings" at bounding box center [1138, 209] width 228 height 50
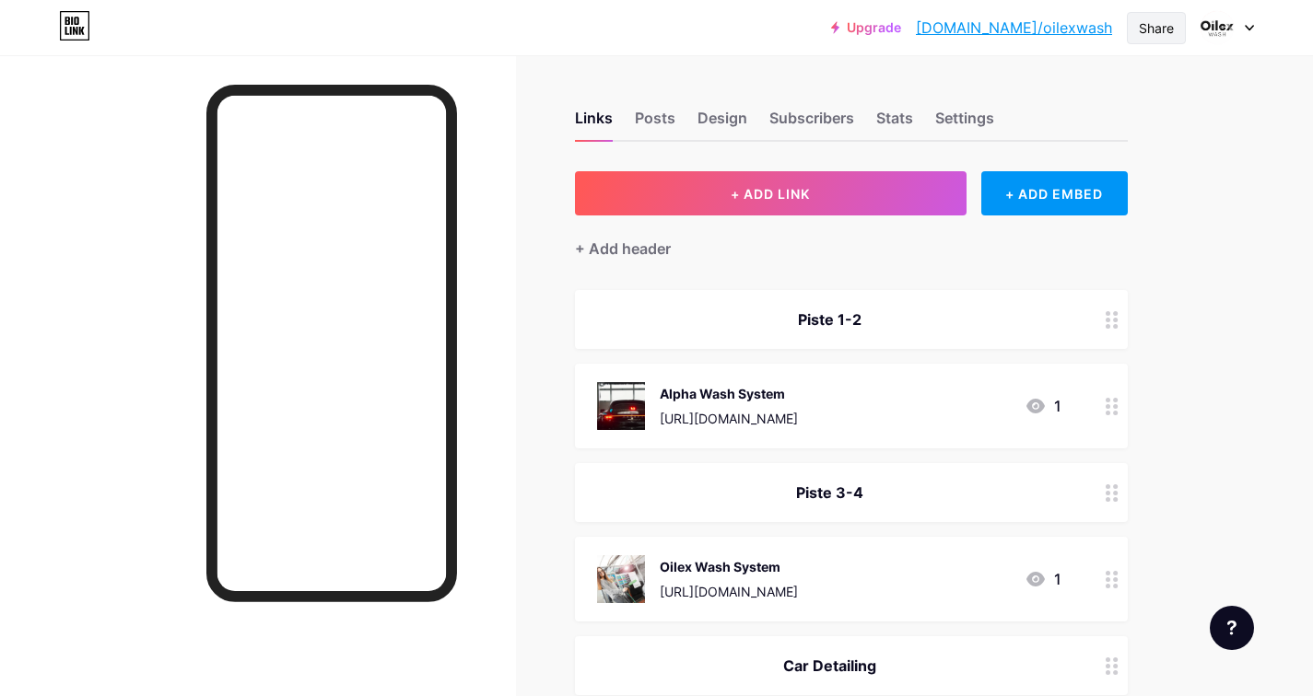
click at [1161, 34] on div "Share" at bounding box center [1155, 27] width 35 height 19
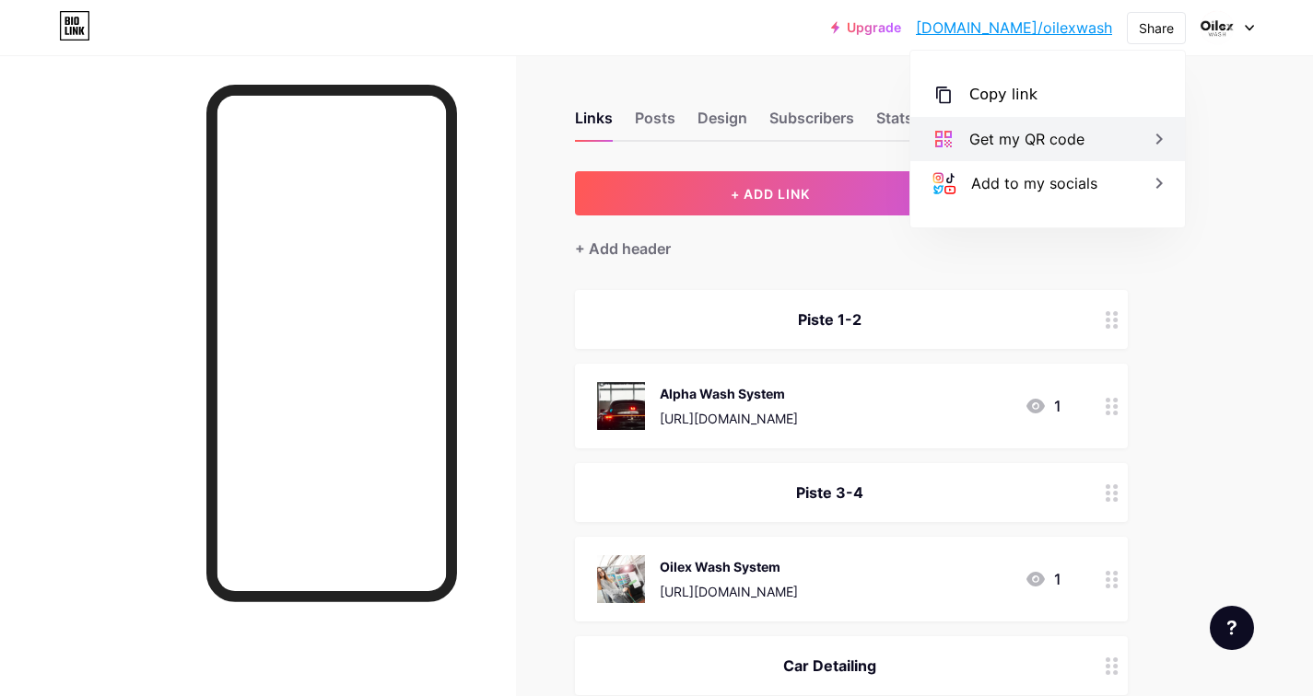
click at [1081, 140] on div "Get my QR code" at bounding box center [1026, 139] width 115 height 22
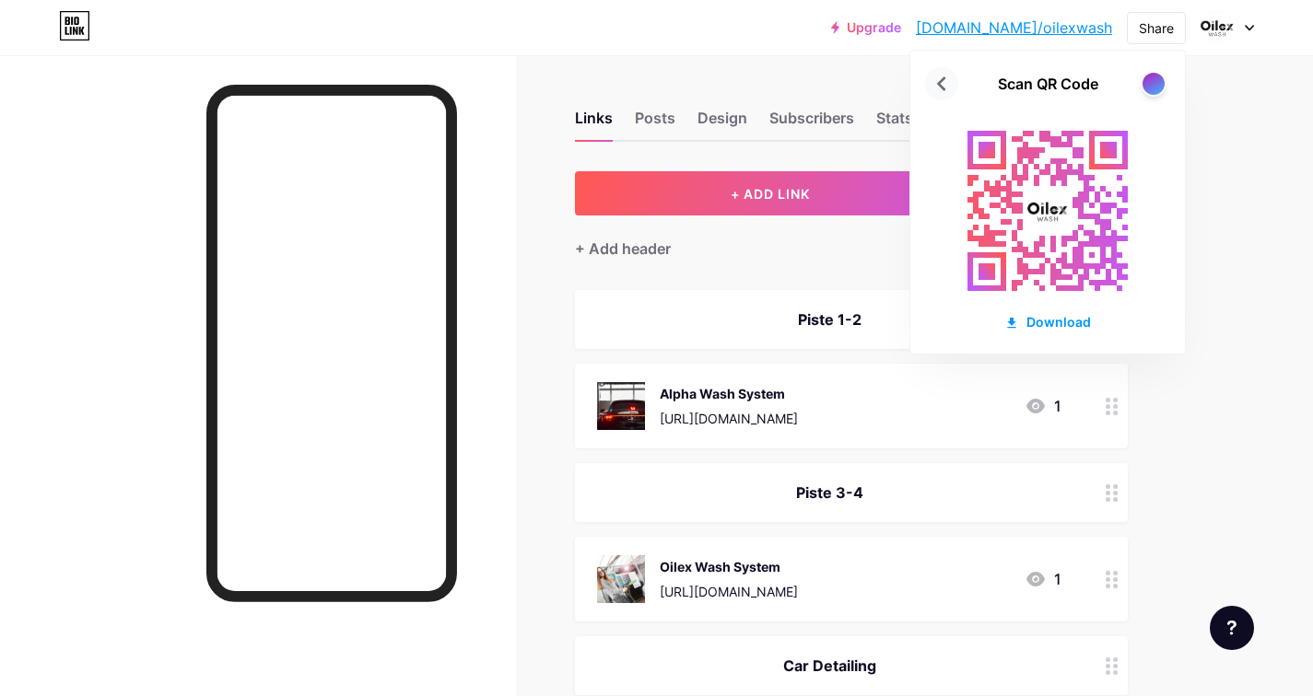
click at [932, 87] on icon at bounding box center [941, 83] width 29 height 29
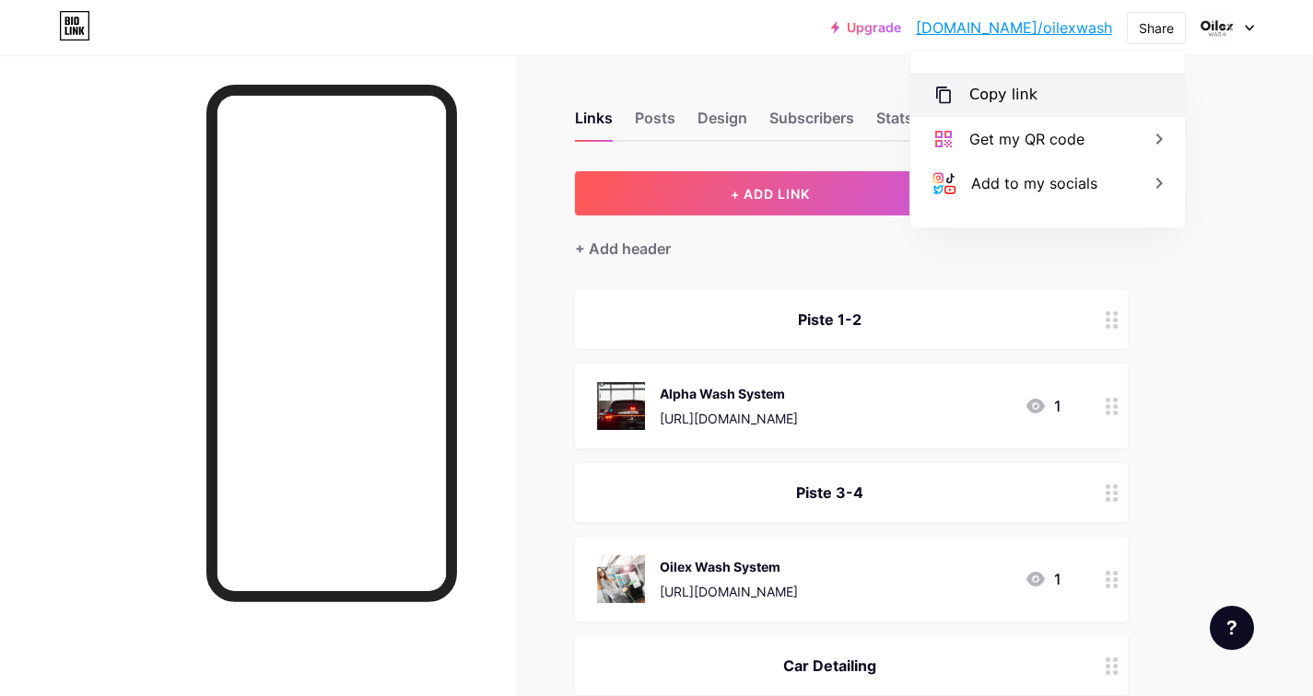
click at [1047, 86] on div "Copy link" at bounding box center [1047, 95] width 274 height 44
